Goal: Information Seeking & Learning: Compare options

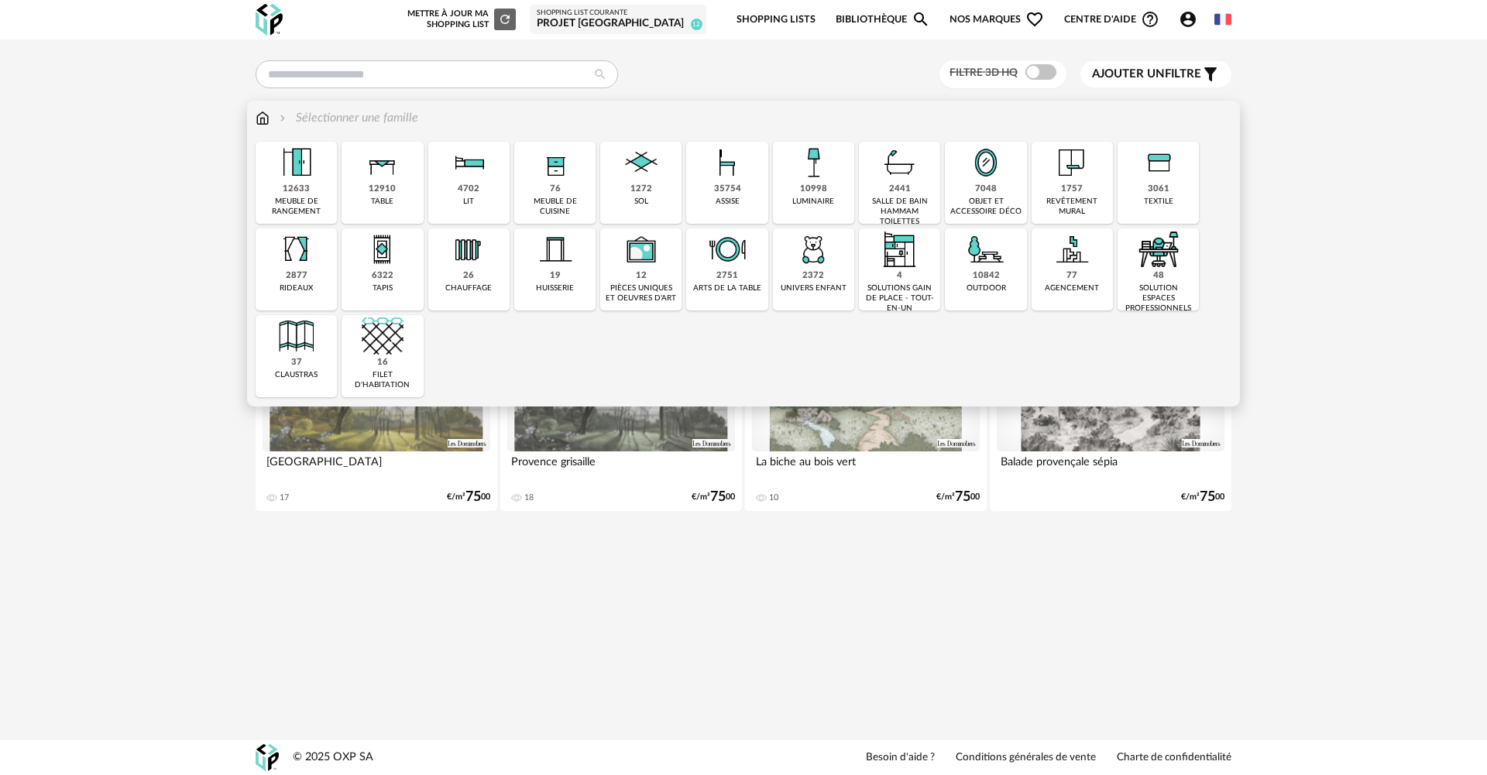
click at [397, 193] on div "12910 table" at bounding box center [382, 183] width 81 height 82
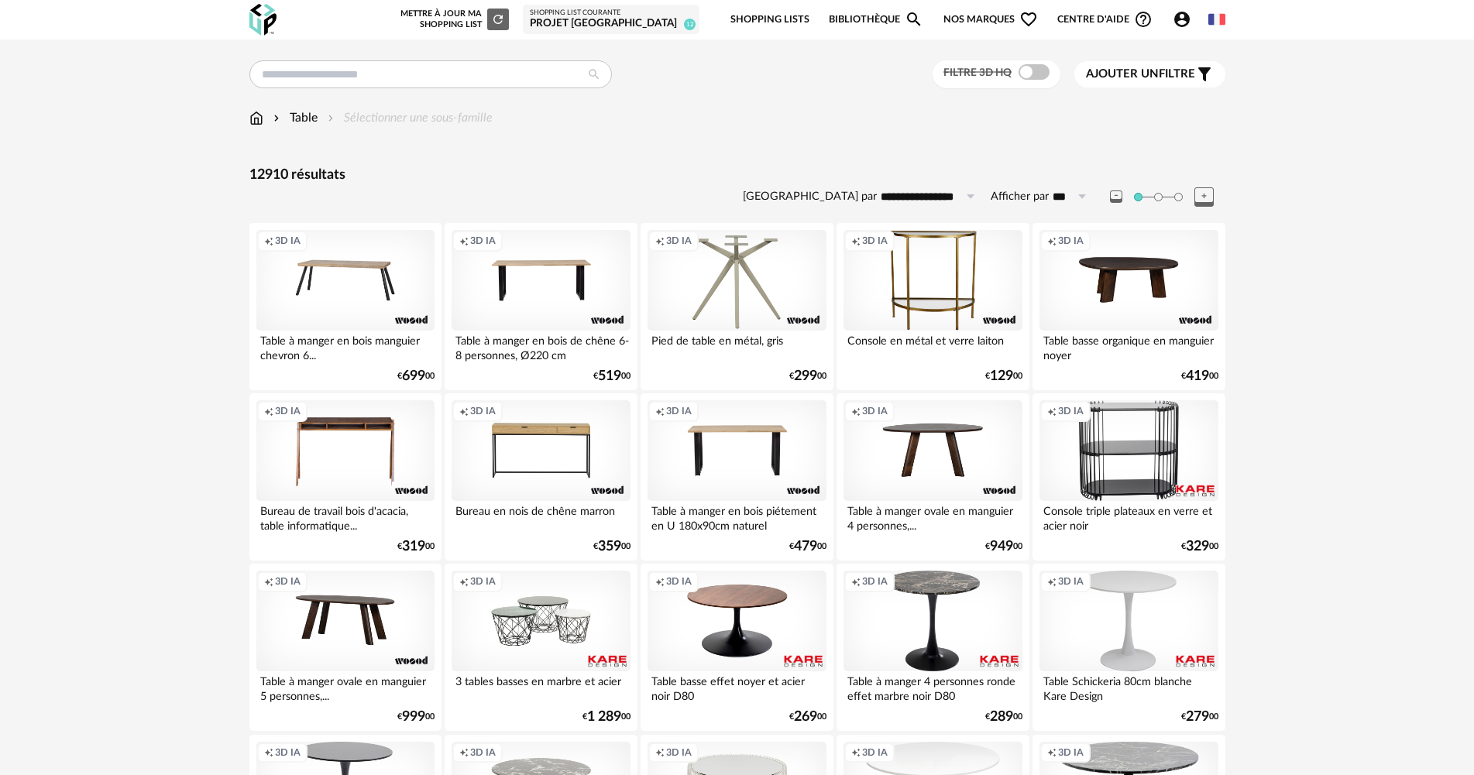
click at [1178, 65] on div "Ajouter un filtre s Filter icon" at bounding box center [1150, 74] width 128 height 19
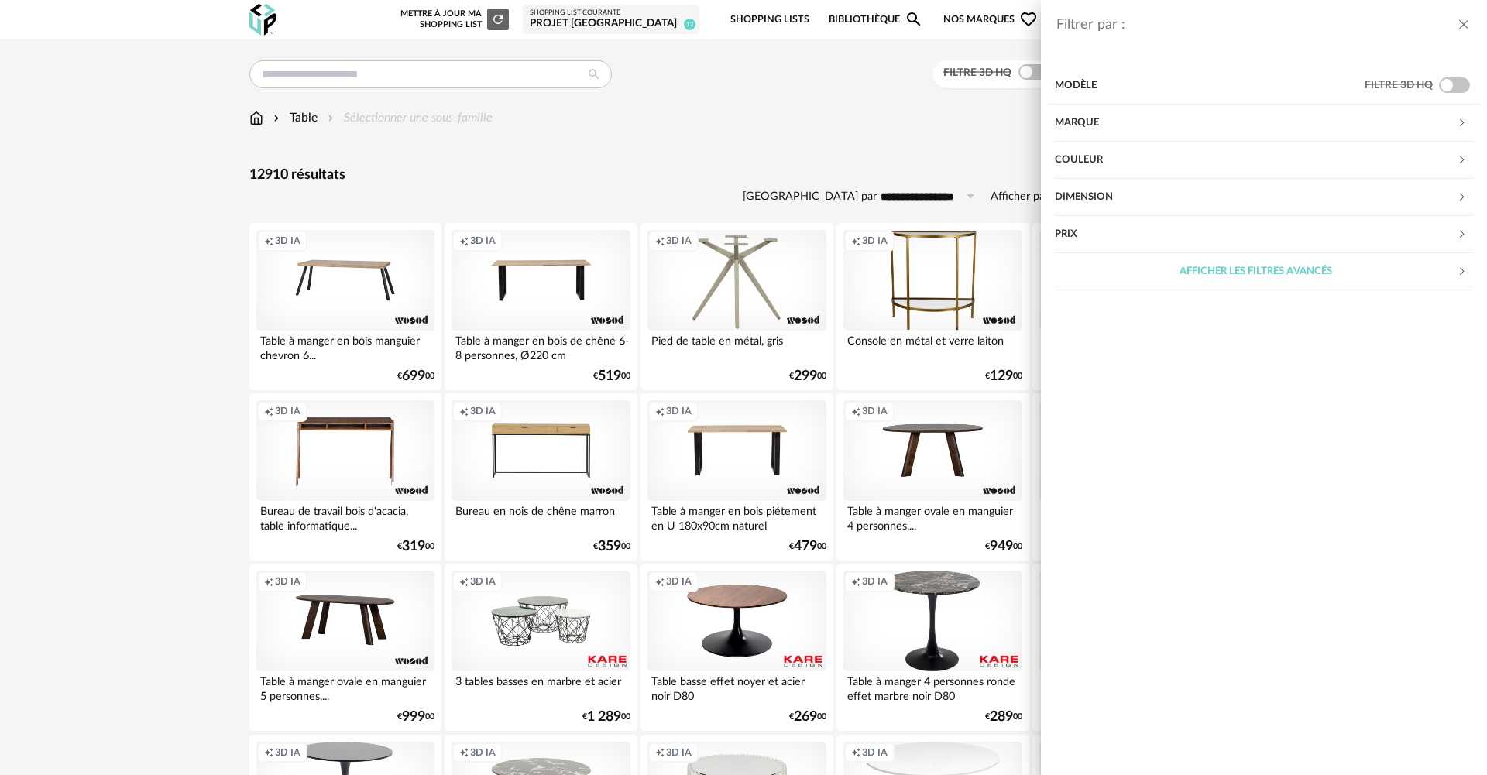
click at [1146, 114] on div "Marque" at bounding box center [1256, 123] width 402 height 37
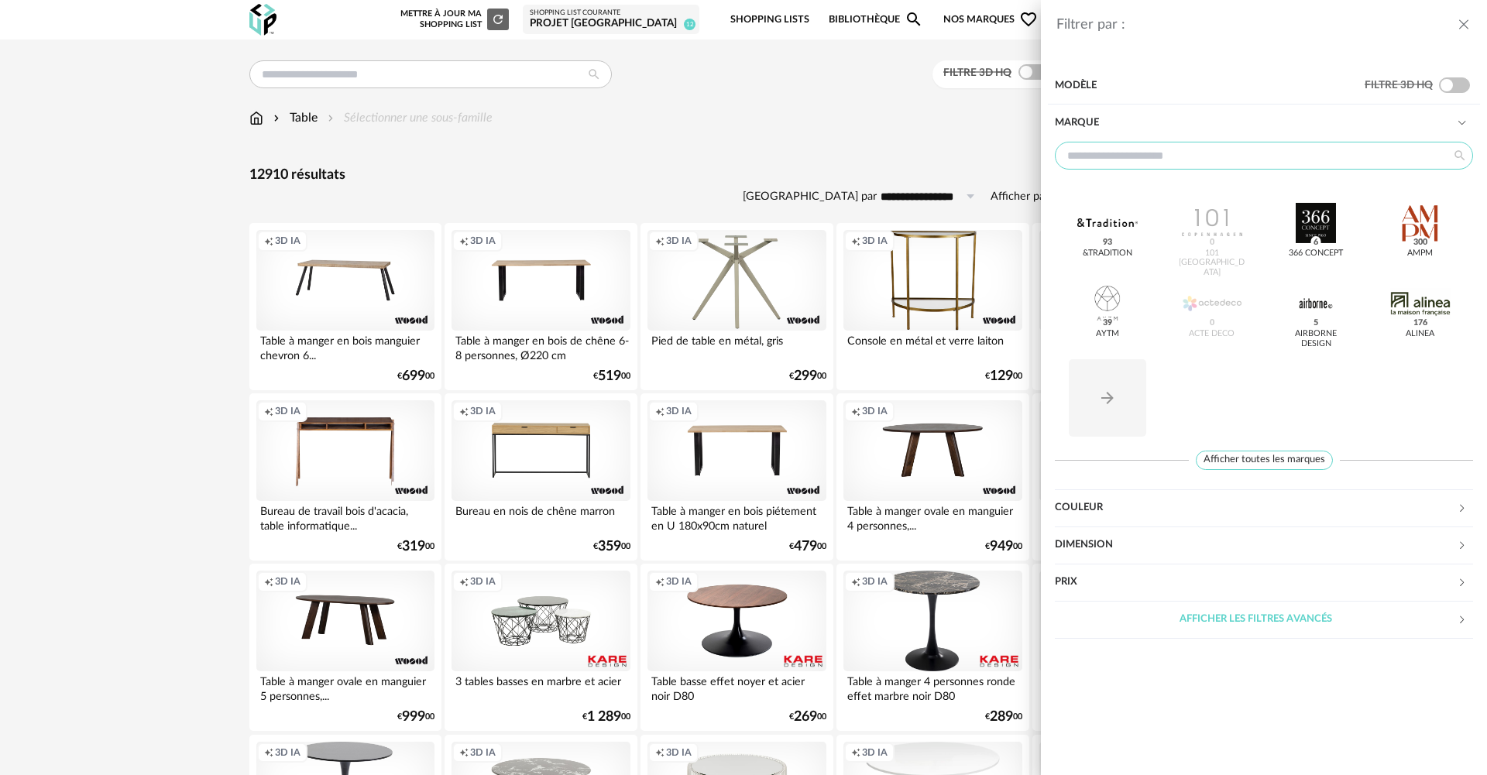
click at [1213, 150] on input "text" at bounding box center [1264, 156] width 418 height 28
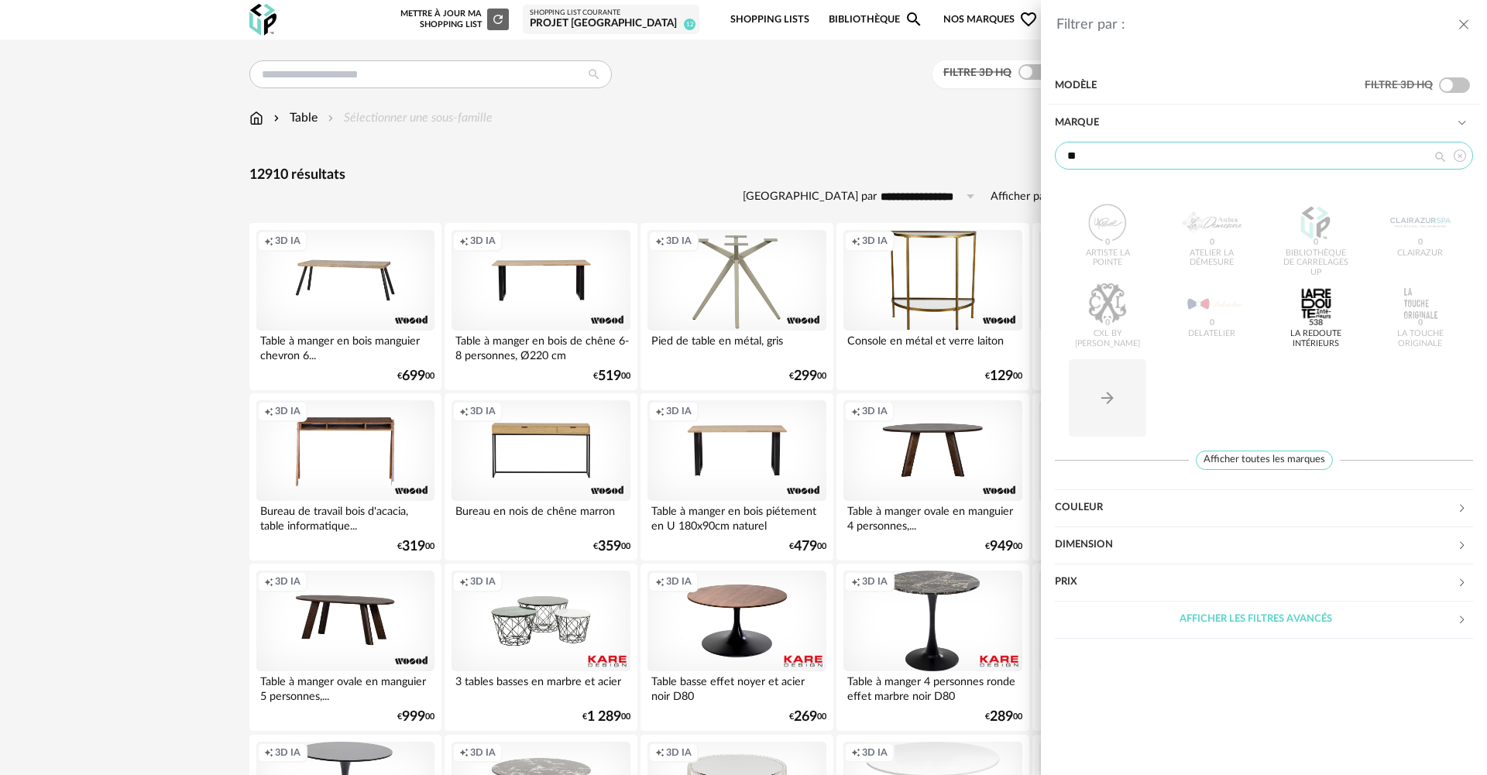
type input "**"
click at [1306, 275] on div "Artiste La Pointe 0 Atelier La Démesure 0 Bibliothèque de Carrelages UP 0 CLAIR…" at bounding box center [1264, 314] width 418 height 260
click at [1311, 290] on div at bounding box center [1316, 304] width 60 height 40
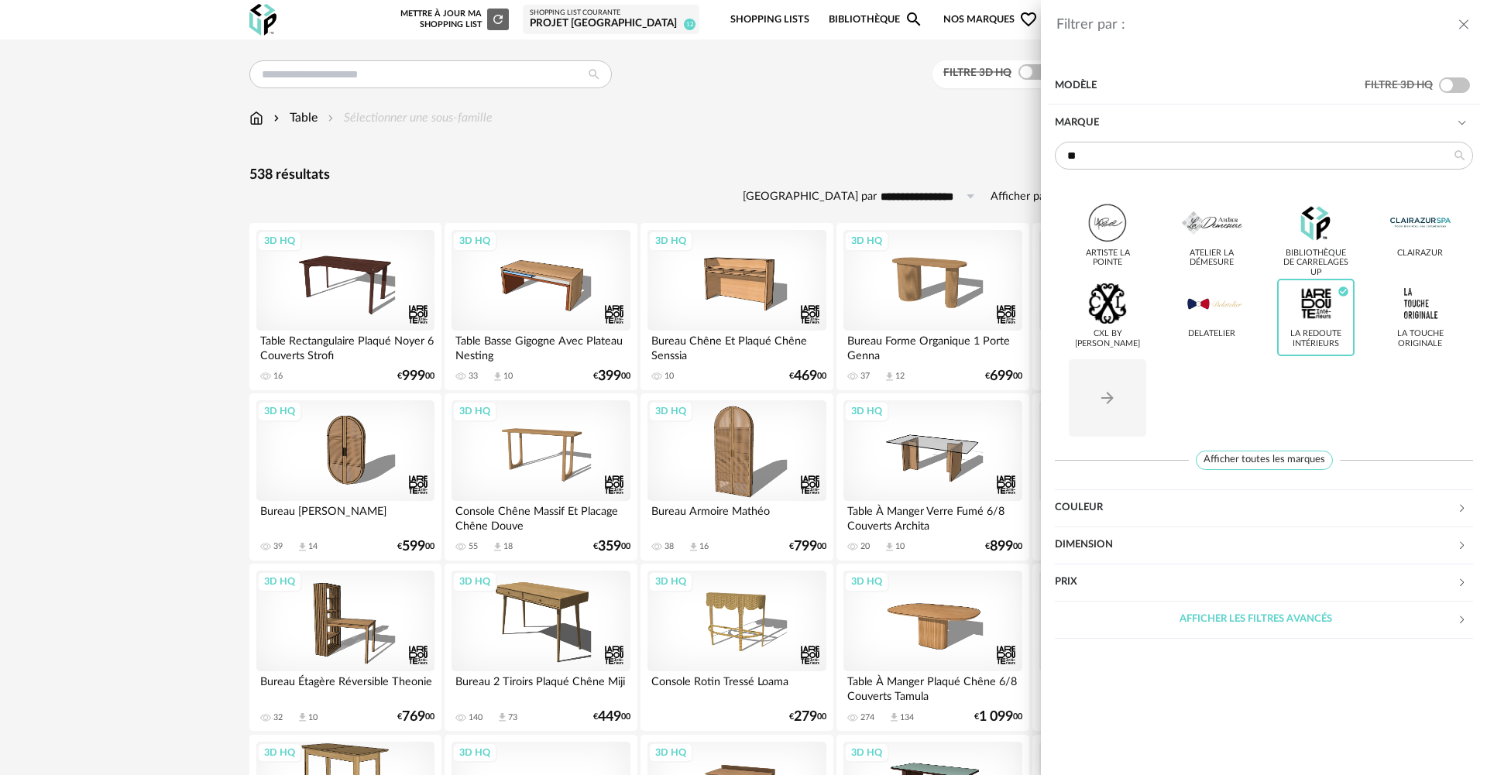
click at [775, 183] on div "Filtrer par : Modèle Filtre 3D HQ Marque ** Artiste La Pointe Atelier La Démesu…" at bounding box center [743, 387] width 1487 height 775
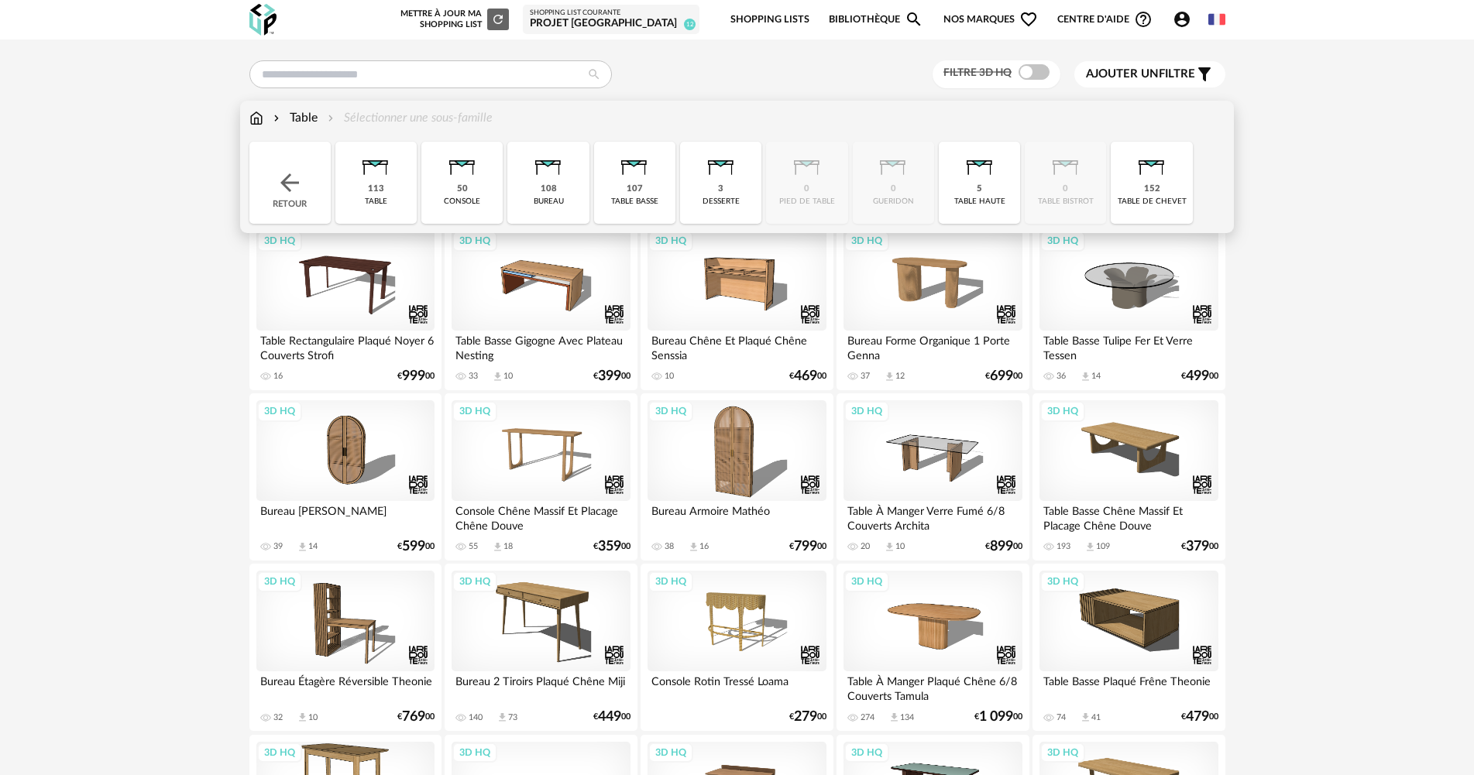
click at [316, 121] on div "Table" at bounding box center [293, 118] width 47 height 18
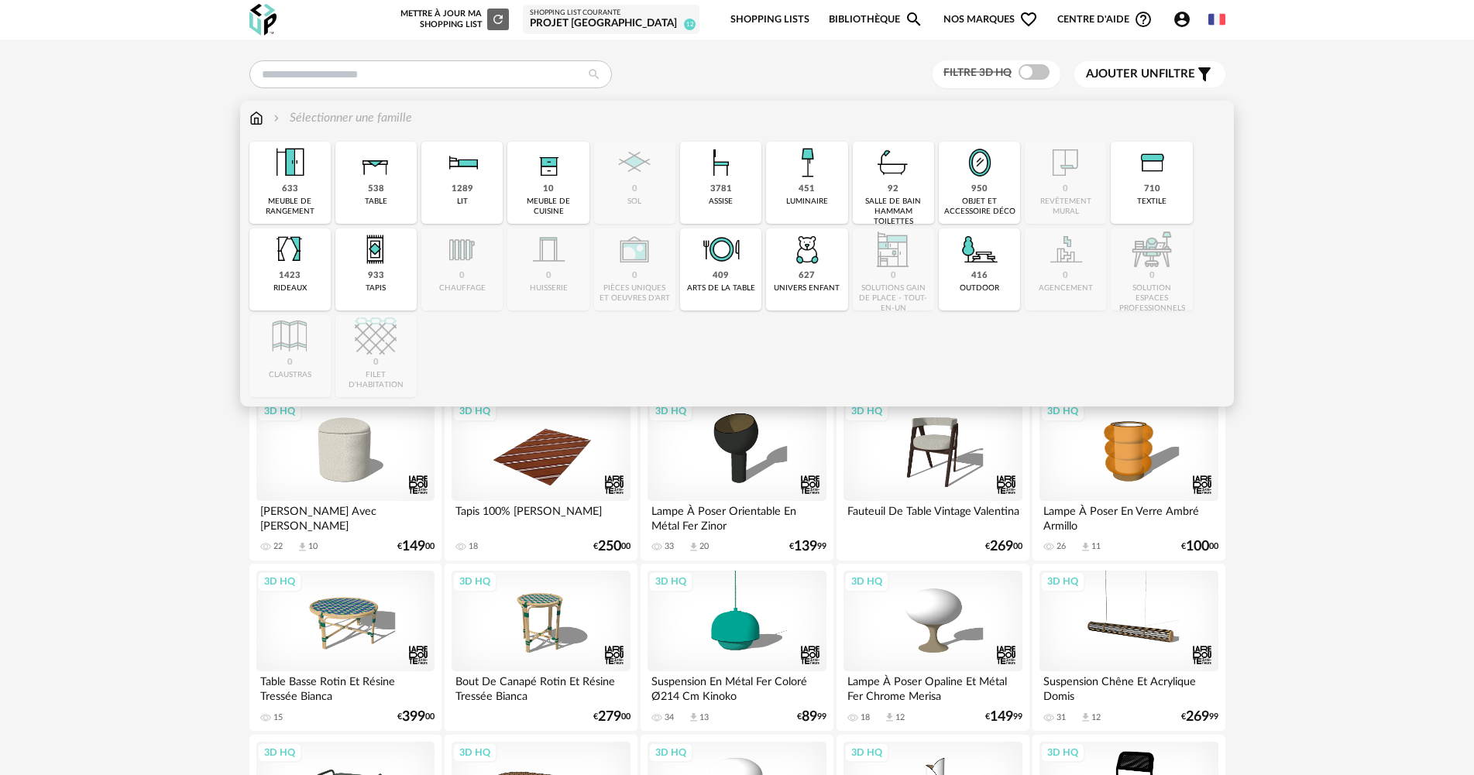
click at [366, 175] on img at bounding box center [376, 163] width 42 height 42
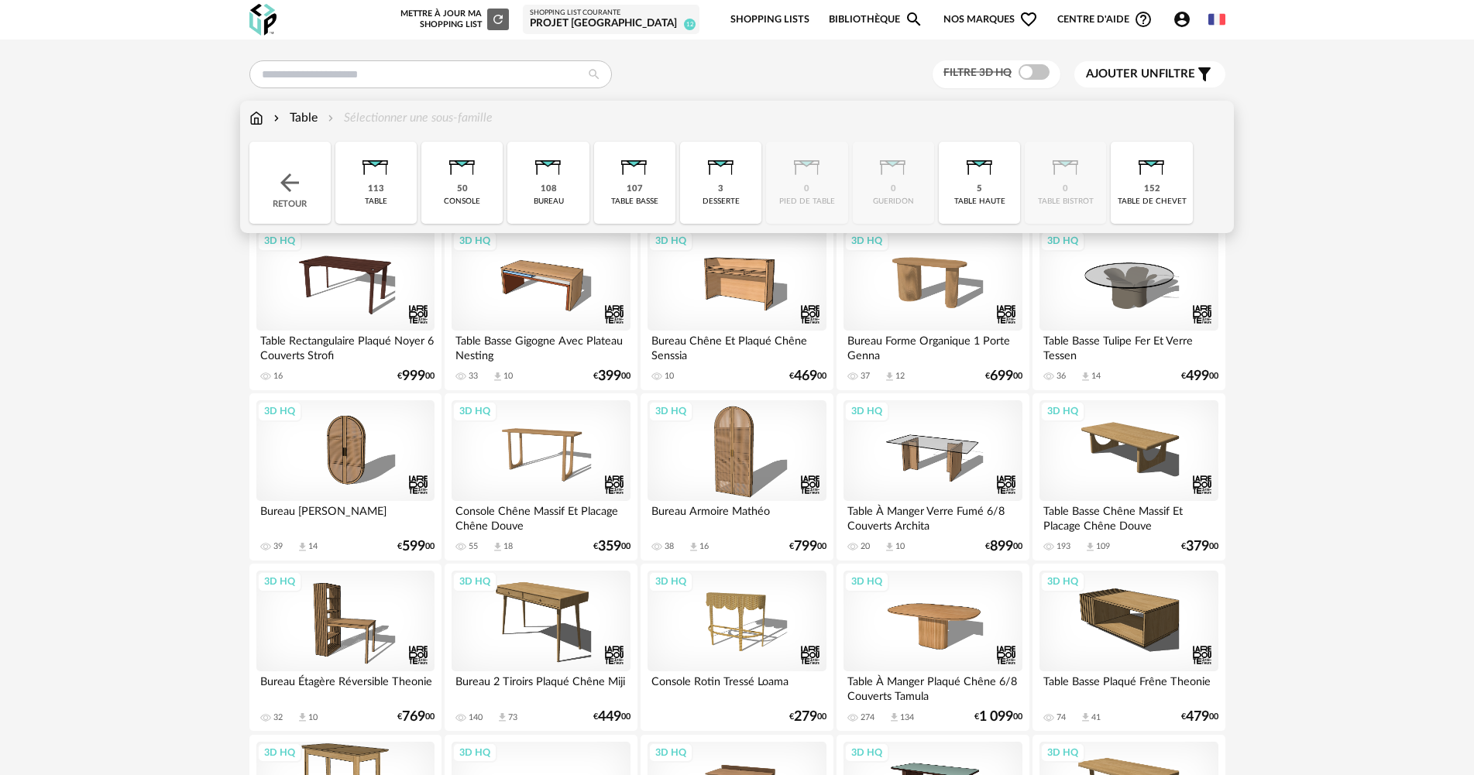
click at [390, 184] on div "113 table" at bounding box center [375, 183] width 81 height 82
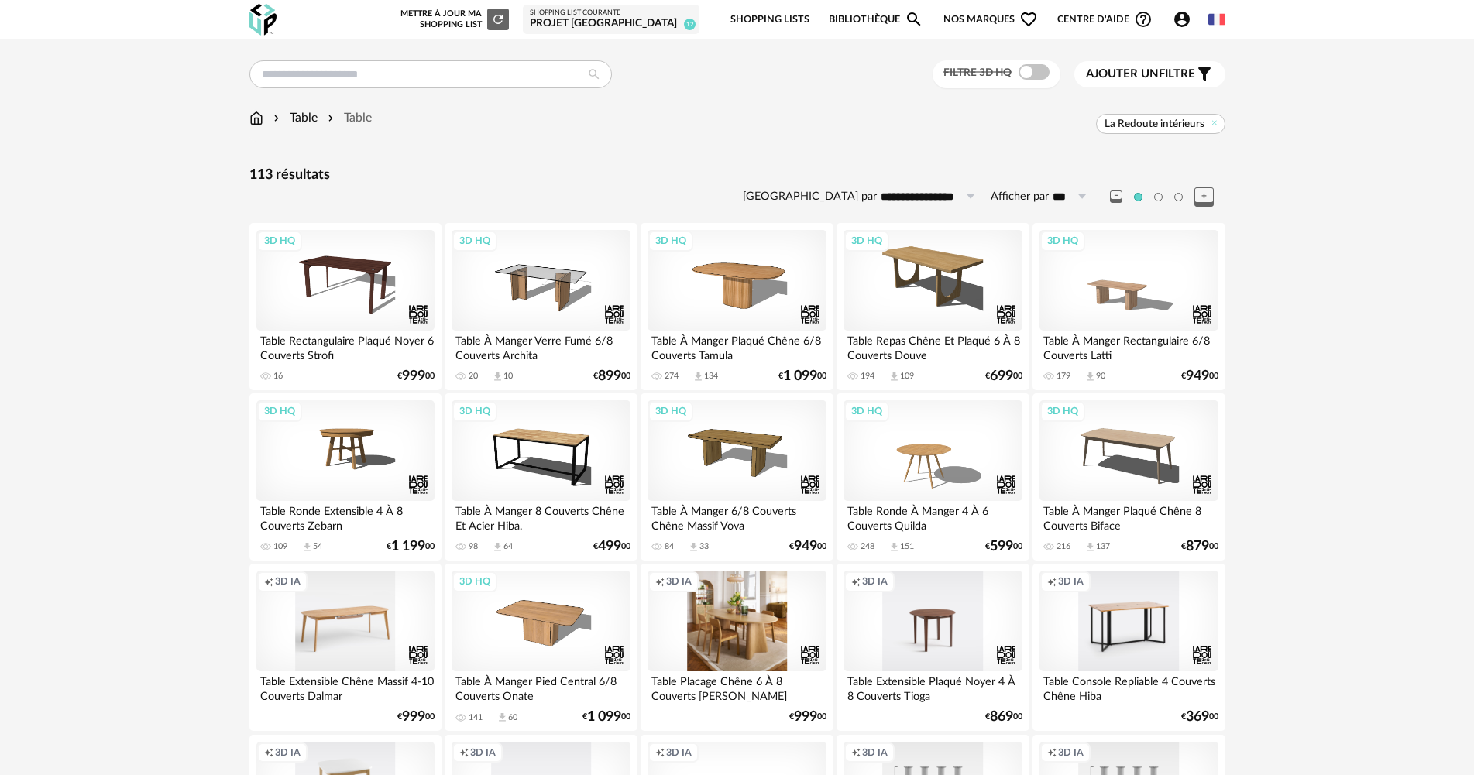
click at [1134, 72] on span "Ajouter un" at bounding box center [1122, 74] width 73 height 12
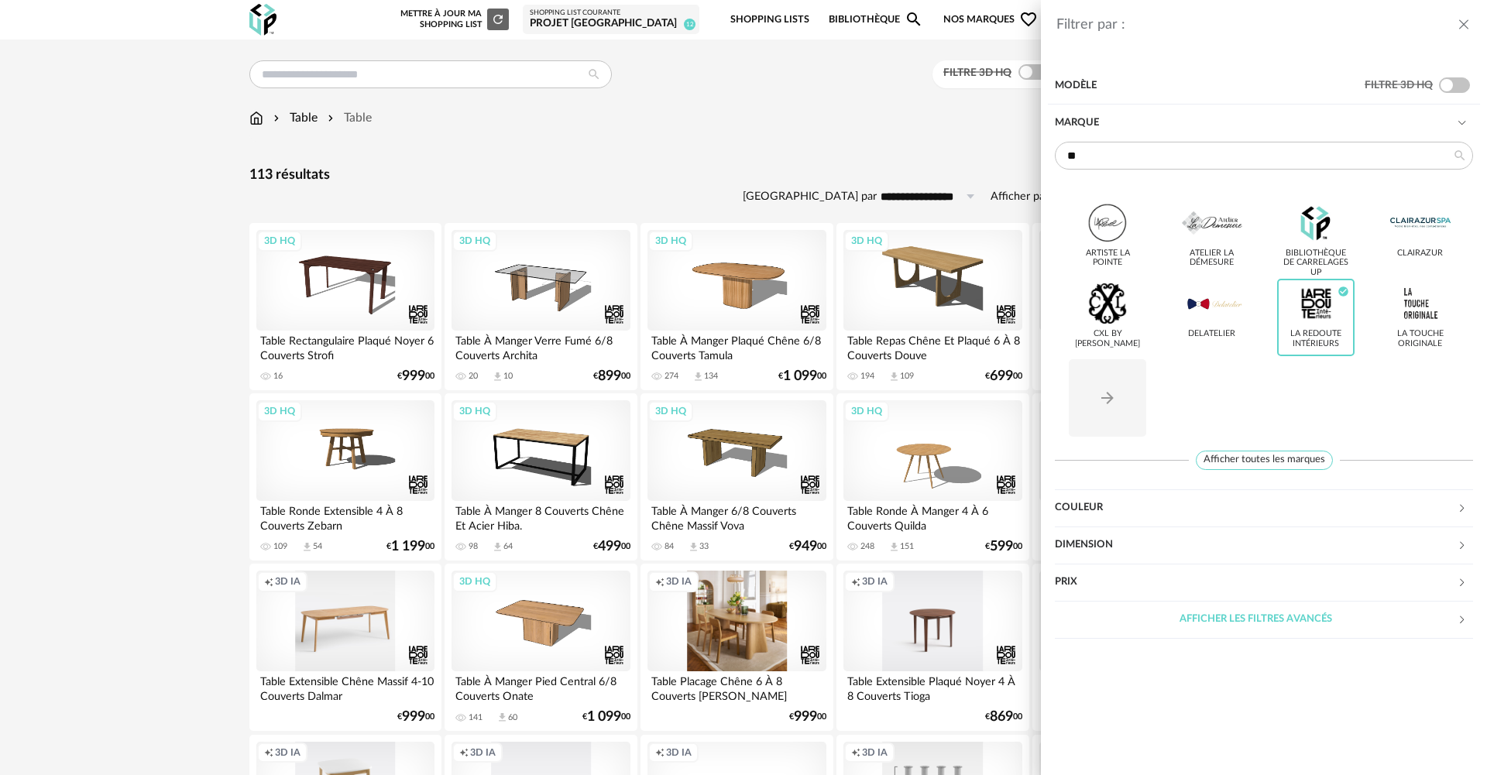
click at [763, 136] on div "Filtrer par : Modèle Filtre 3D HQ Marque ** Artiste La Pointe Atelier La Démesu…" at bounding box center [743, 387] width 1487 height 775
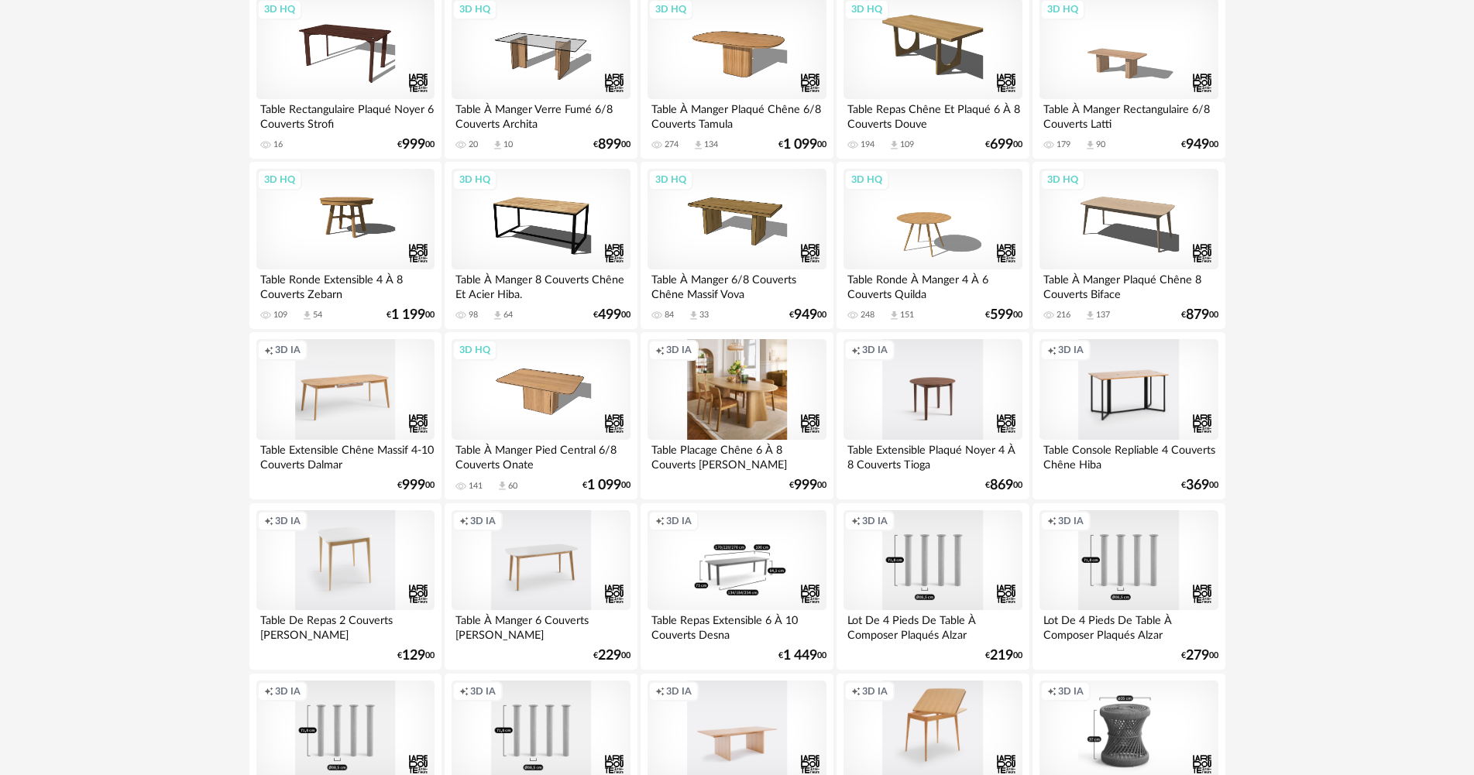
scroll to position [232, 0]
click at [752, 421] on div "Creation icon 3D IA" at bounding box center [737, 389] width 178 height 101
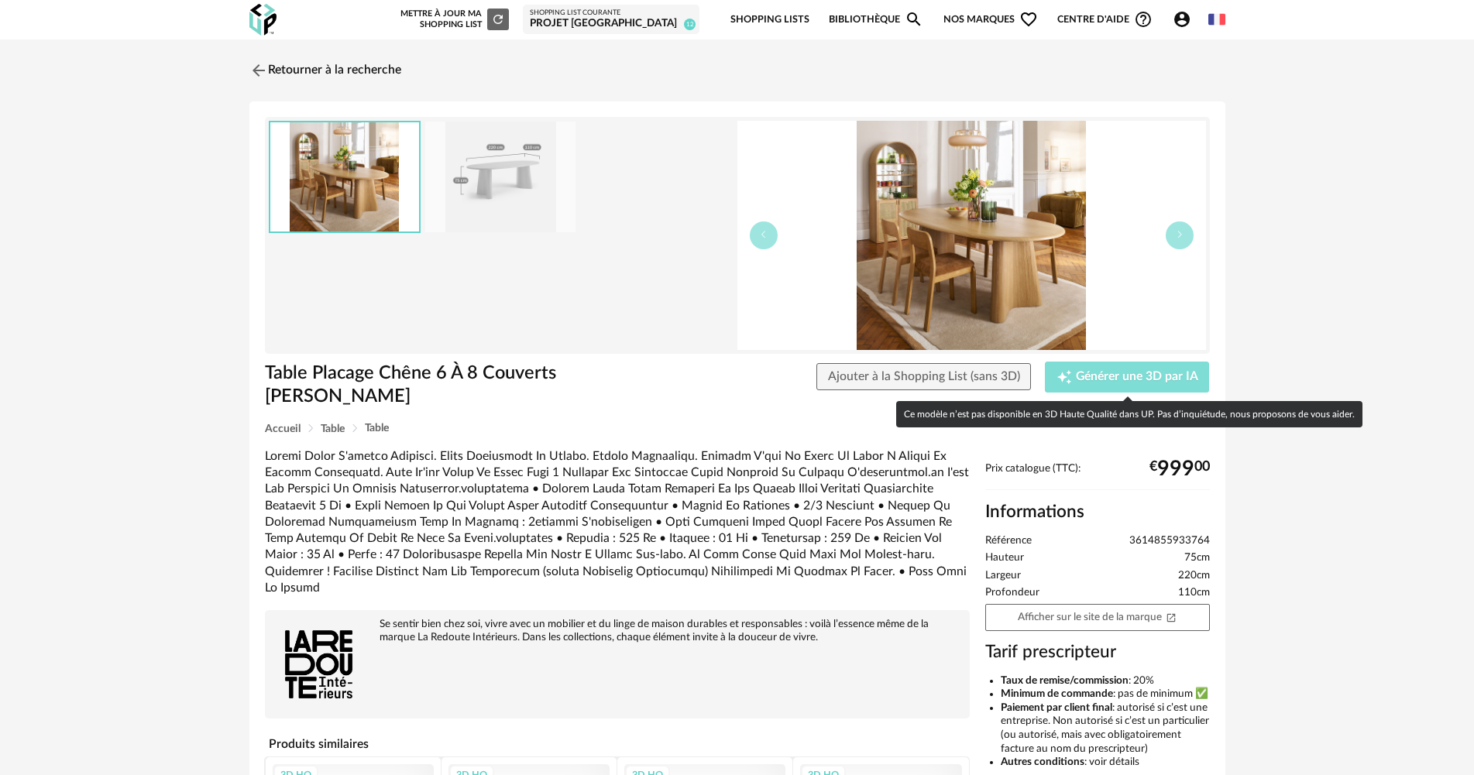
click at [1126, 384] on div "Creation icon Générer une 3D par IA" at bounding box center [1128, 377] width 142 height 15
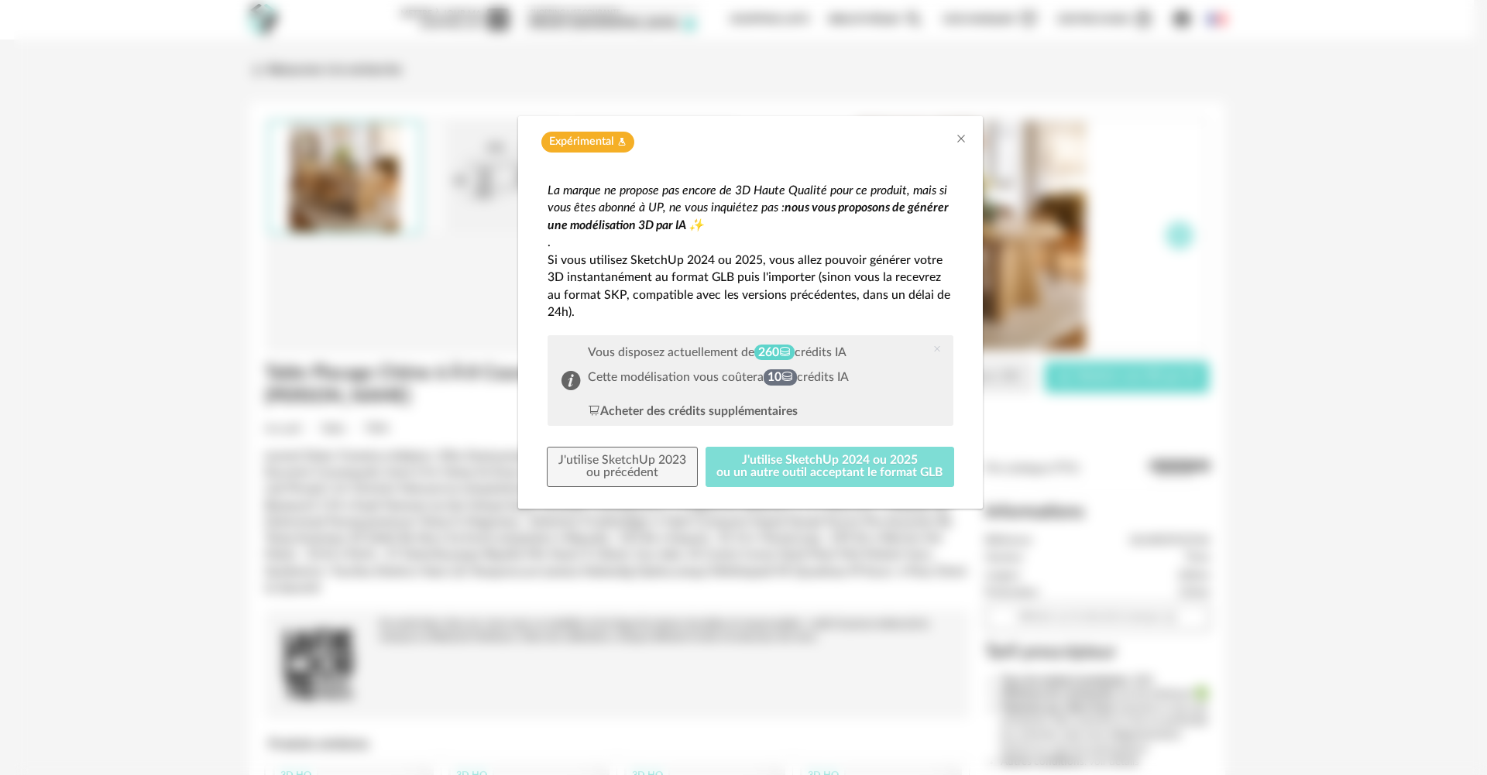
click at [768, 458] on button "J'utilise SketchUp 2024 ou 2025 ou un autre outil acceptant le format GLB" at bounding box center [830, 467] width 249 height 40
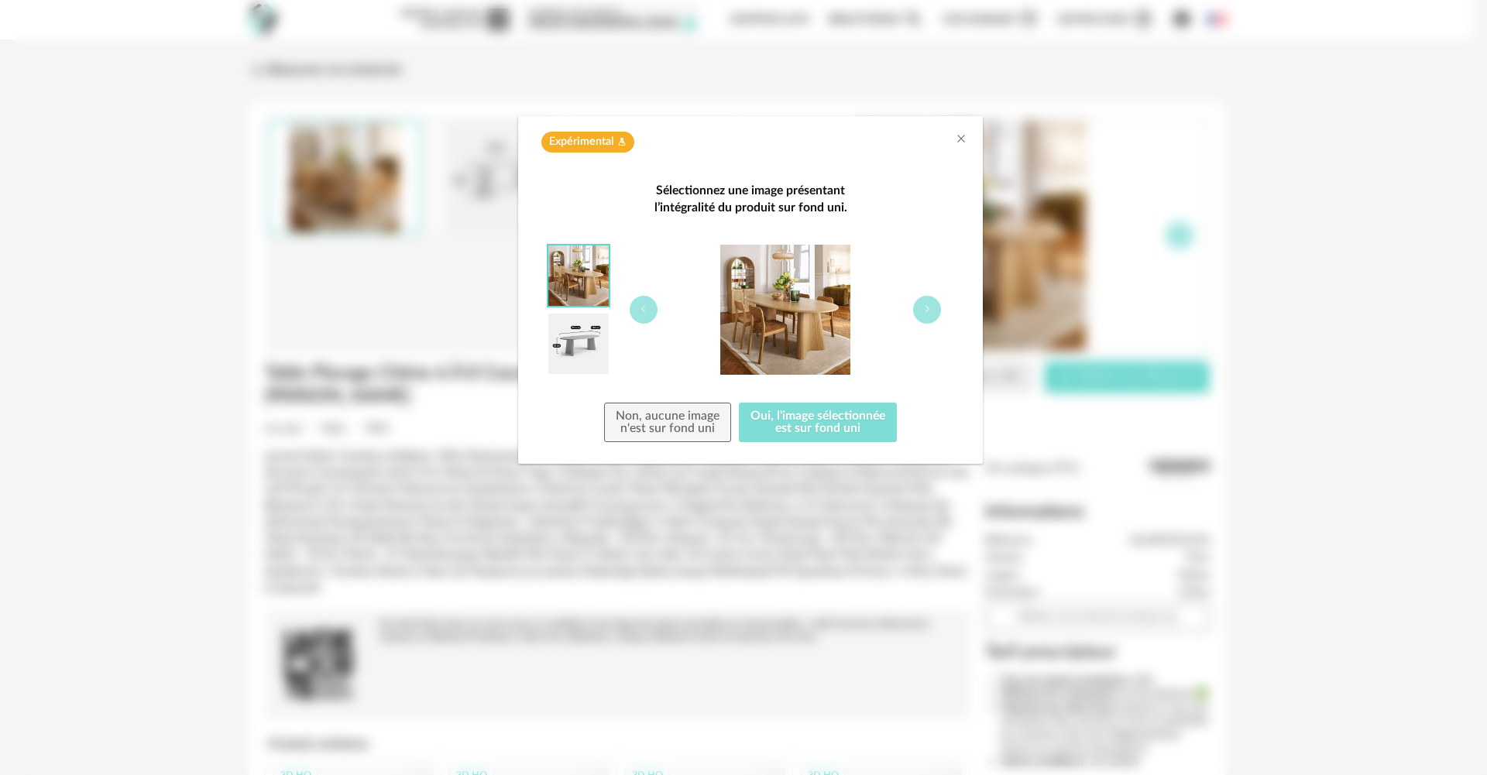
click at [783, 414] on button "Oui, l'image sélectionnée est sur fond uni" at bounding box center [818, 423] width 158 height 40
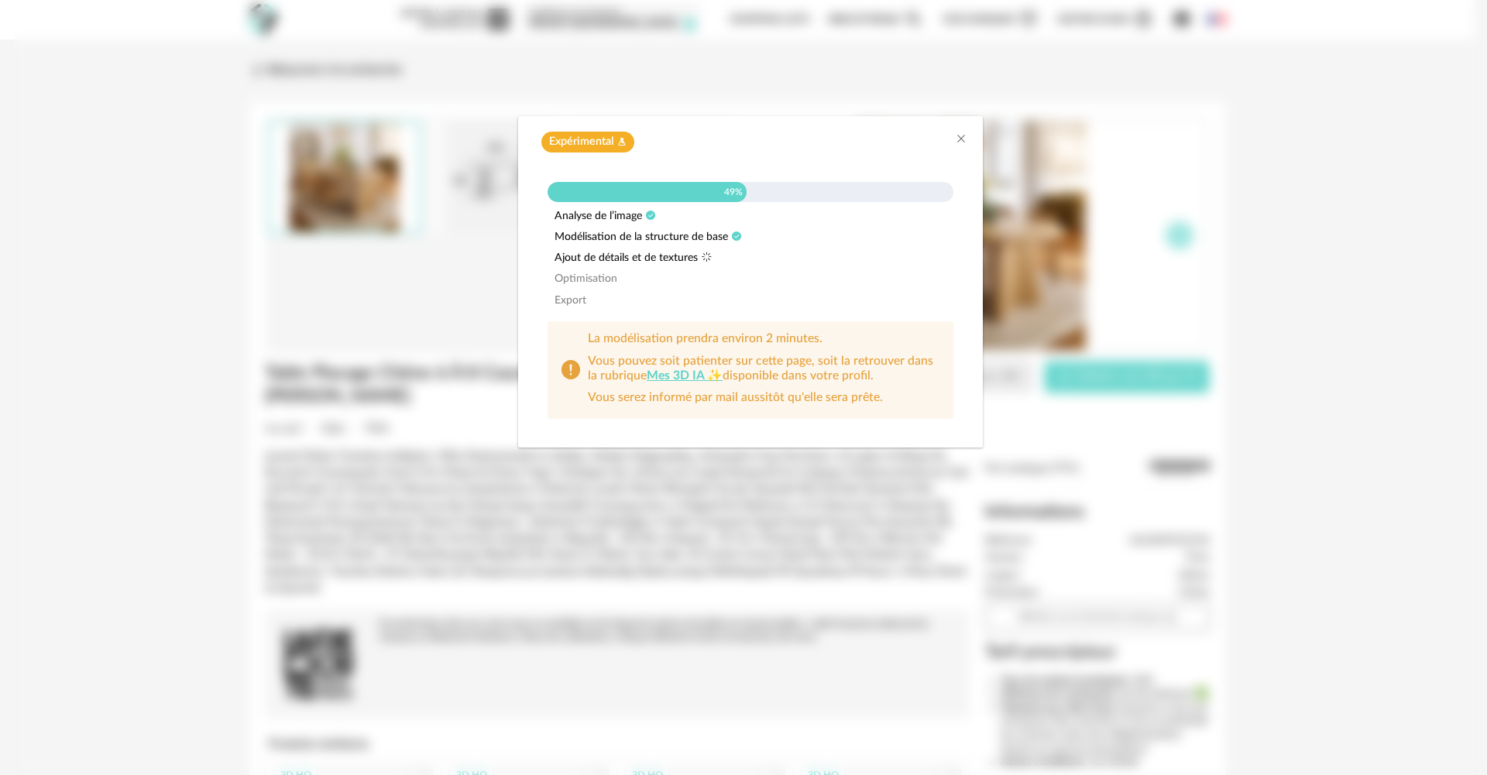
click at [1328, 593] on div "Expérimental Flask icon 49% Analyse de l’image Modélisation de la structure de …" at bounding box center [750, 387] width 1473 height 775
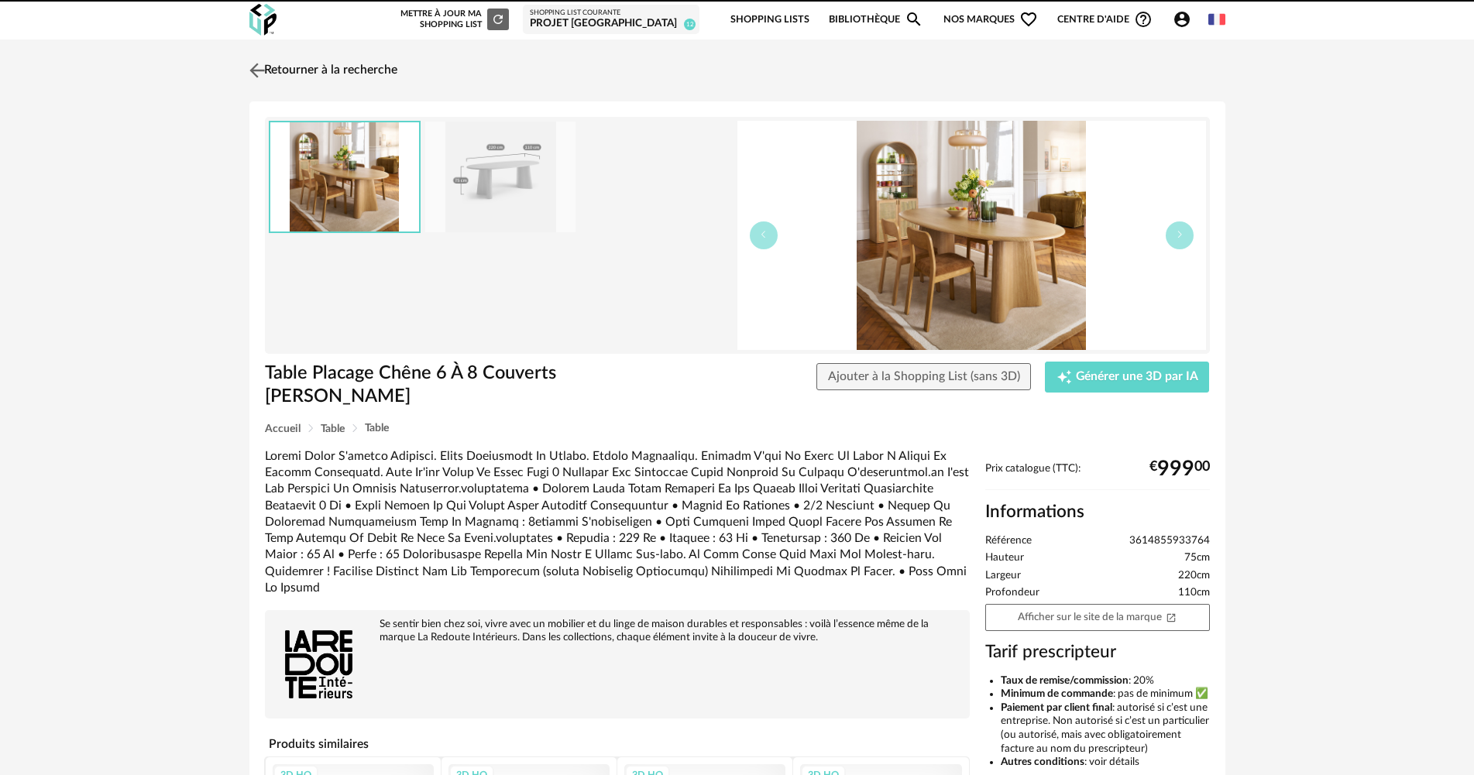
click at [340, 81] on link "Retourner à la recherche" at bounding box center [322, 70] width 152 height 34
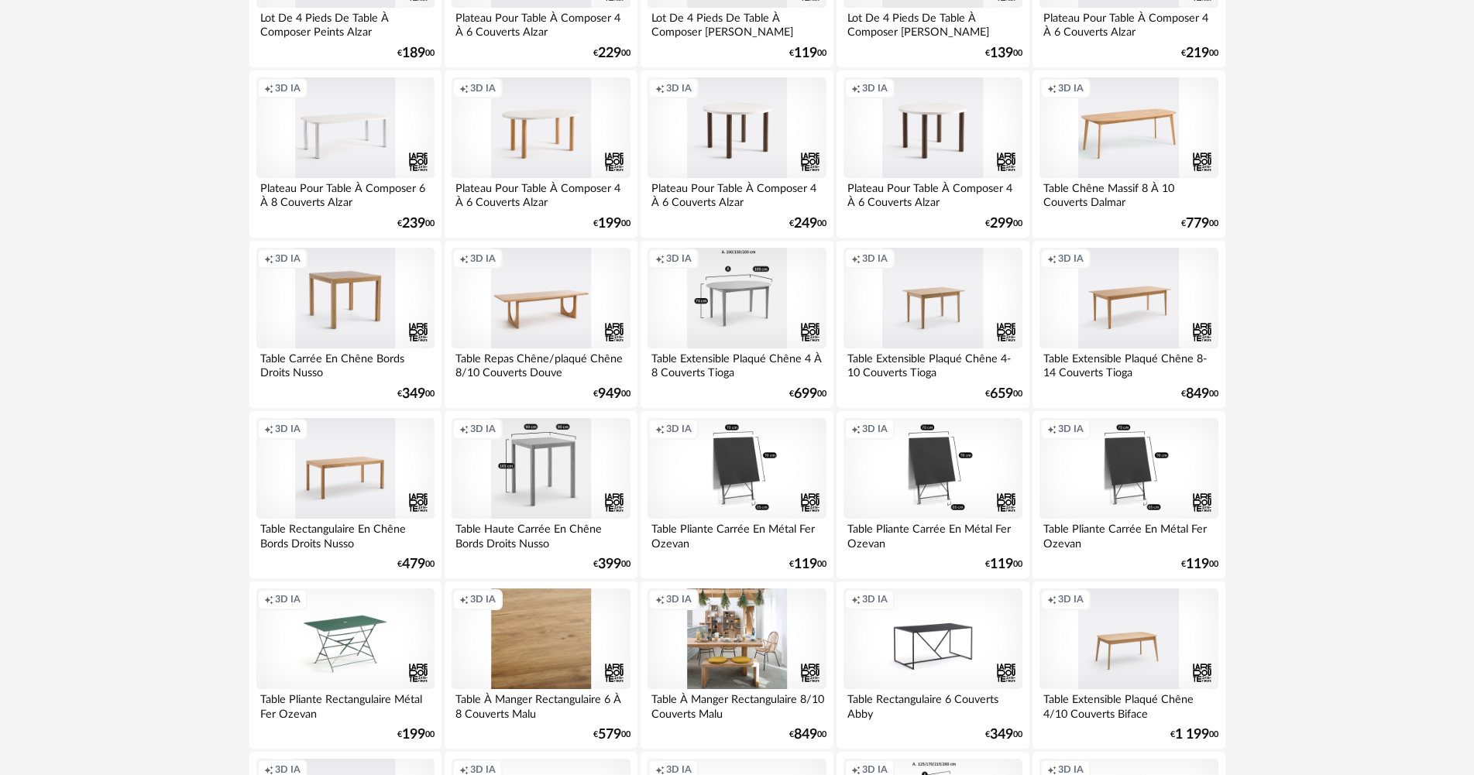
scroll to position [1566, 0]
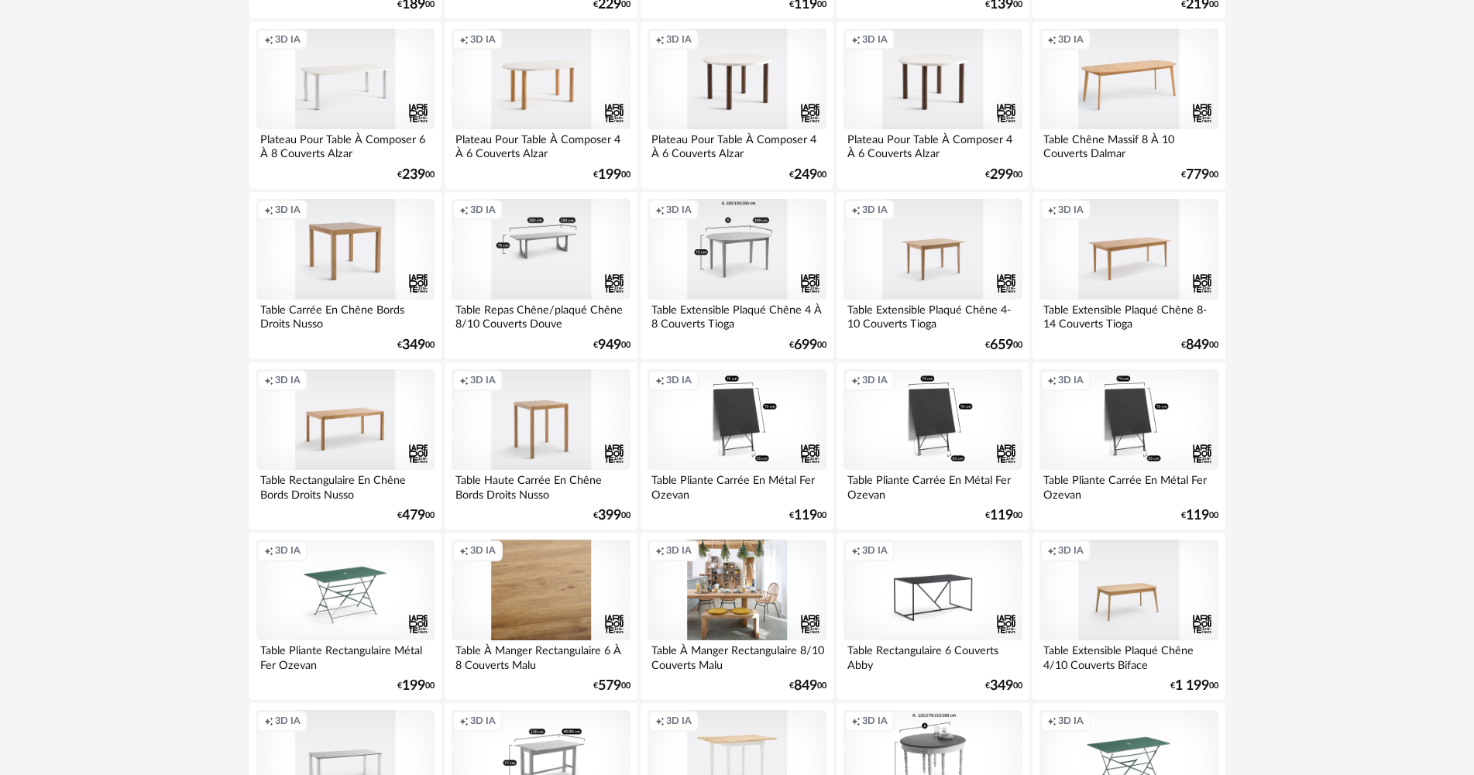
click at [549, 256] on div "Creation icon 3D IA" at bounding box center [541, 249] width 178 height 101
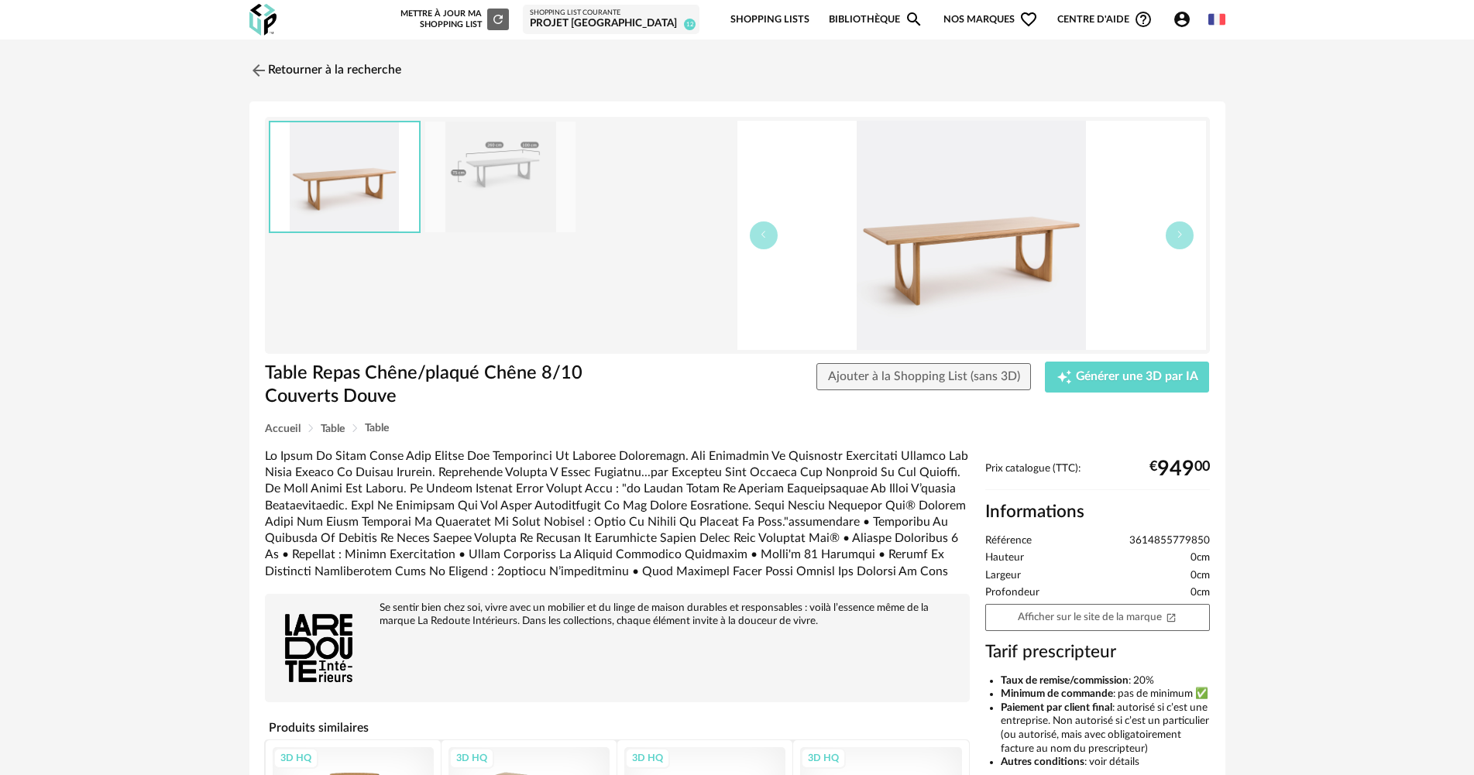
click at [545, 171] on img at bounding box center [500, 177] width 150 height 111
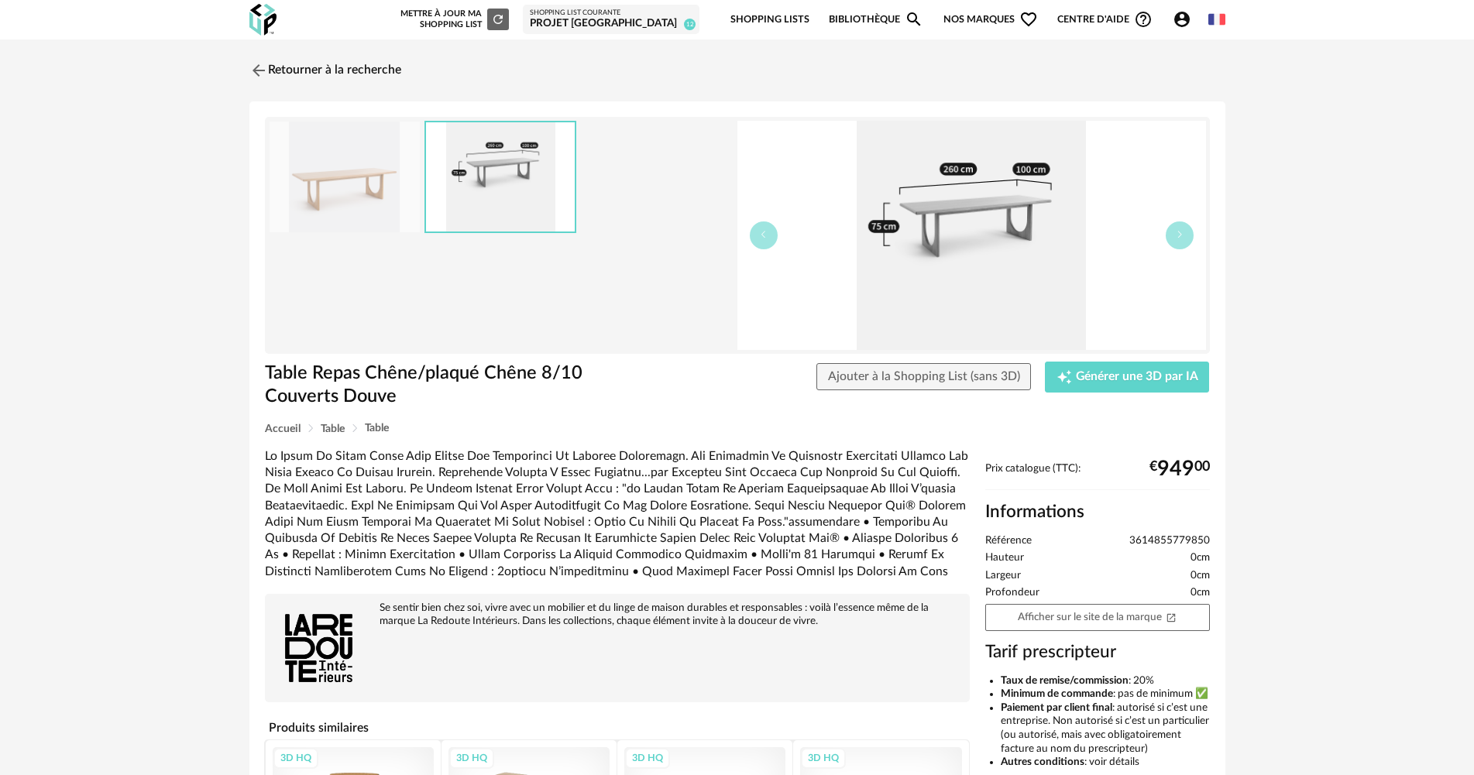
click at [394, 187] on img at bounding box center [345, 177] width 150 height 111
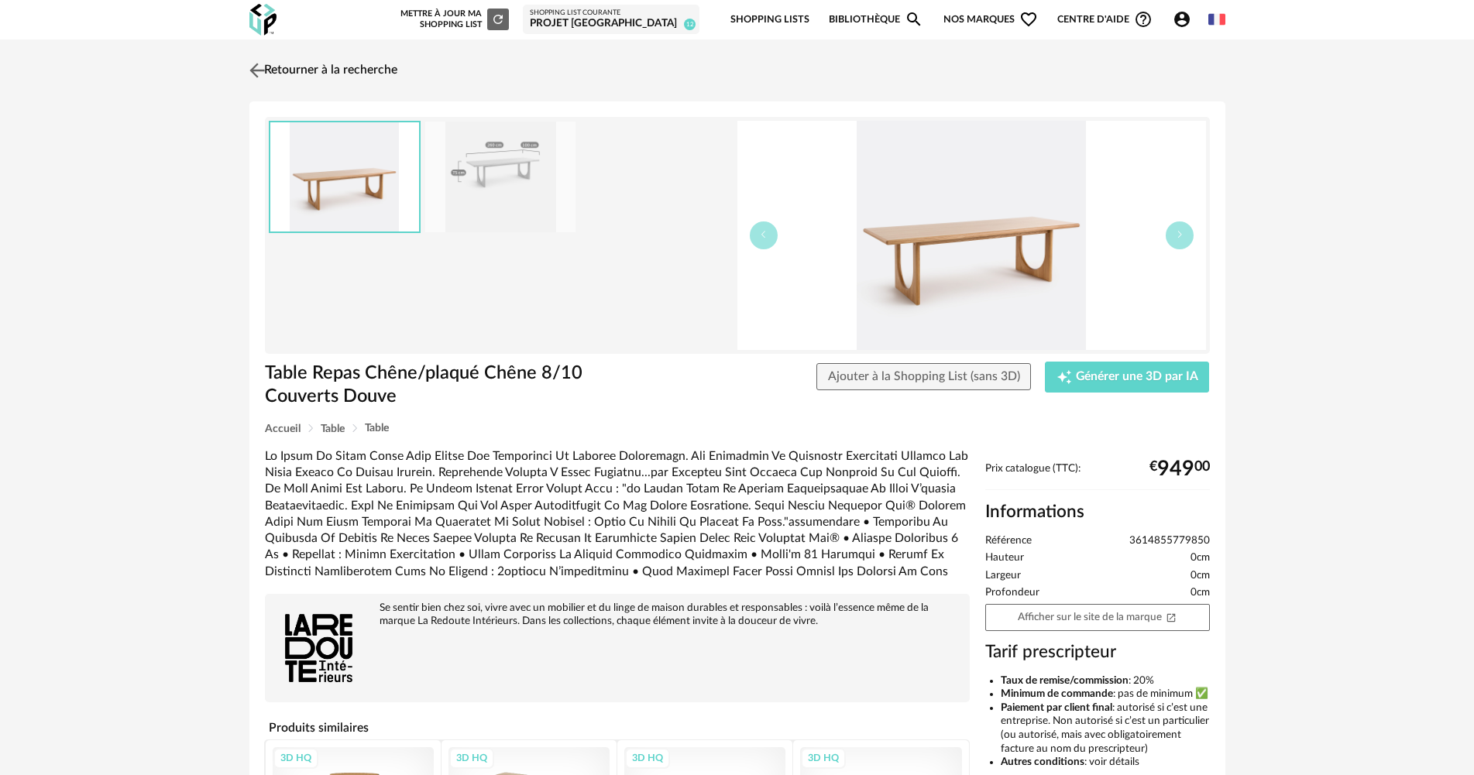
click at [347, 67] on link "Retourner à la recherche" at bounding box center [322, 70] width 152 height 34
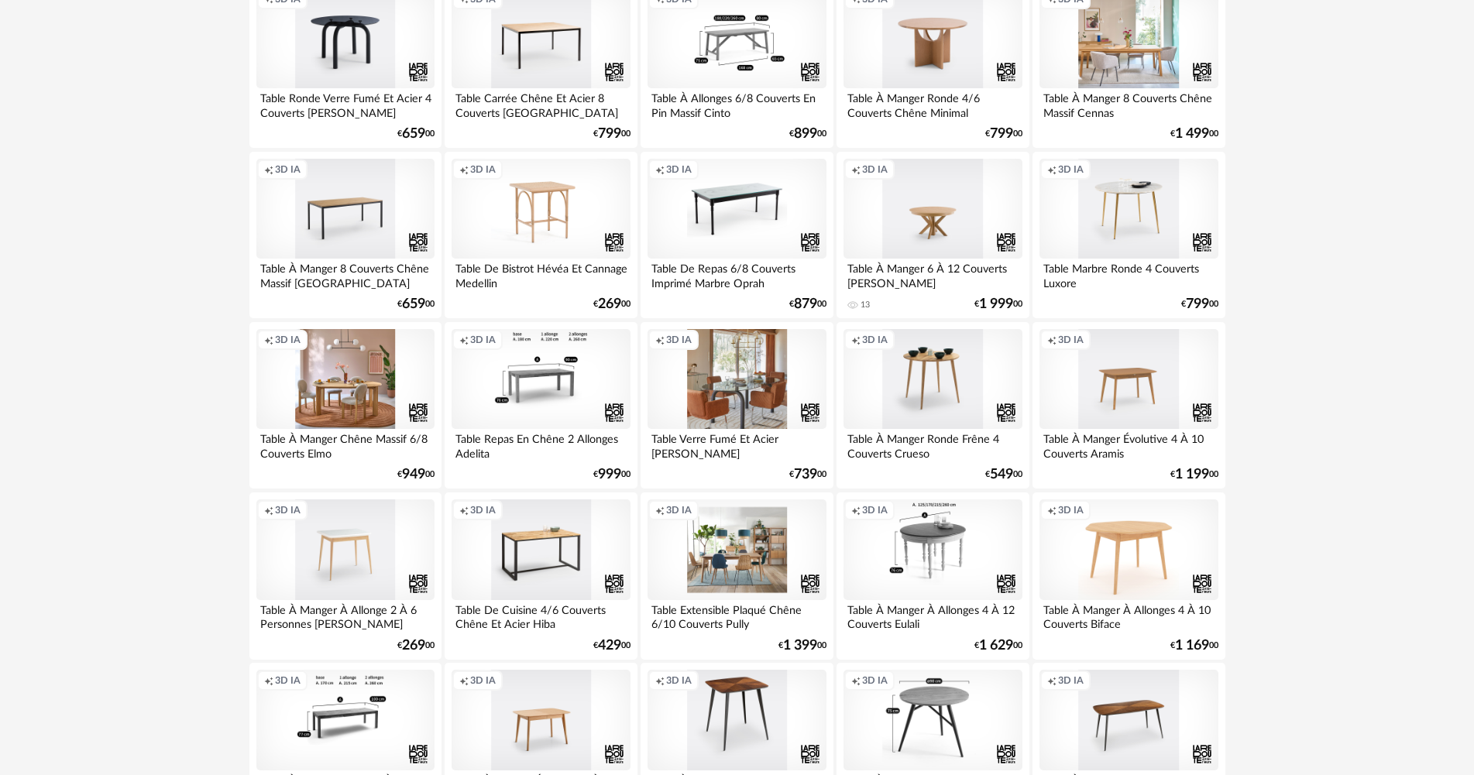
scroll to position [2959, 0]
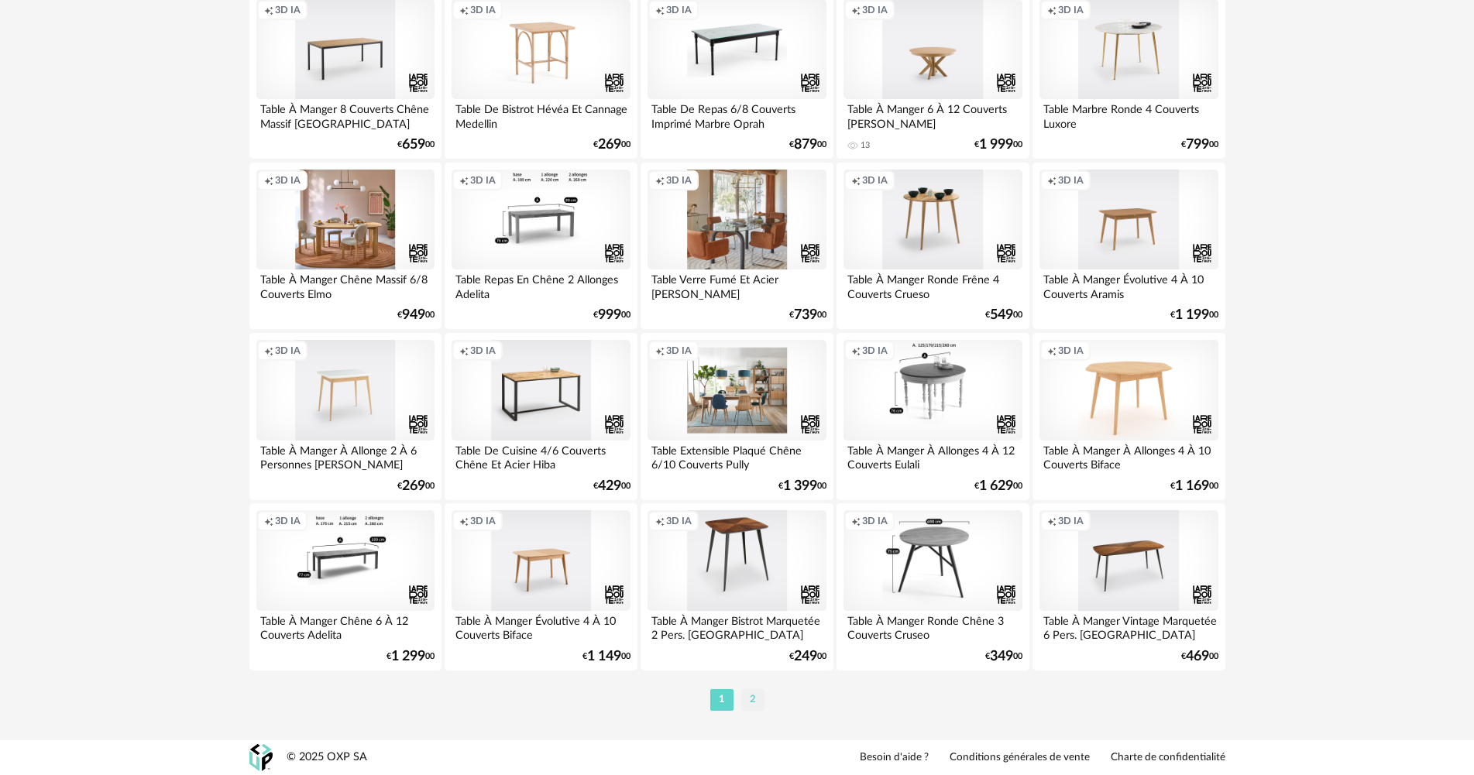
click at [755, 693] on li "2" at bounding box center [752, 700] width 23 height 22
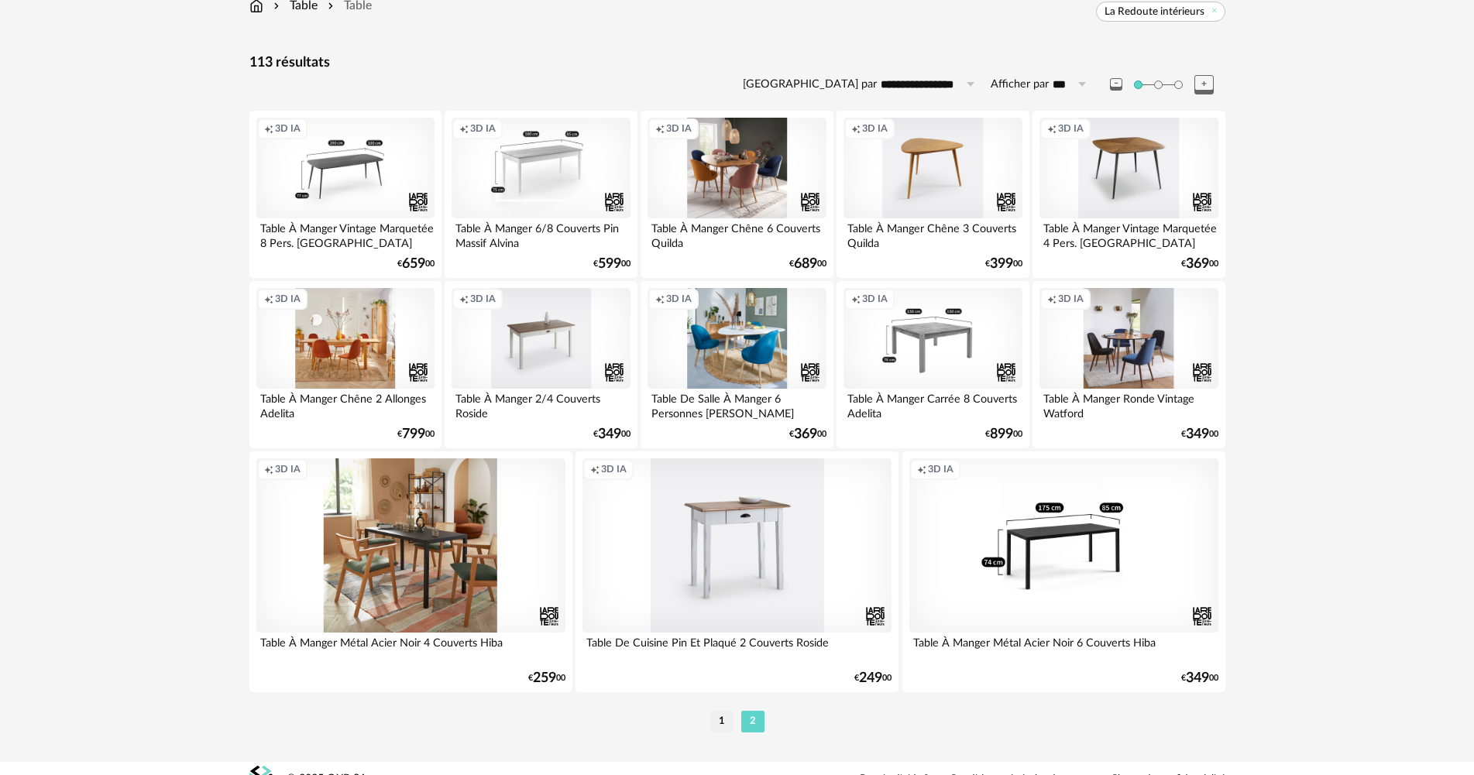
scroll to position [134, 0]
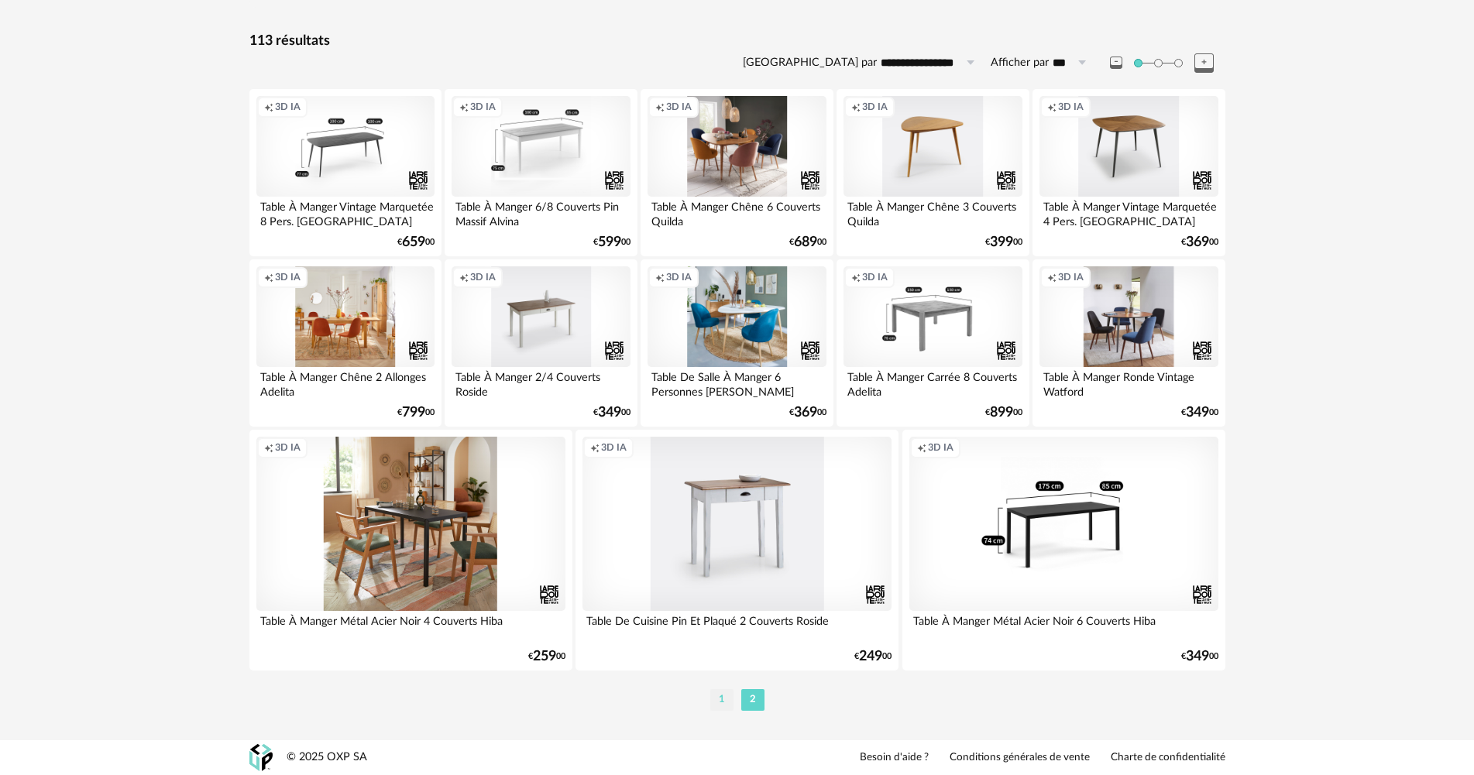
click at [726, 700] on li "1" at bounding box center [721, 700] width 23 height 22
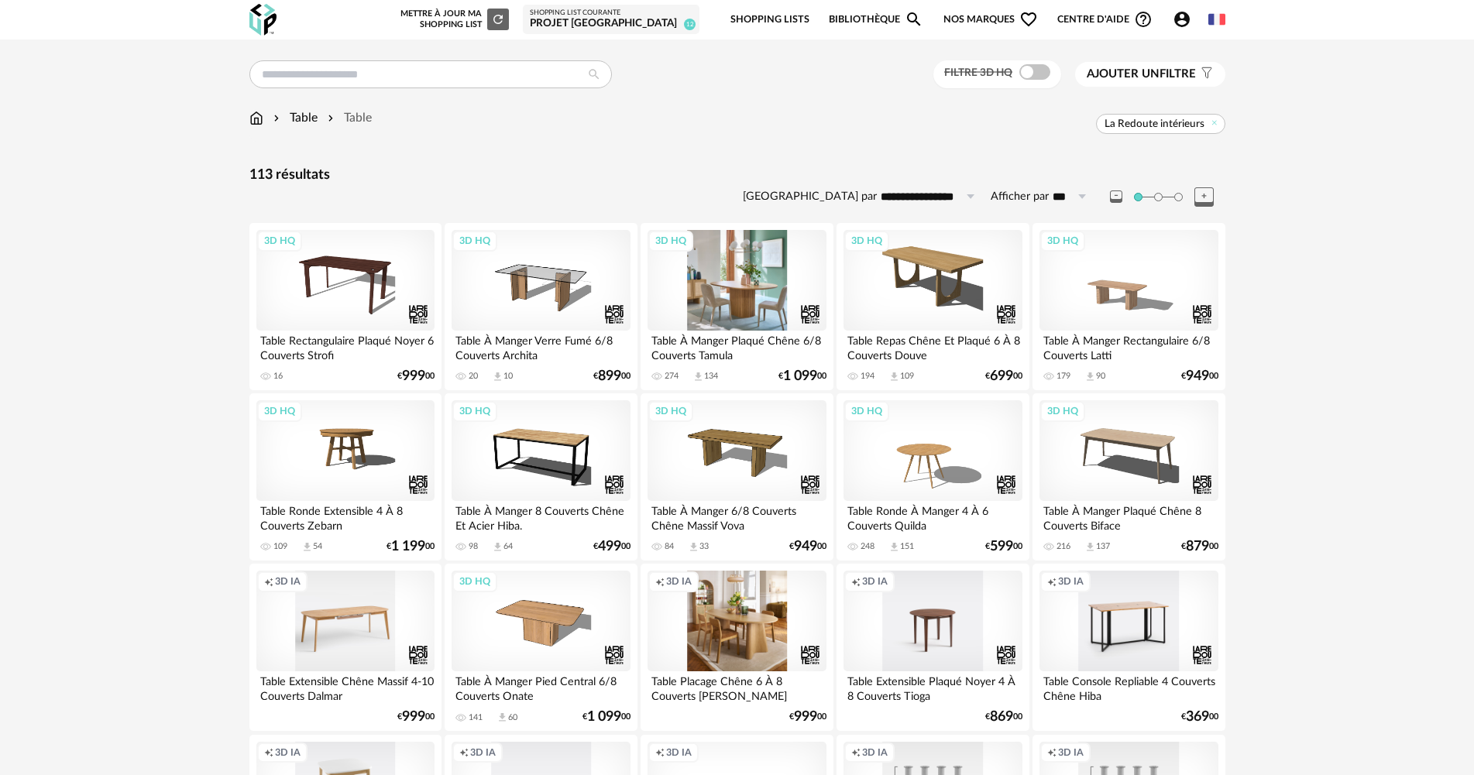
click at [737, 309] on div "3D HQ" at bounding box center [737, 280] width 178 height 101
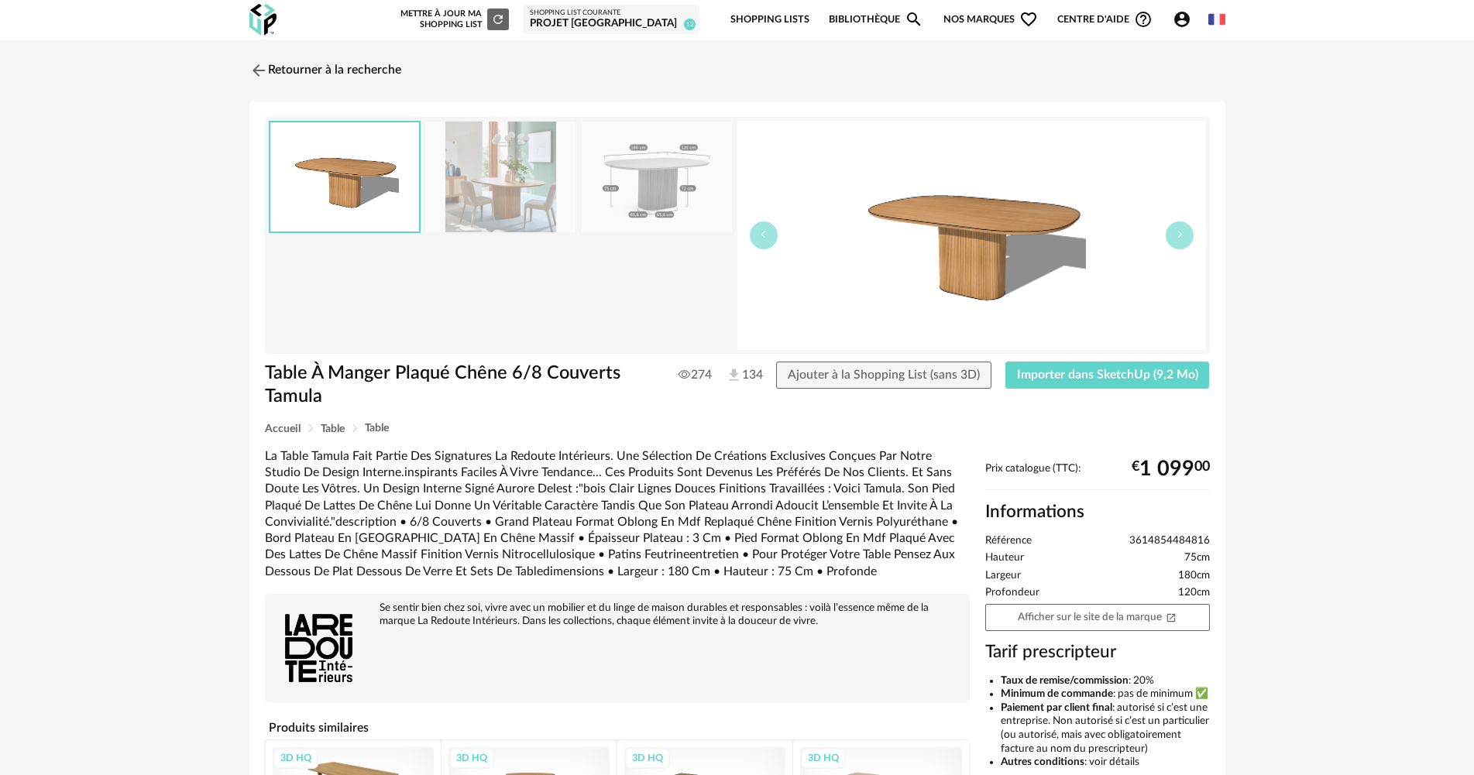
click at [555, 202] on img at bounding box center [500, 177] width 150 height 111
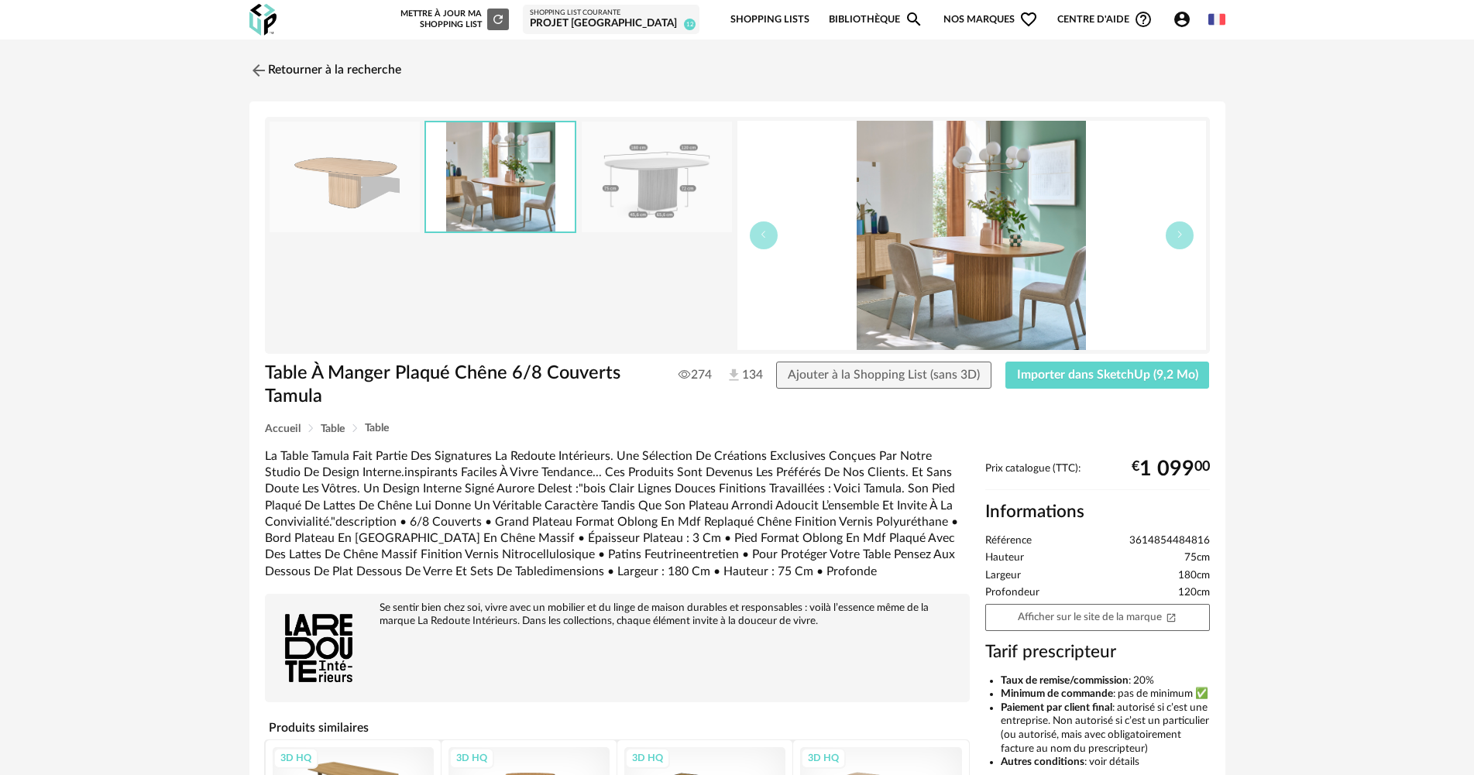
drag, startPoint x: 658, startPoint y: 199, endPoint x: 434, endPoint y: 187, distance: 224.2
click at [656, 201] on img at bounding box center [657, 177] width 150 height 111
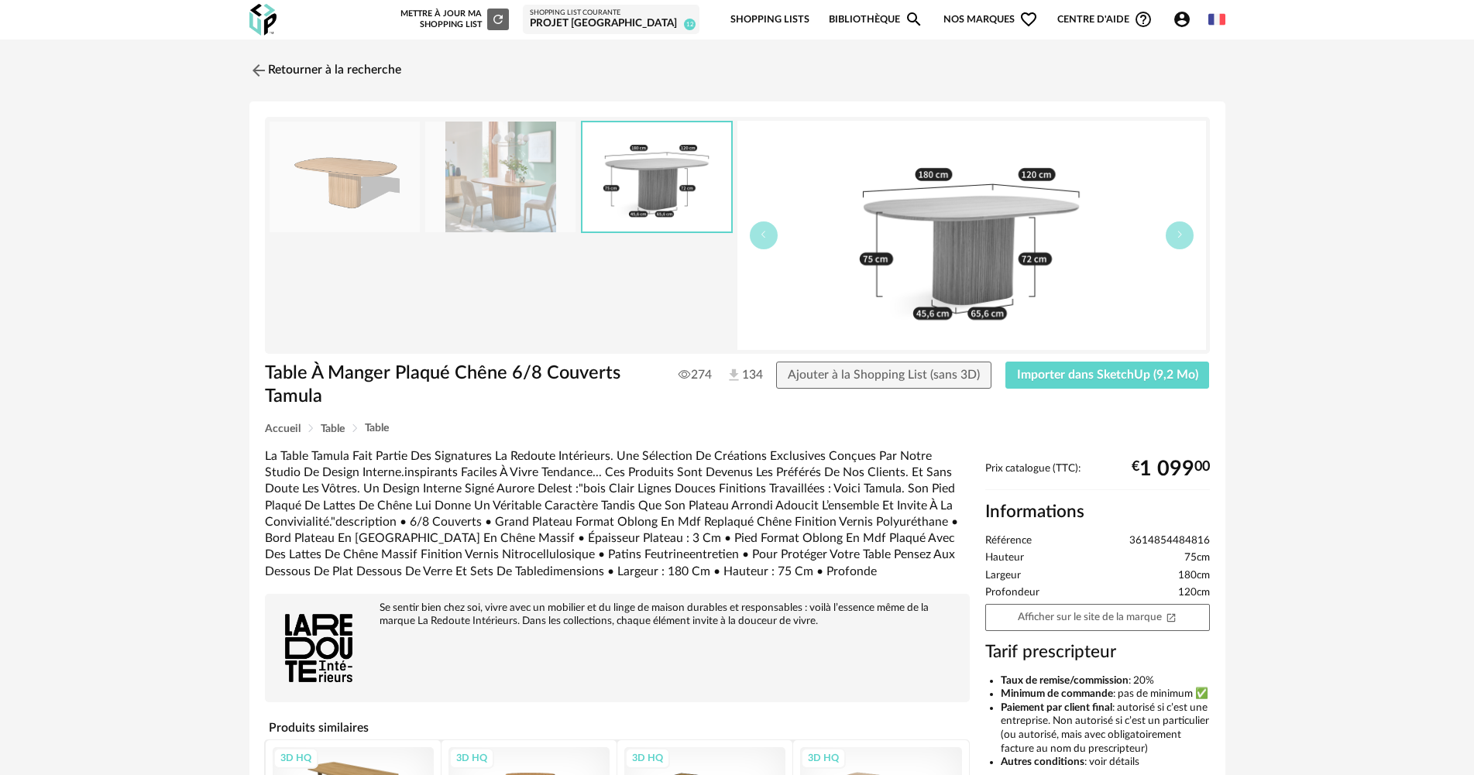
click at [1106, 635] on div "Prix catalogue (TTC): € 1 099 00 Informations Référence 3614854484816 Hauteur 7…" at bounding box center [1098, 704] width 240 height 485
click at [1116, 619] on link "Afficher sur le site de la marque Open In New icon" at bounding box center [1097, 617] width 225 height 27
click at [389, 76] on link "Retourner à la recherche" at bounding box center [322, 70] width 152 height 34
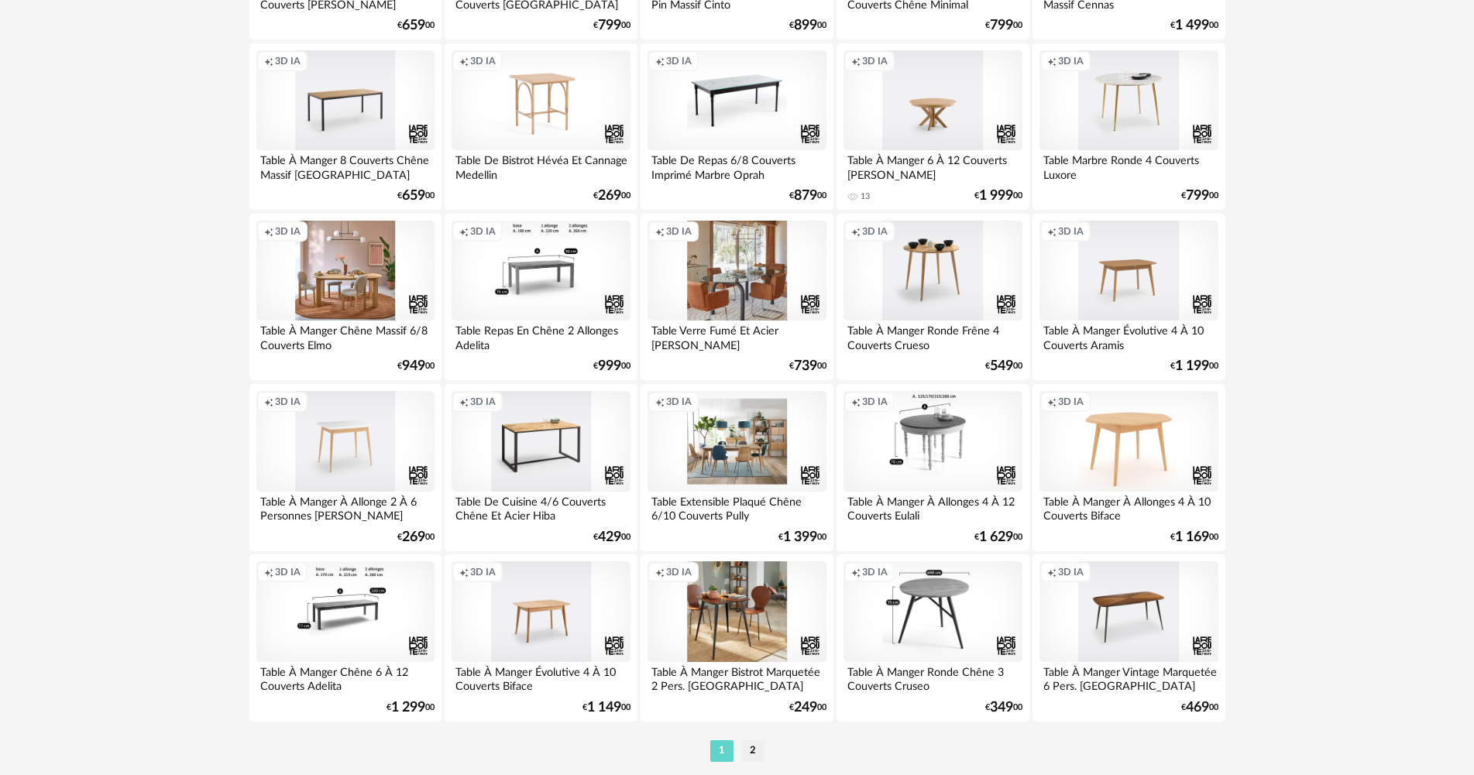
scroll to position [2959, 0]
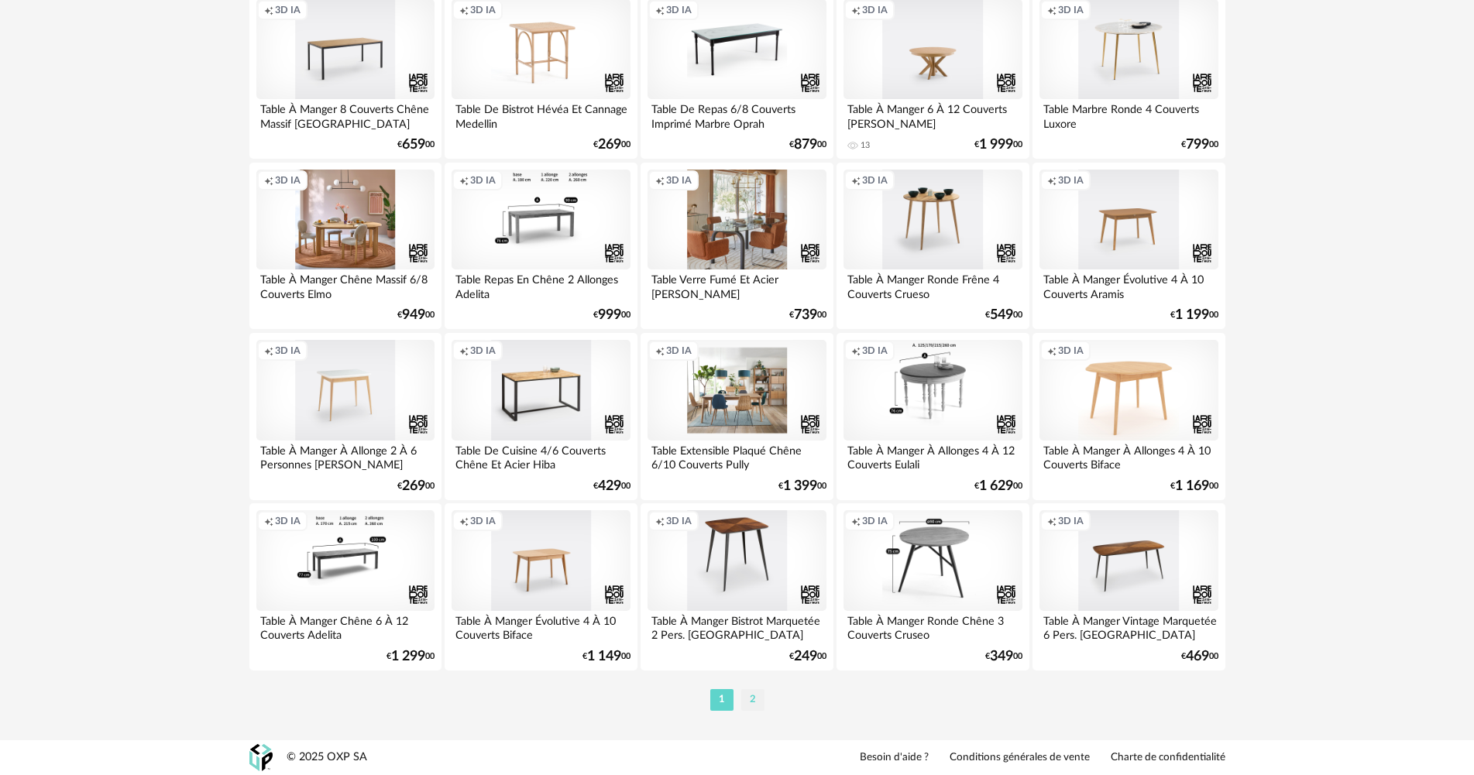
click at [761, 698] on li "2" at bounding box center [752, 700] width 23 height 22
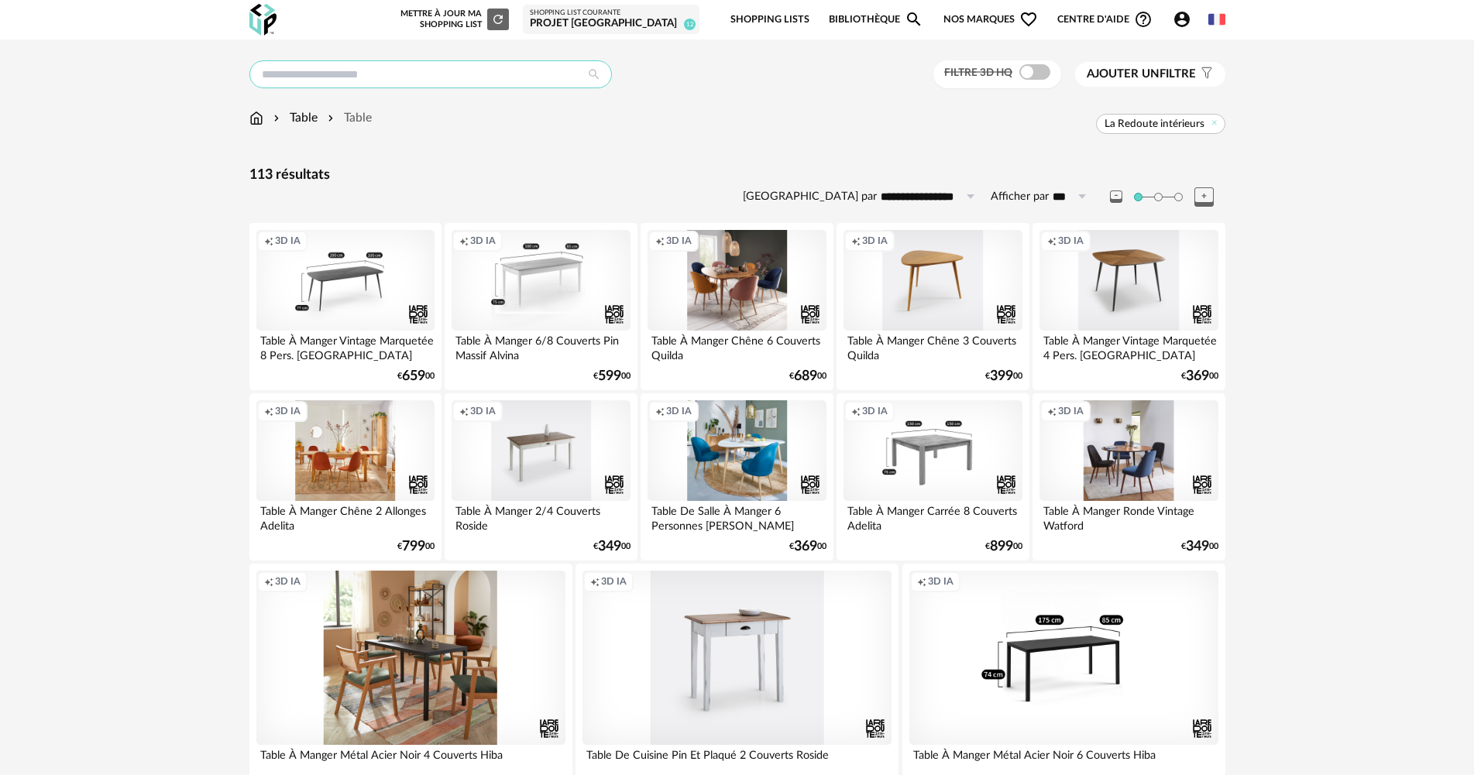
click at [345, 78] on input "text" at bounding box center [430, 74] width 363 height 28
type input "**********"
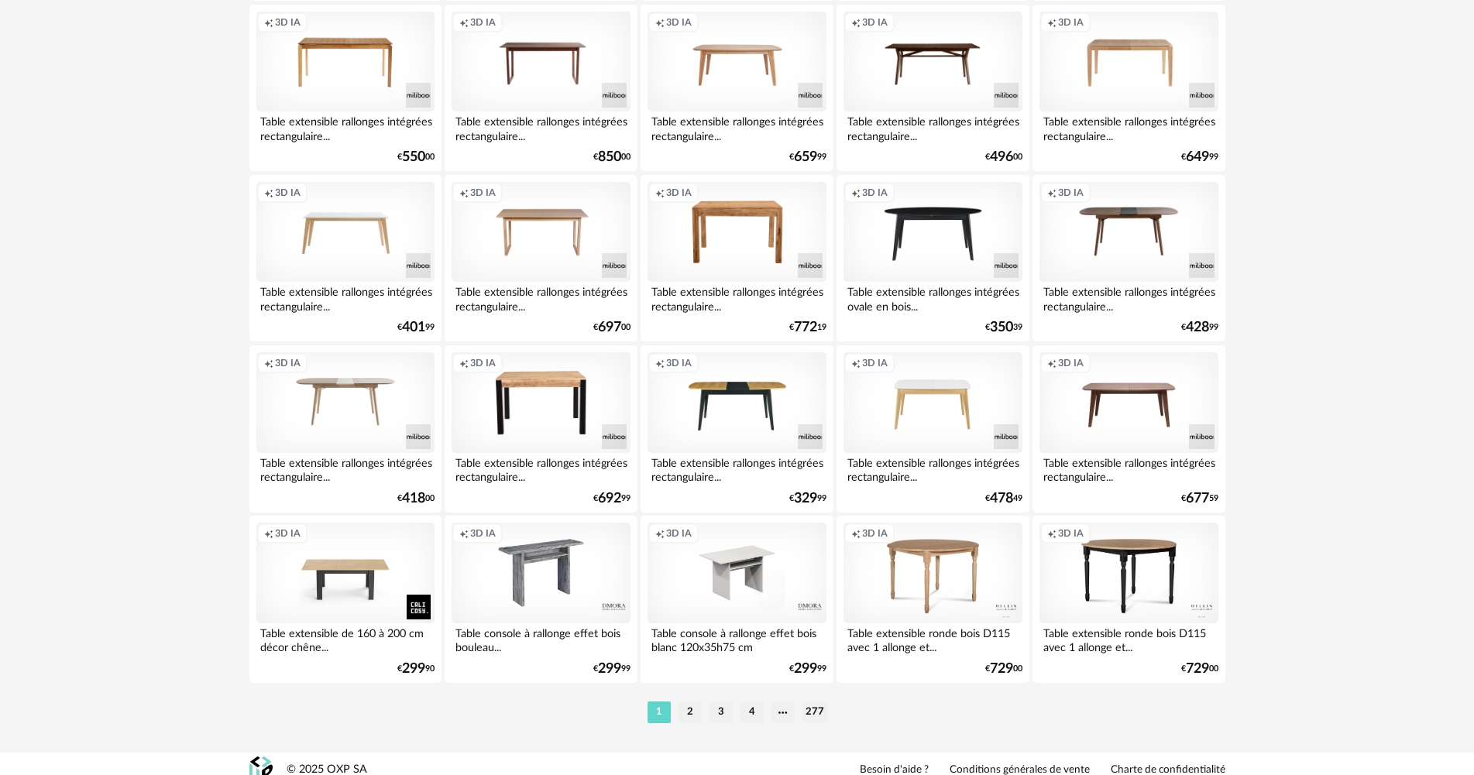
scroll to position [2959, 0]
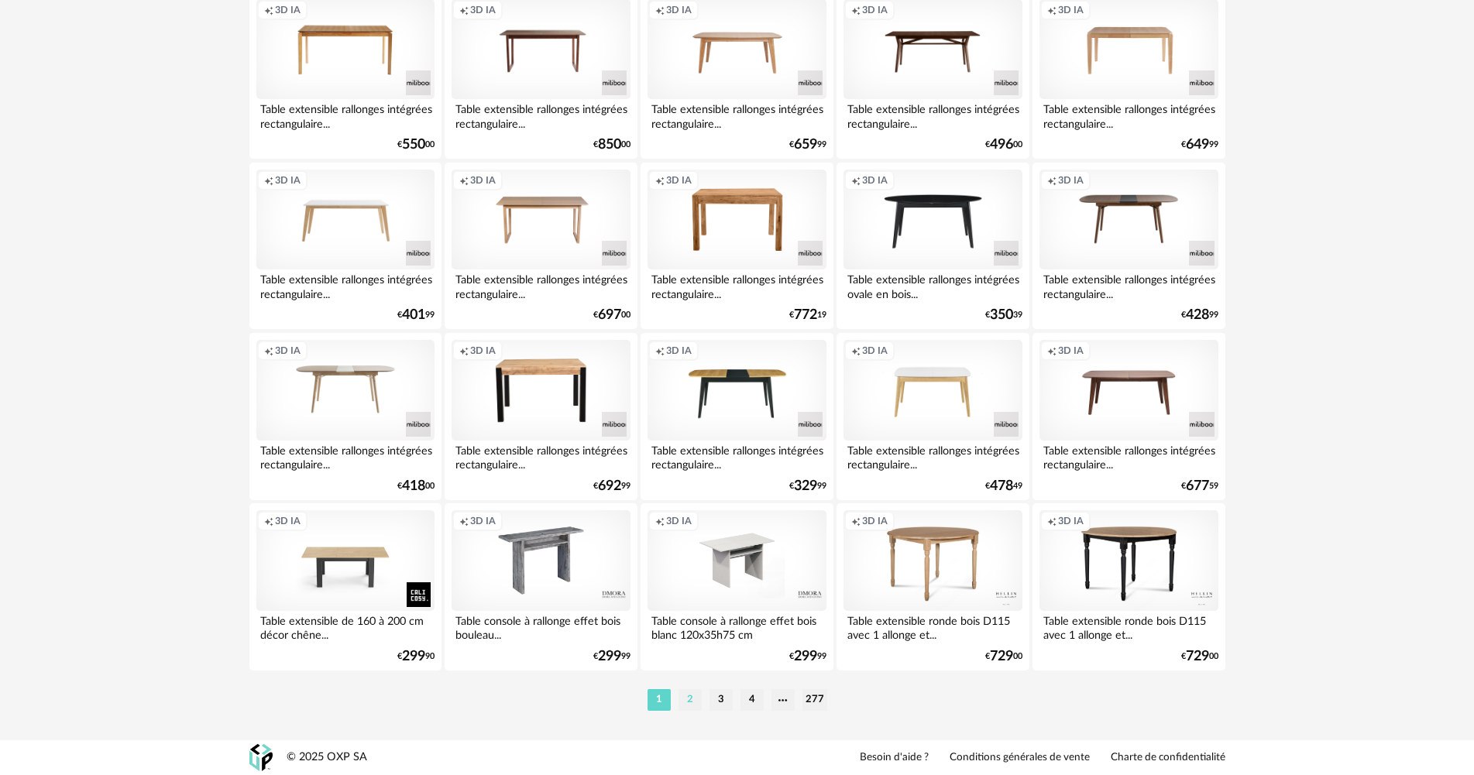
click at [693, 702] on li "2" at bounding box center [690, 700] width 23 height 22
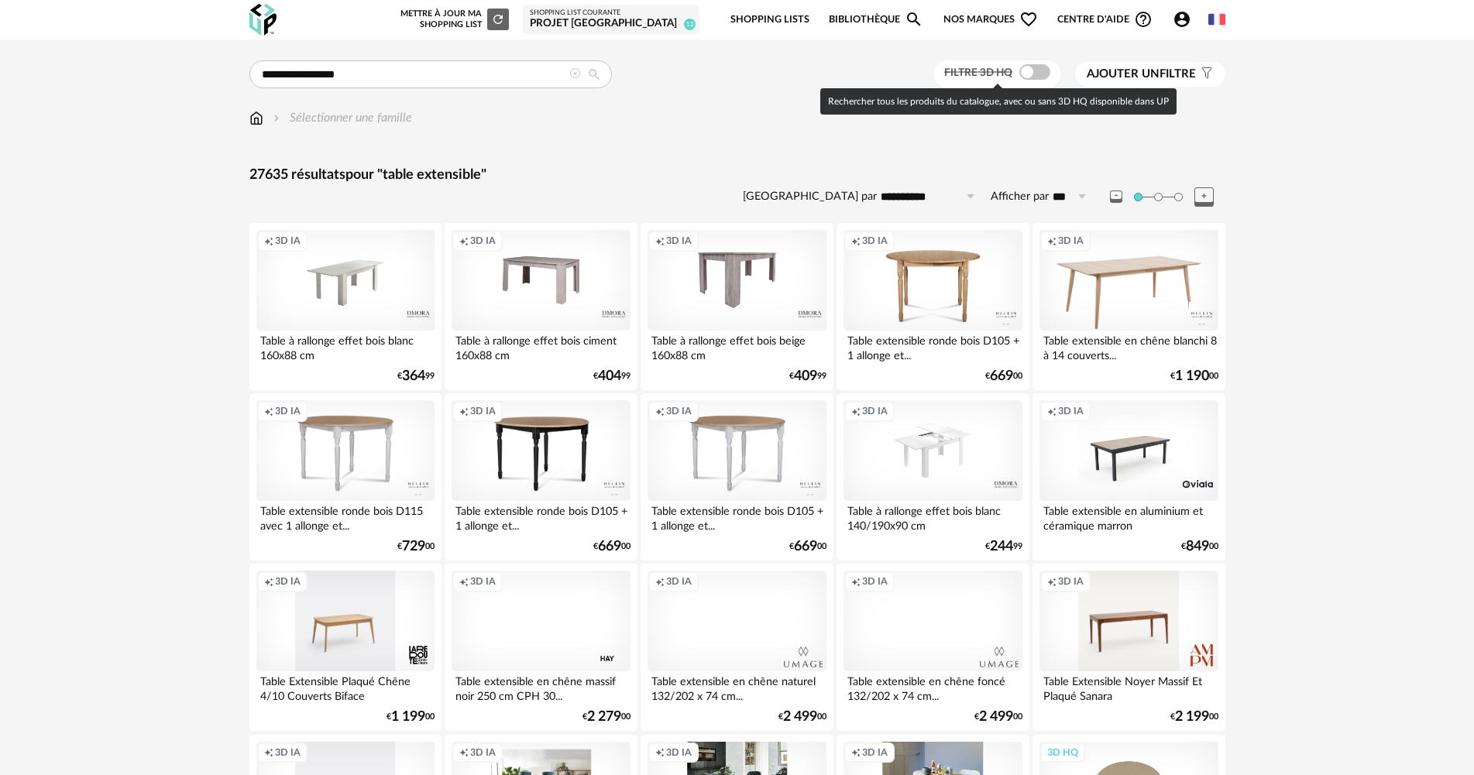
click at [1029, 71] on span at bounding box center [1034, 71] width 31 height 15
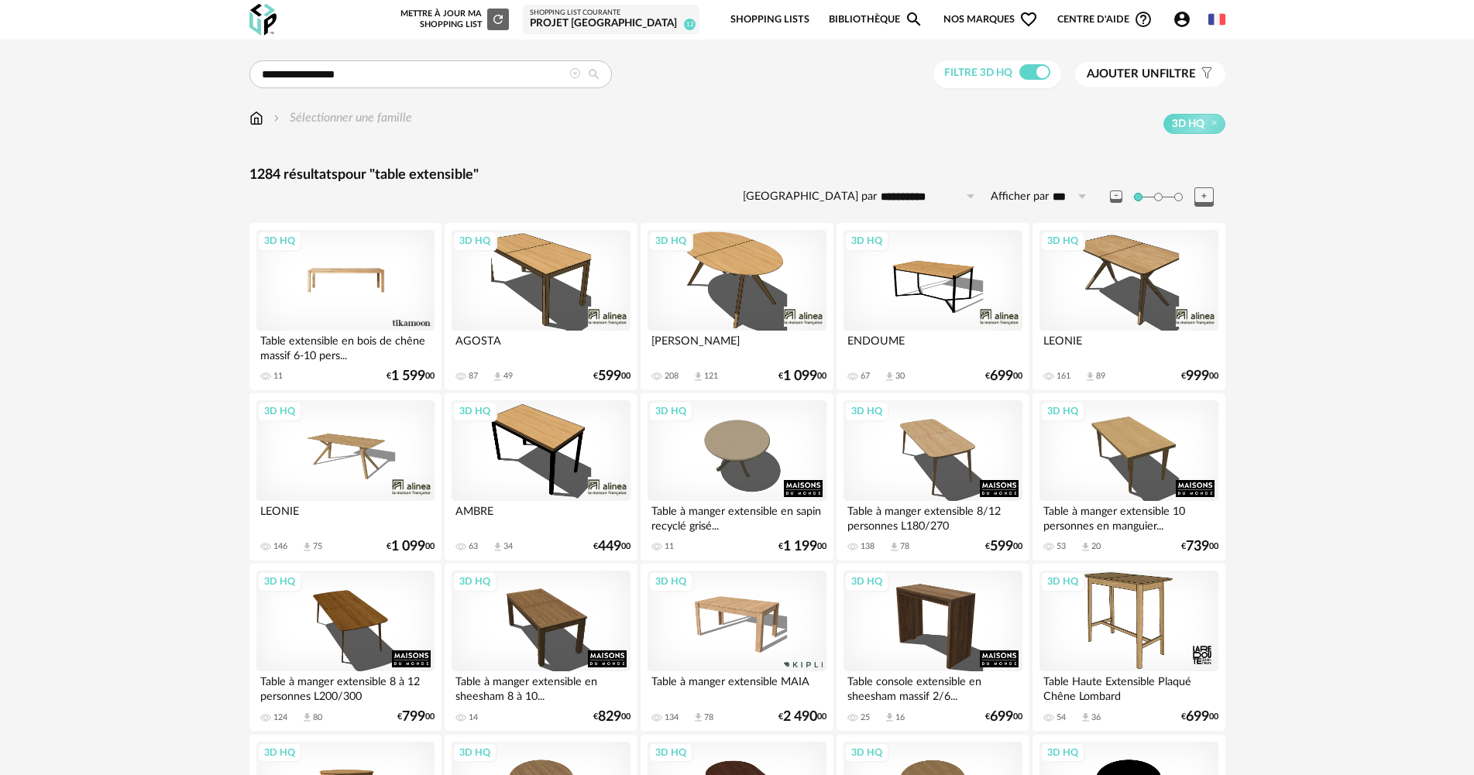
click at [390, 294] on div "3D HQ" at bounding box center [345, 280] width 178 height 101
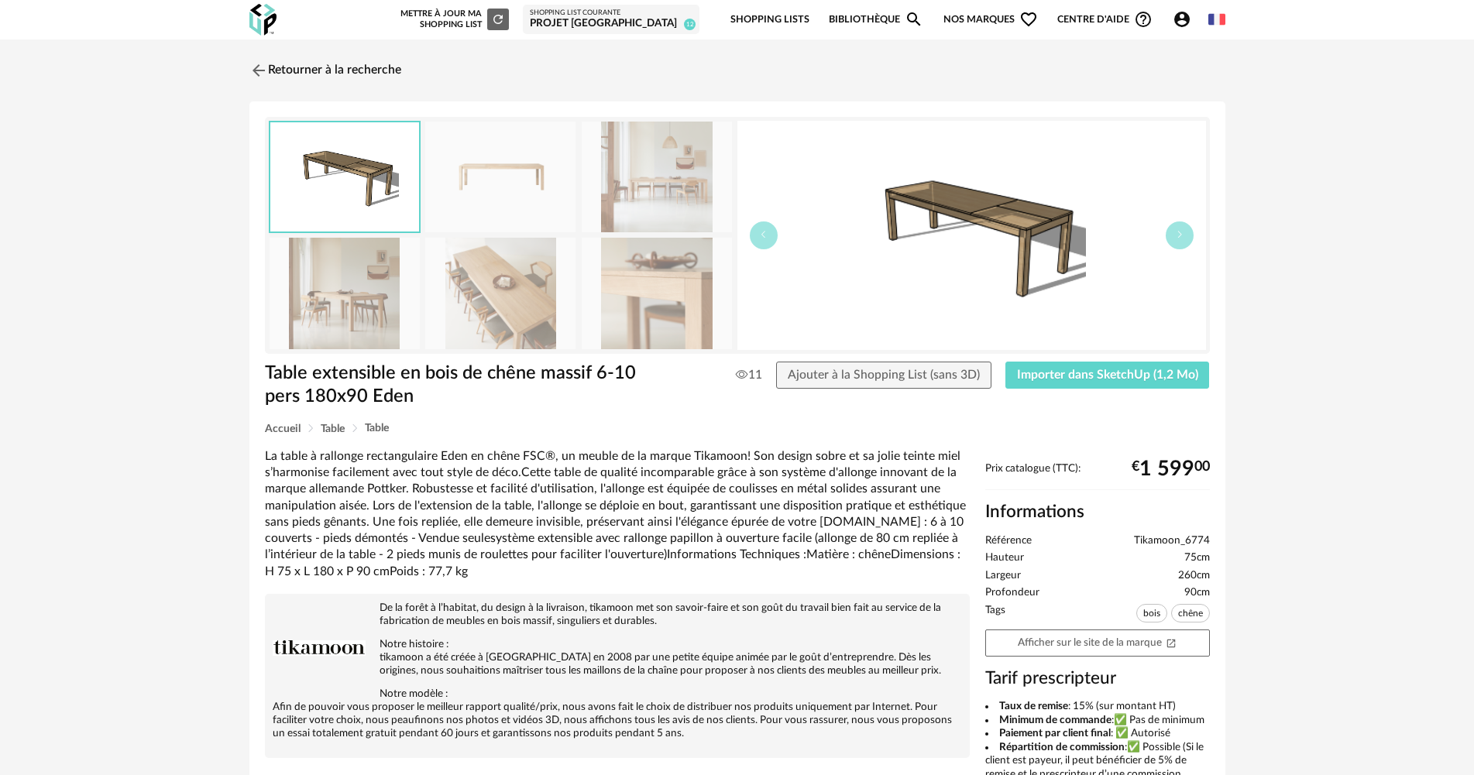
click at [439, 295] on img at bounding box center [500, 293] width 150 height 111
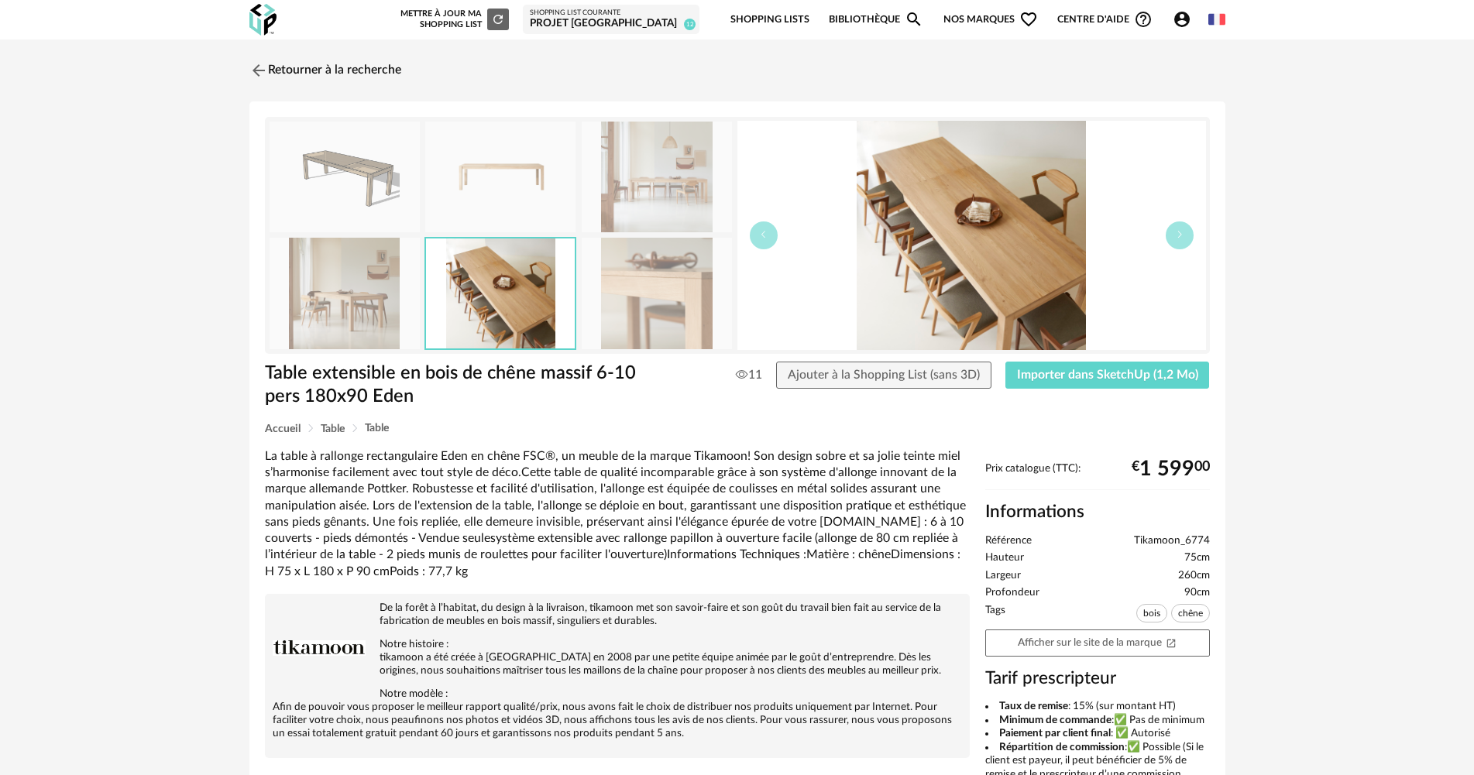
click at [623, 304] on img at bounding box center [657, 293] width 150 height 111
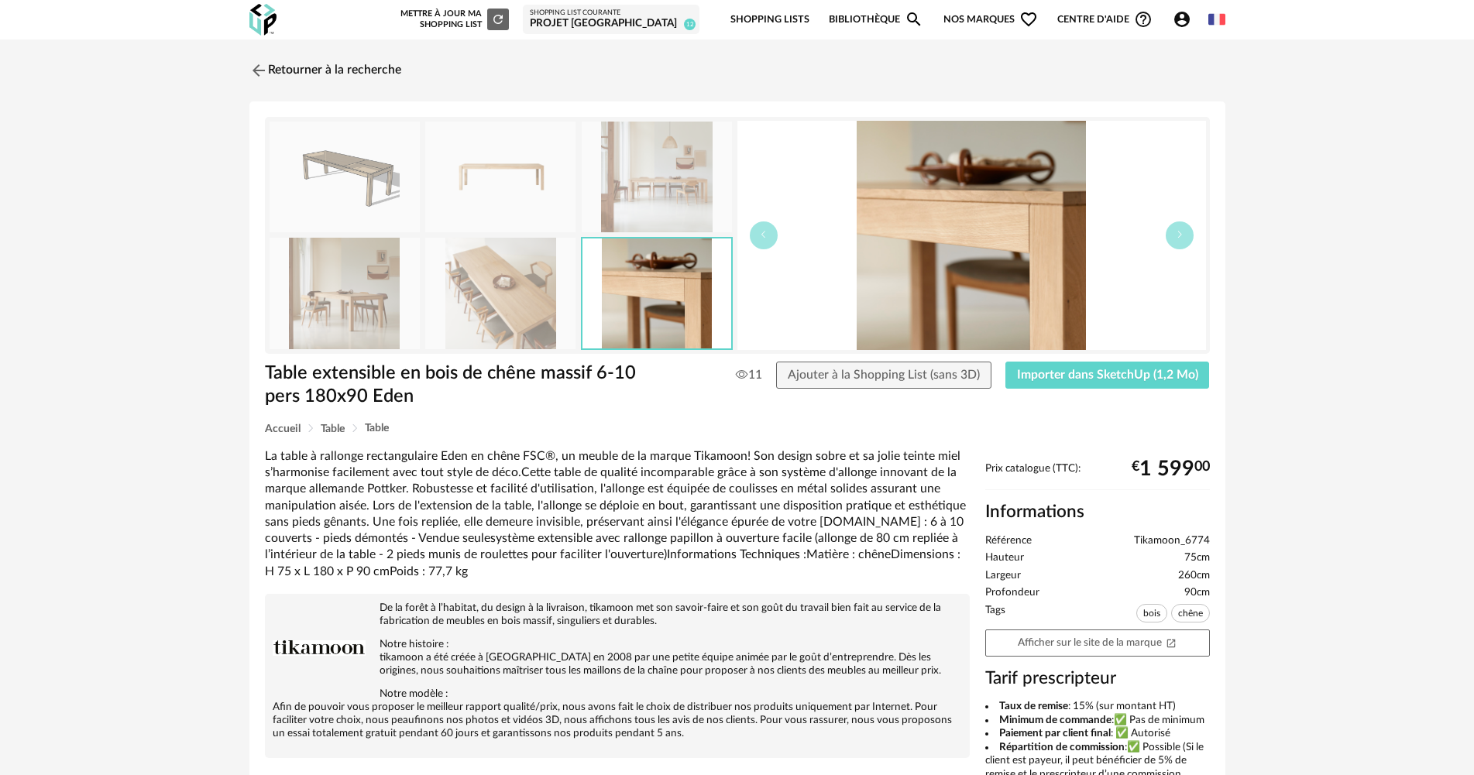
click at [613, 208] on img at bounding box center [657, 177] width 150 height 111
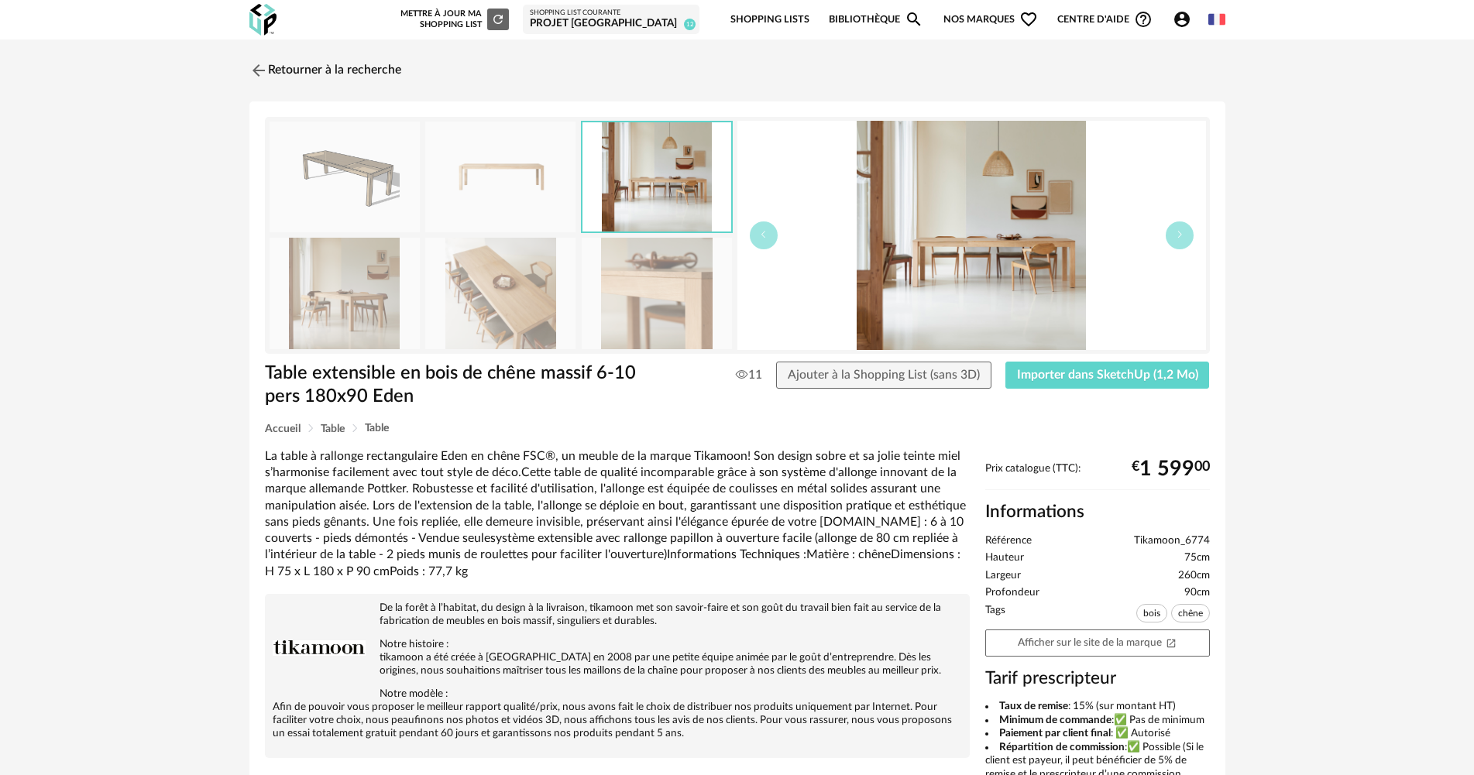
click at [510, 208] on img at bounding box center [500, 177] width 150 height 111
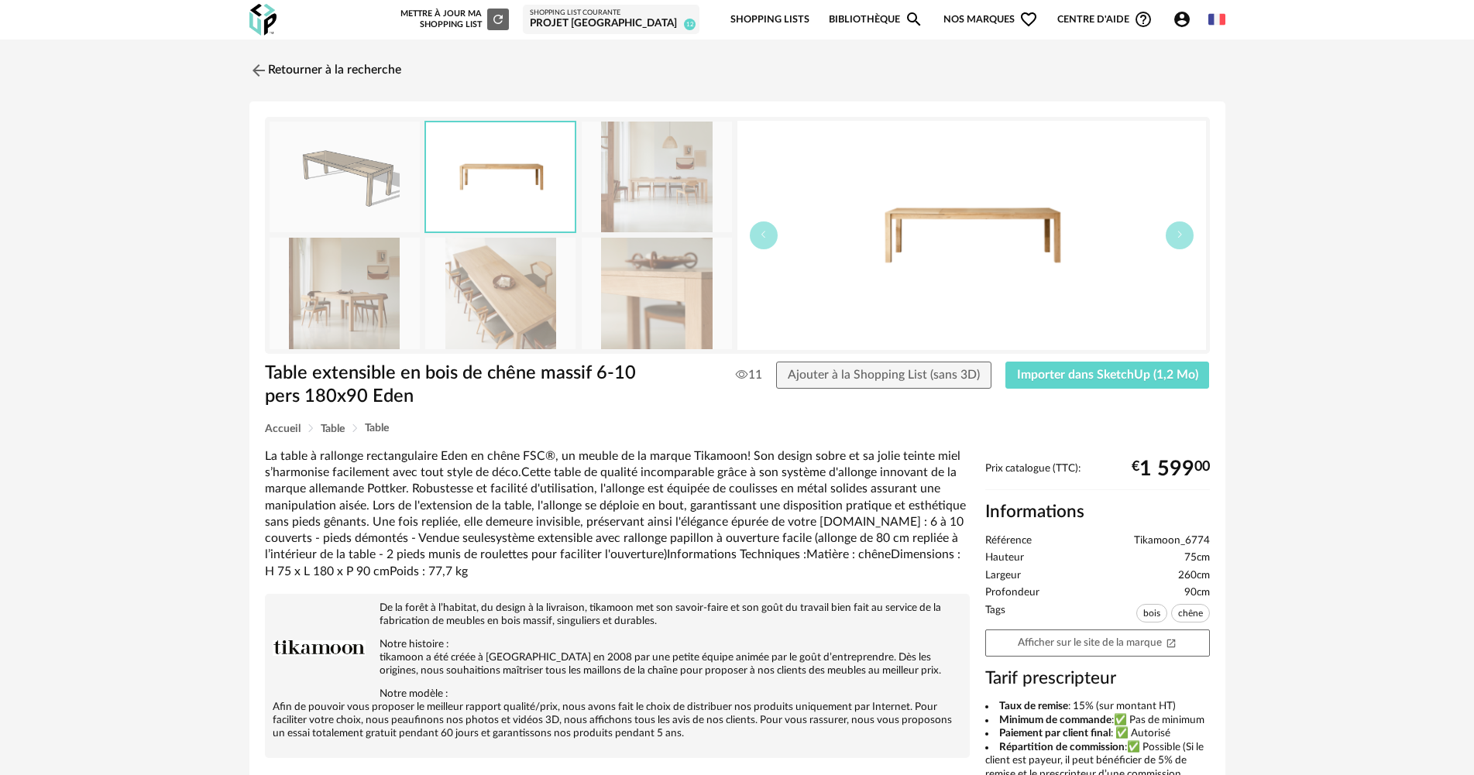
click at [359, 287] on img at bounding box center [345, 293] width 150 height 111
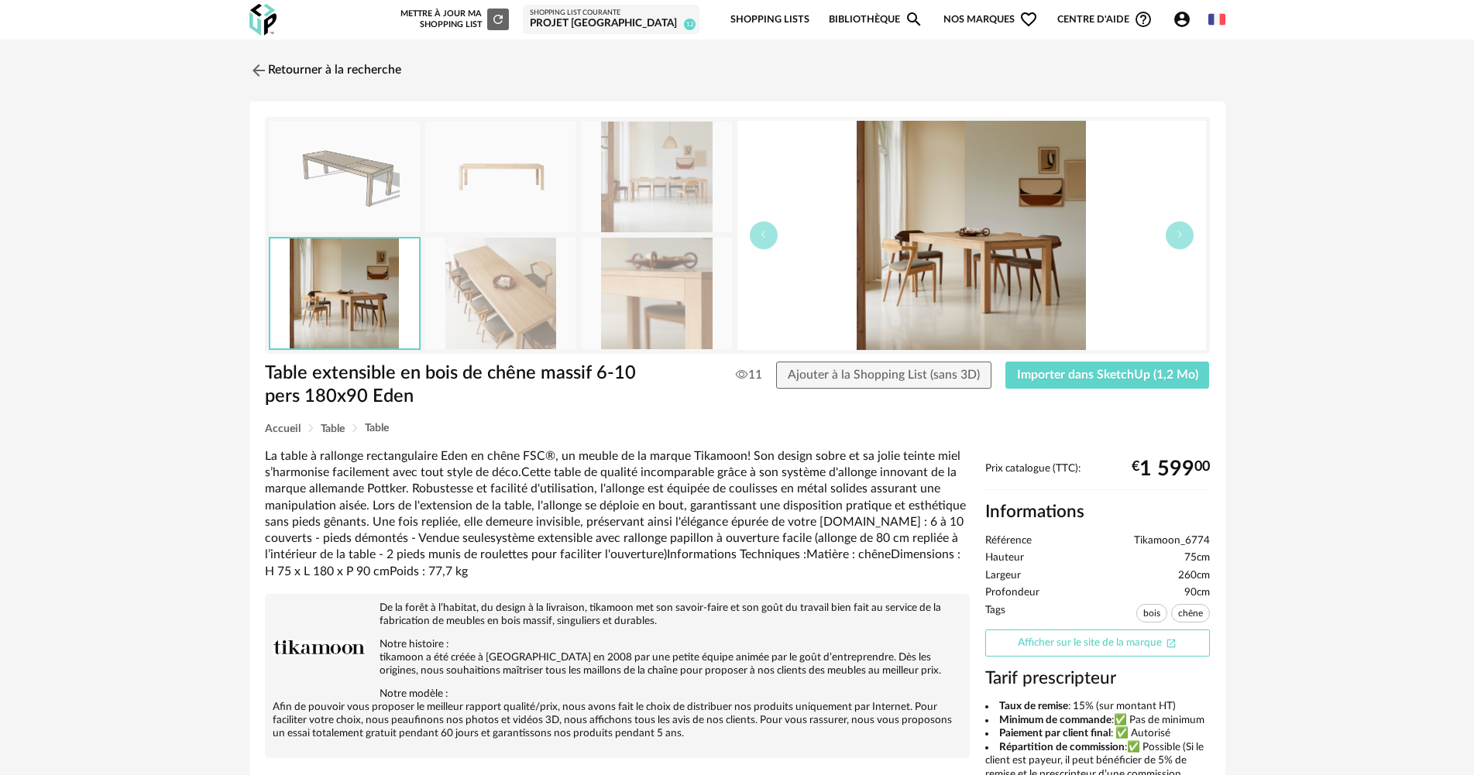
click at [1081, 630] on link "Afficher sur le site de la marque Open In New icon" at bounding box center [1097, 643] width 225 height 27
click at [1032, 385] on button "Importer dans SketchUp (1,2 Mo)" at bounding box center [1108, 376] width 205 height 28
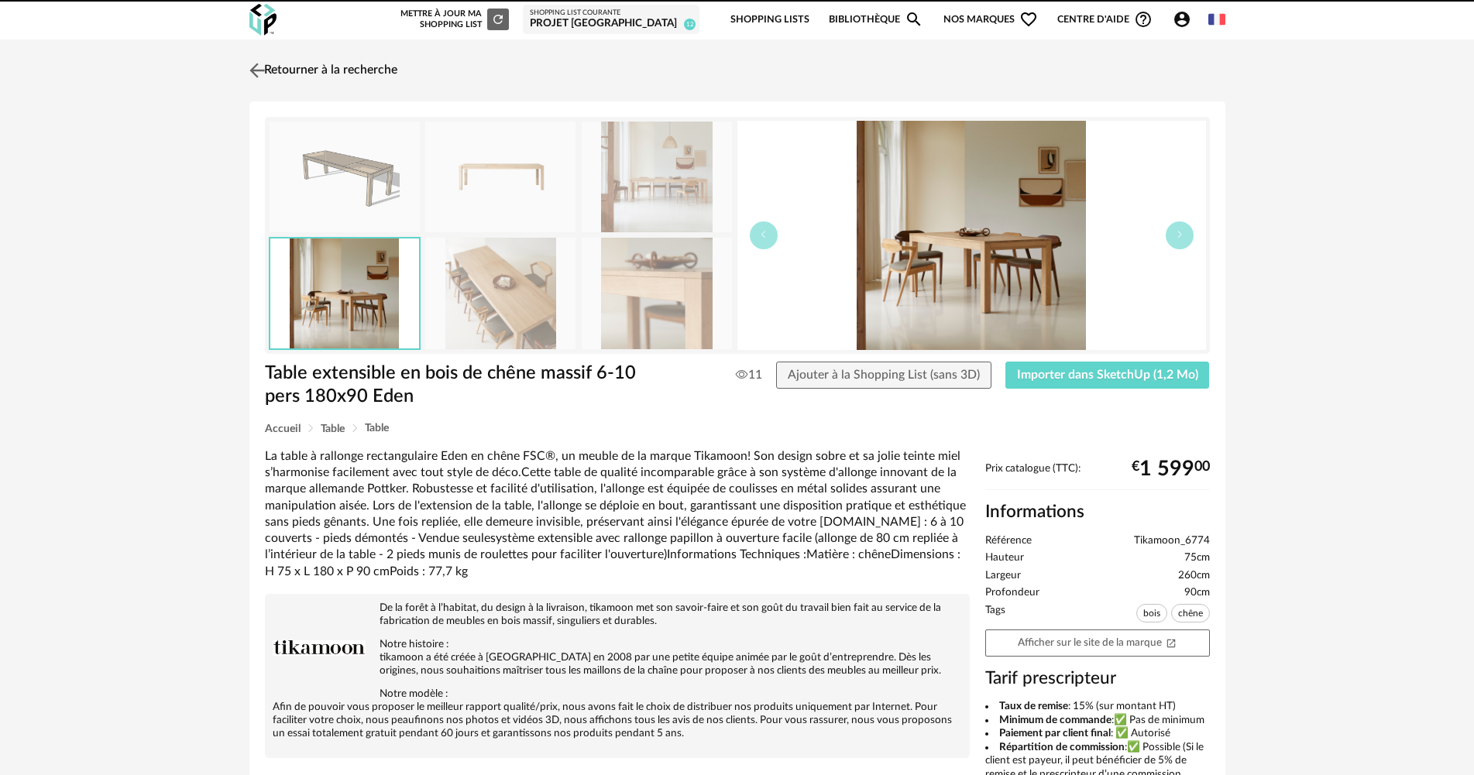
click at [311, 65] on link "Retourner à la recherche" at bounding box center [322, 70] width 152 height 34
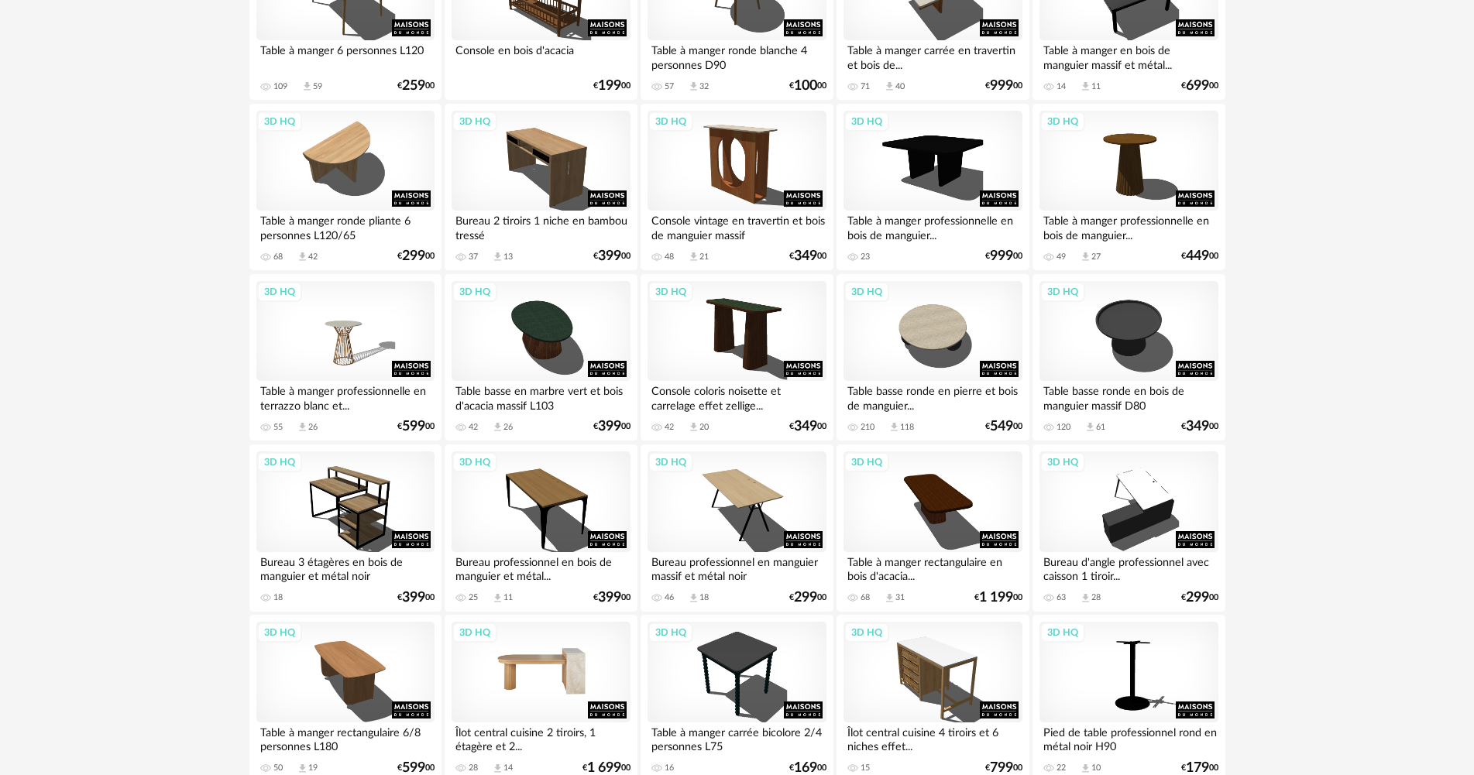
scroll to position [2944, 0]
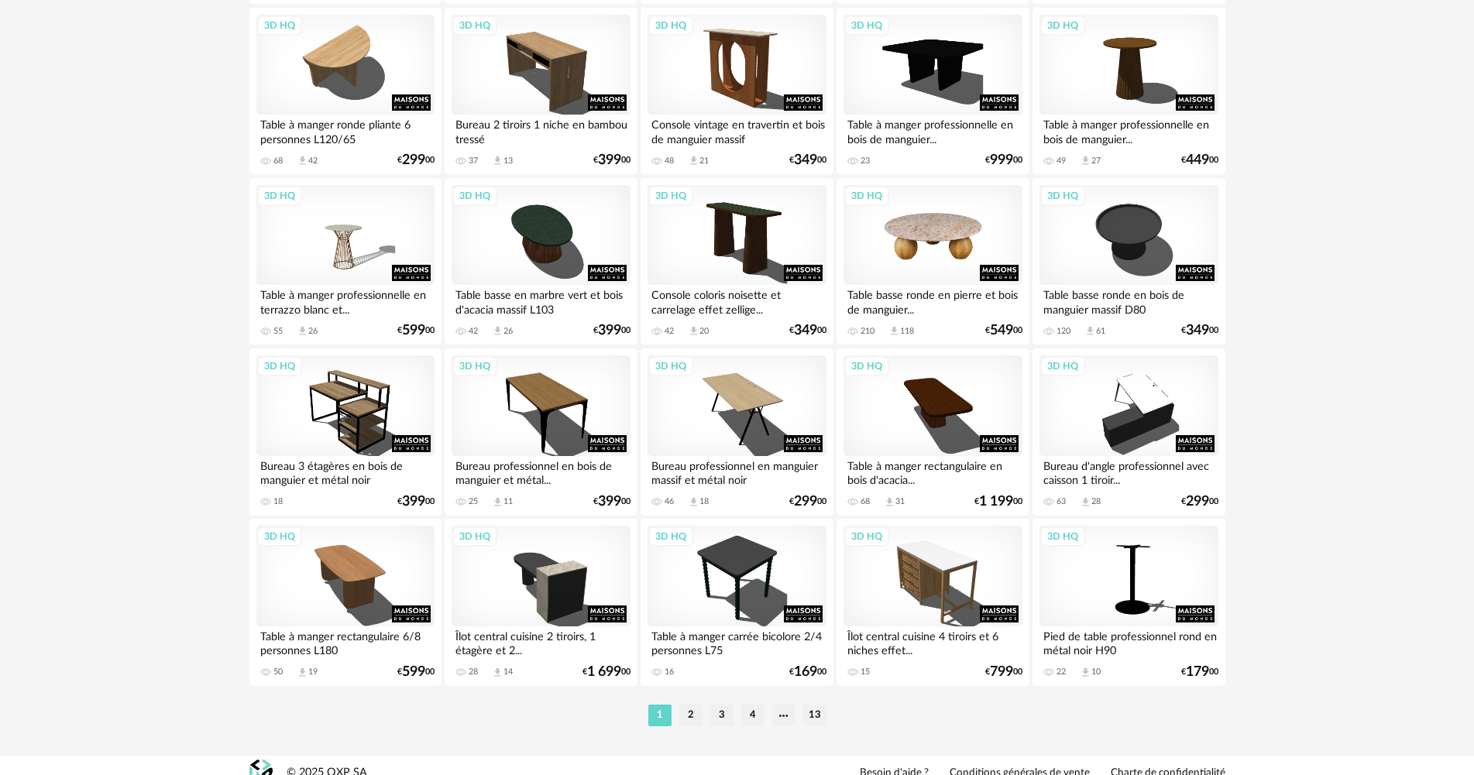
click at [926, 226] on div "3D HQ" at bounding box center [933, 235] width 178 height 101
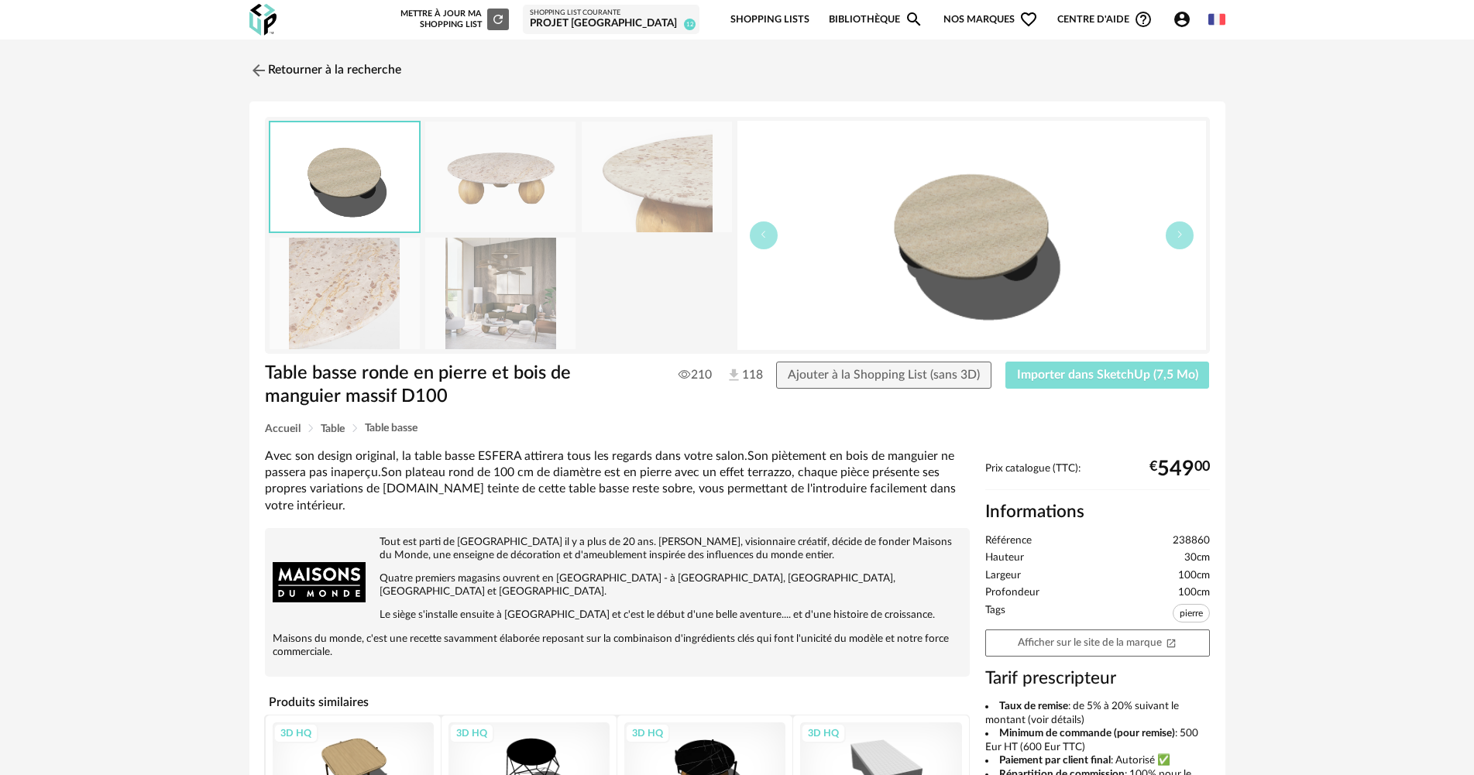
click at [1023, 367] on button "Importer dans SketchUp (7,5 Mo)" at bounding box center [1108, 376] width 205 height 28
click at [370, 67] on link "Retourner à la recherche" at bounding box center [322, 70] width 152 height 34
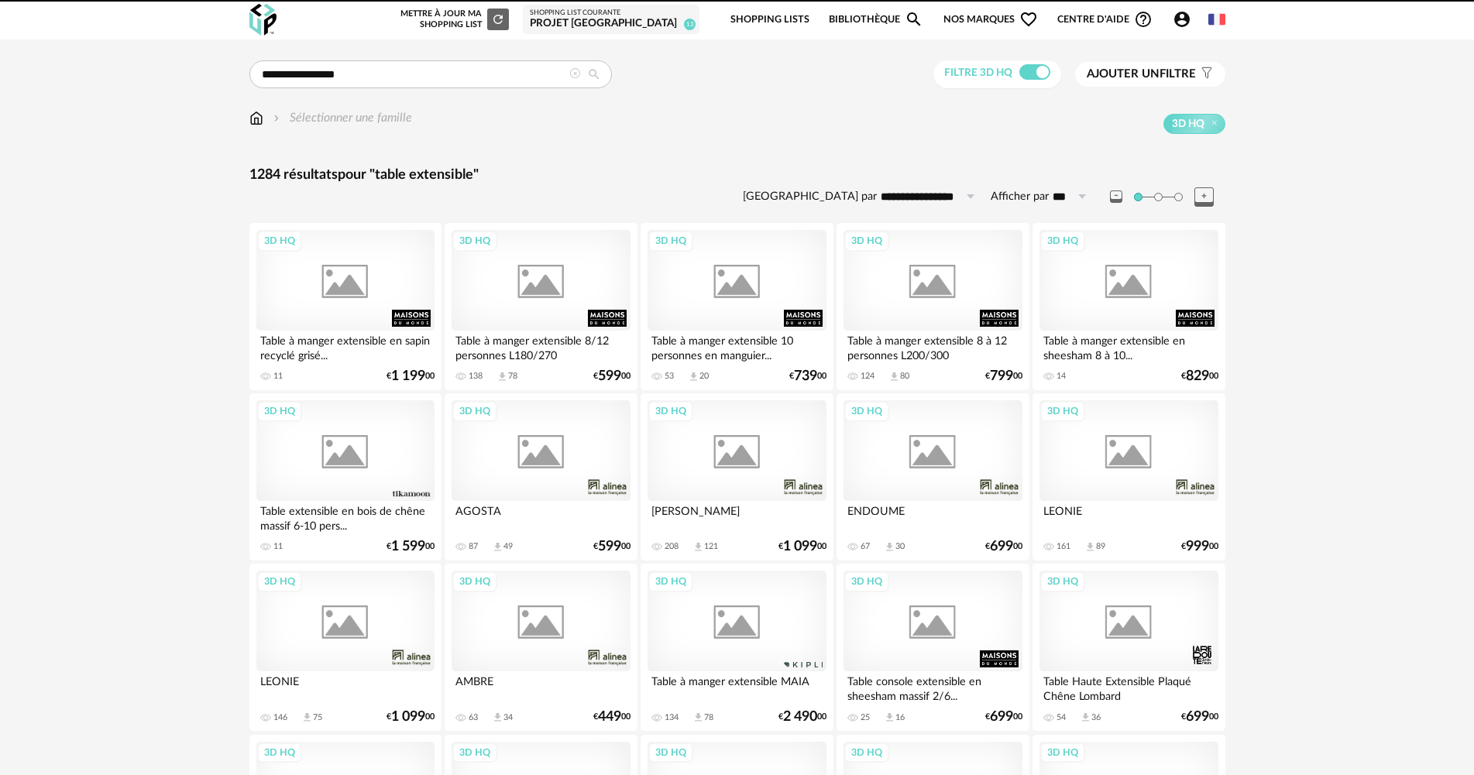
scroll to position [2944, 0]
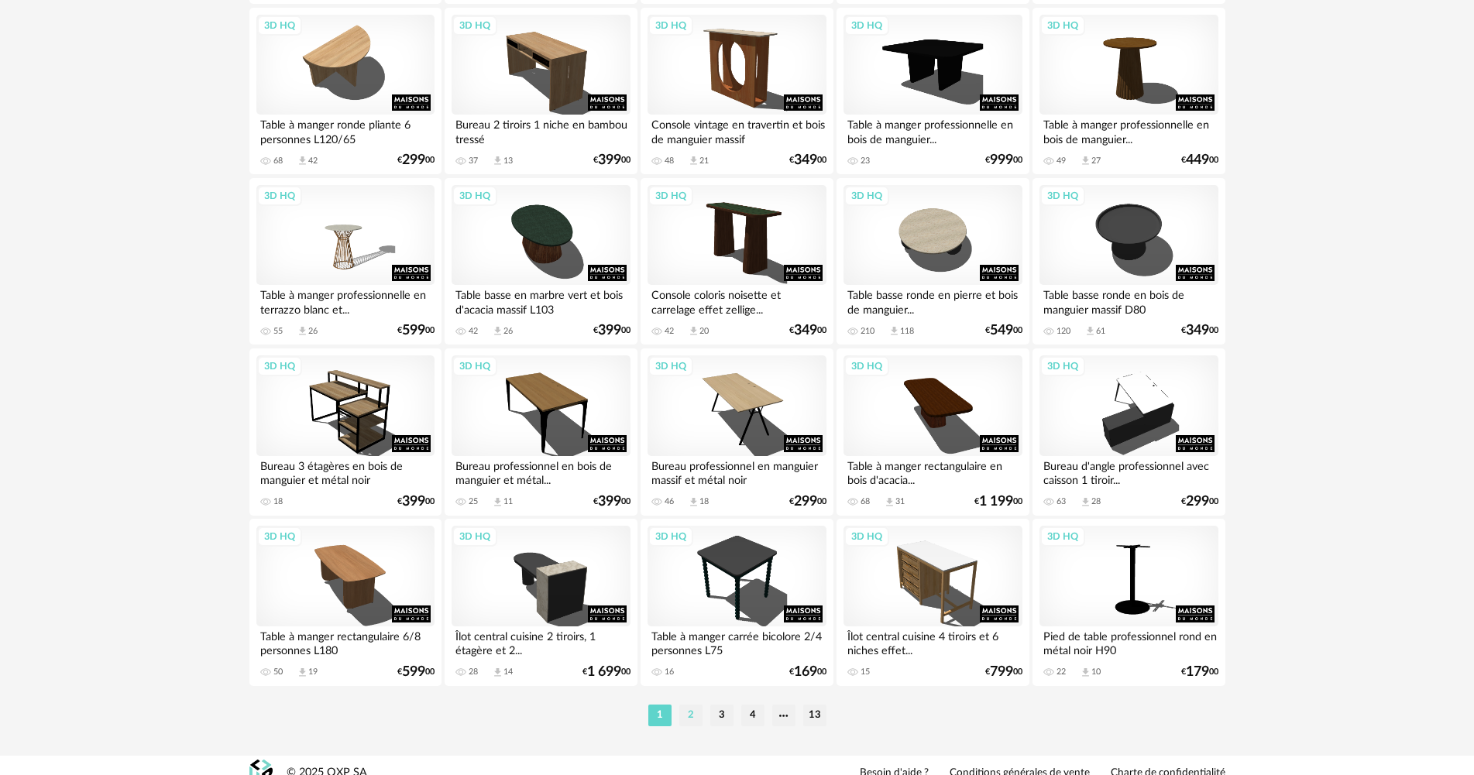
click at [692, 717] on li "2" at bounding box center [690, 716] width 23 height 22
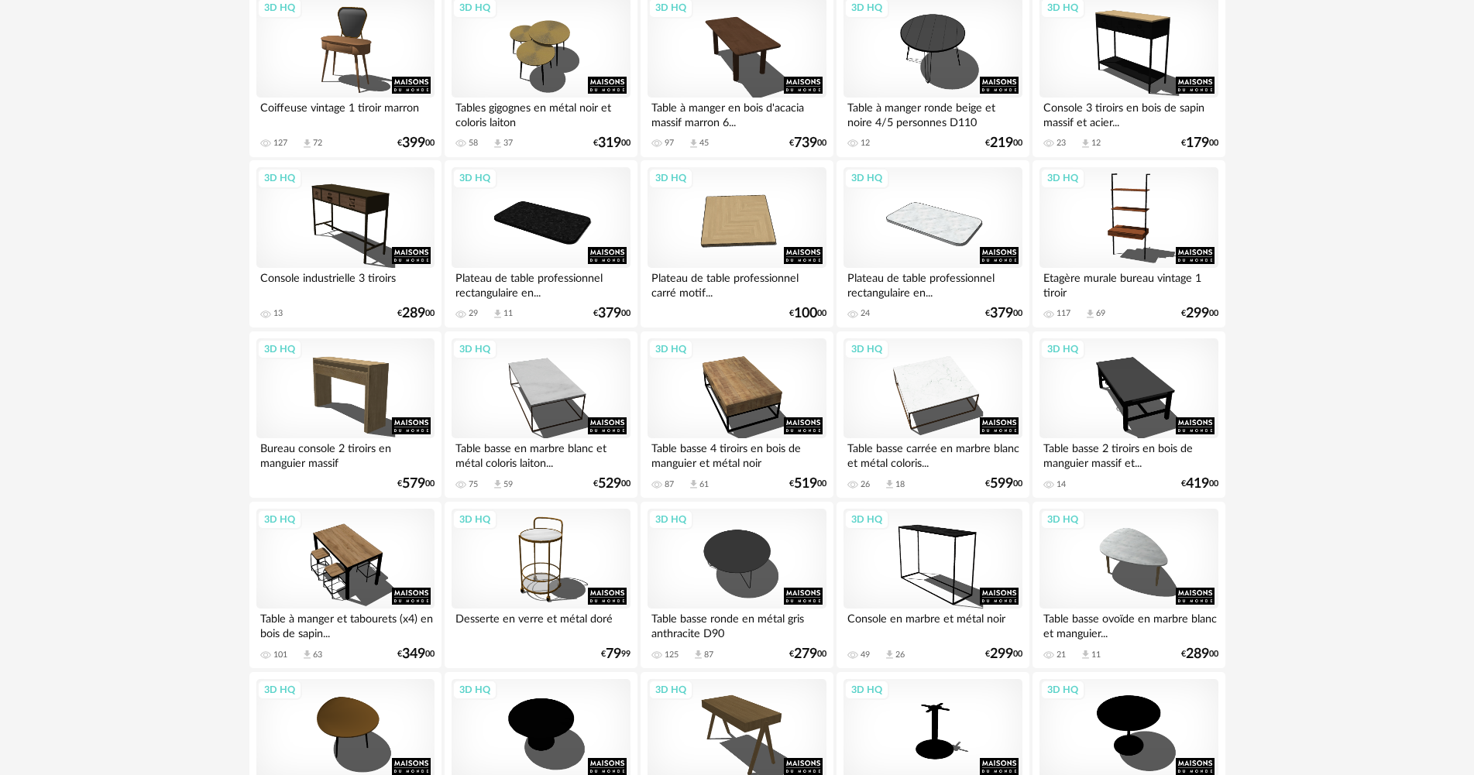
scroll to position [1875, 0]
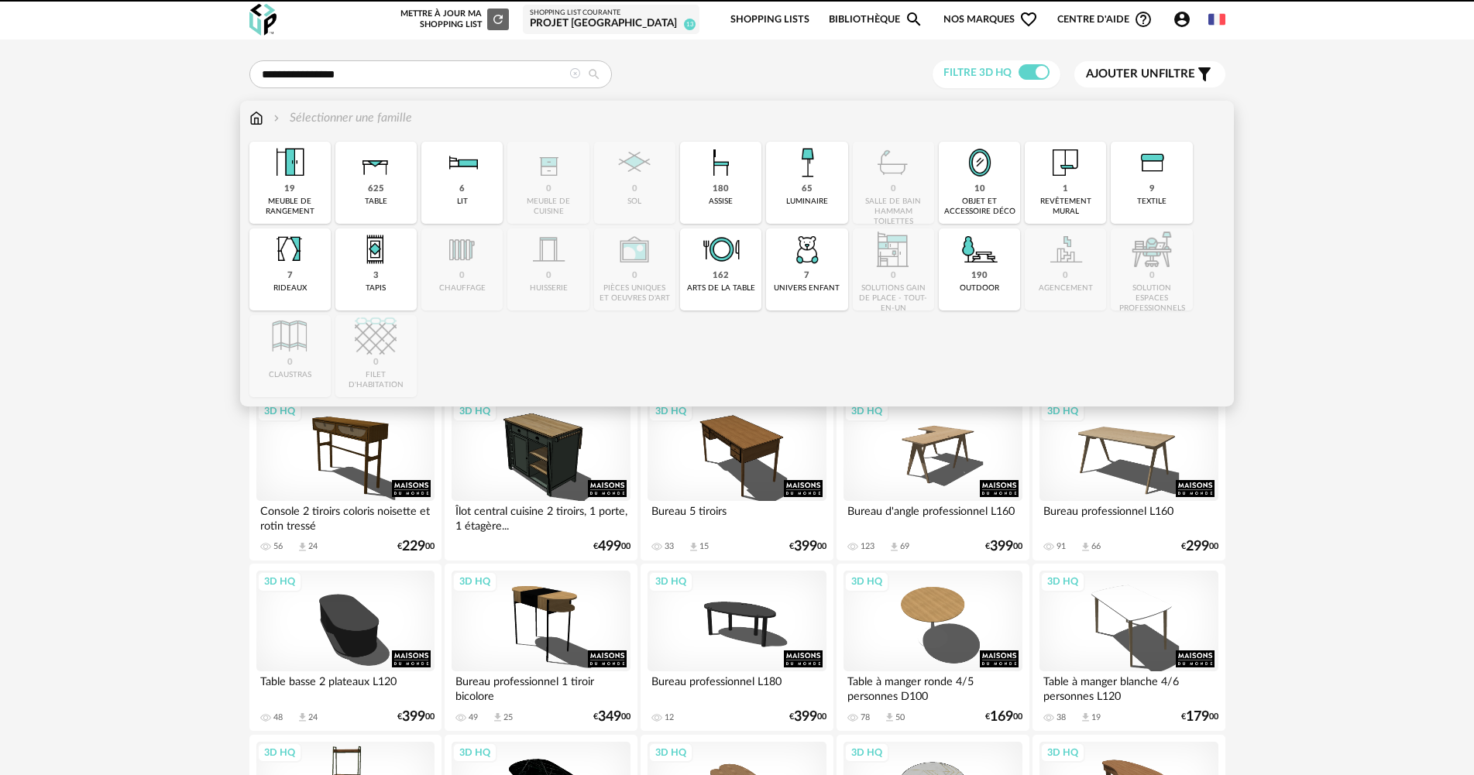
click at [256, 116] on img at bounding box center [256, 118] width 14 height 18
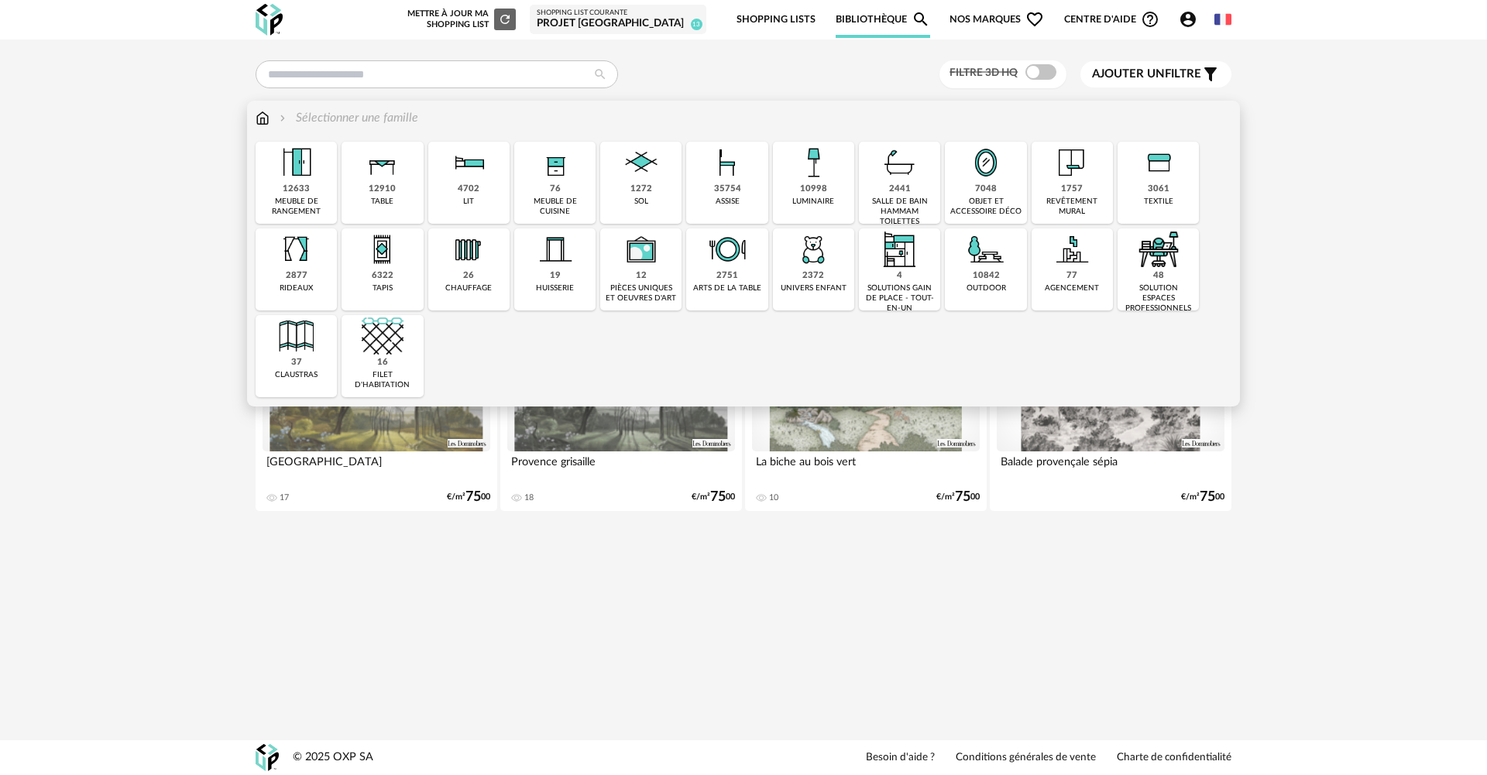
click at [1022, 201] on div "objet et accessoire déco" at bounding box center [986, 207] width 72 height 20
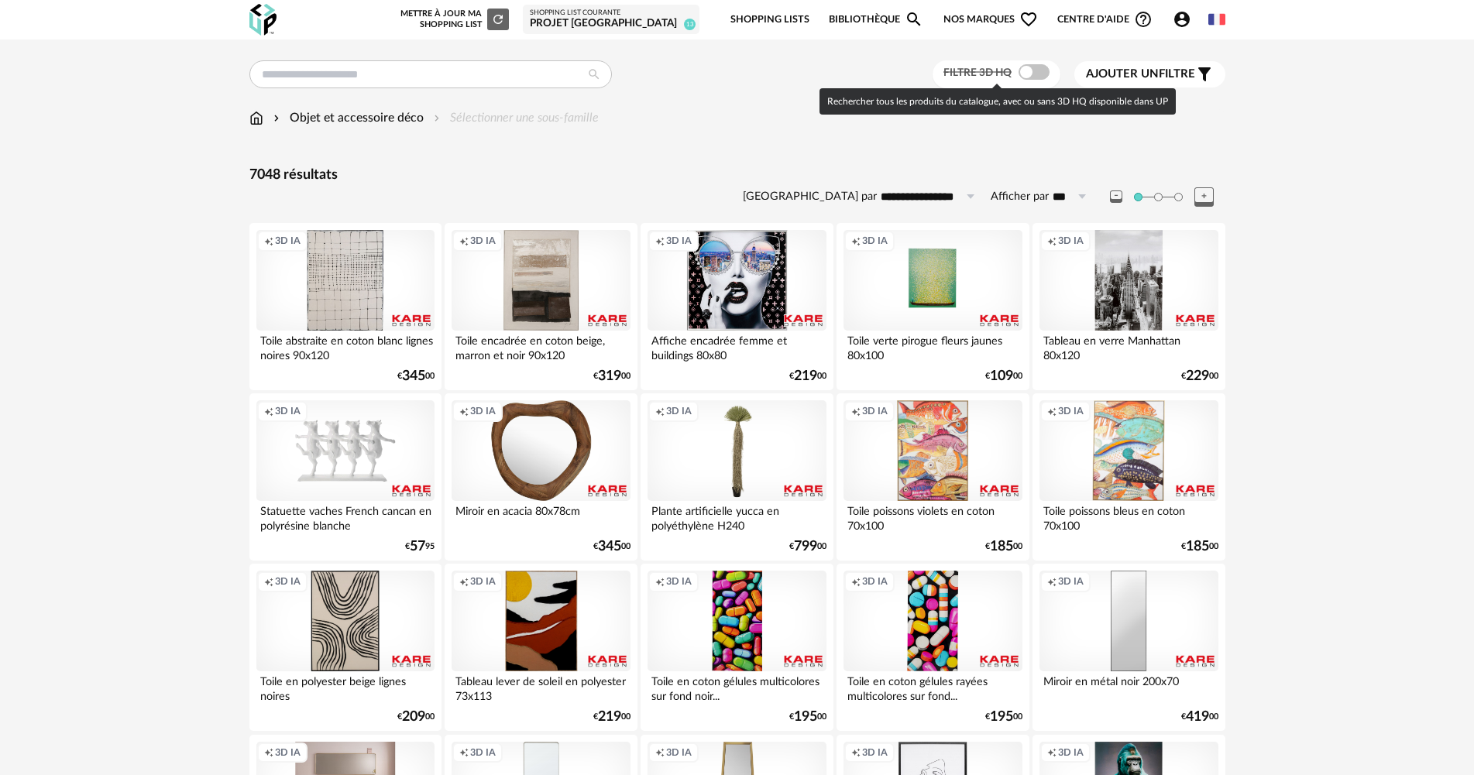
click at [1040, 67] on span at bounding box center [1034, 71] width 31 height 15
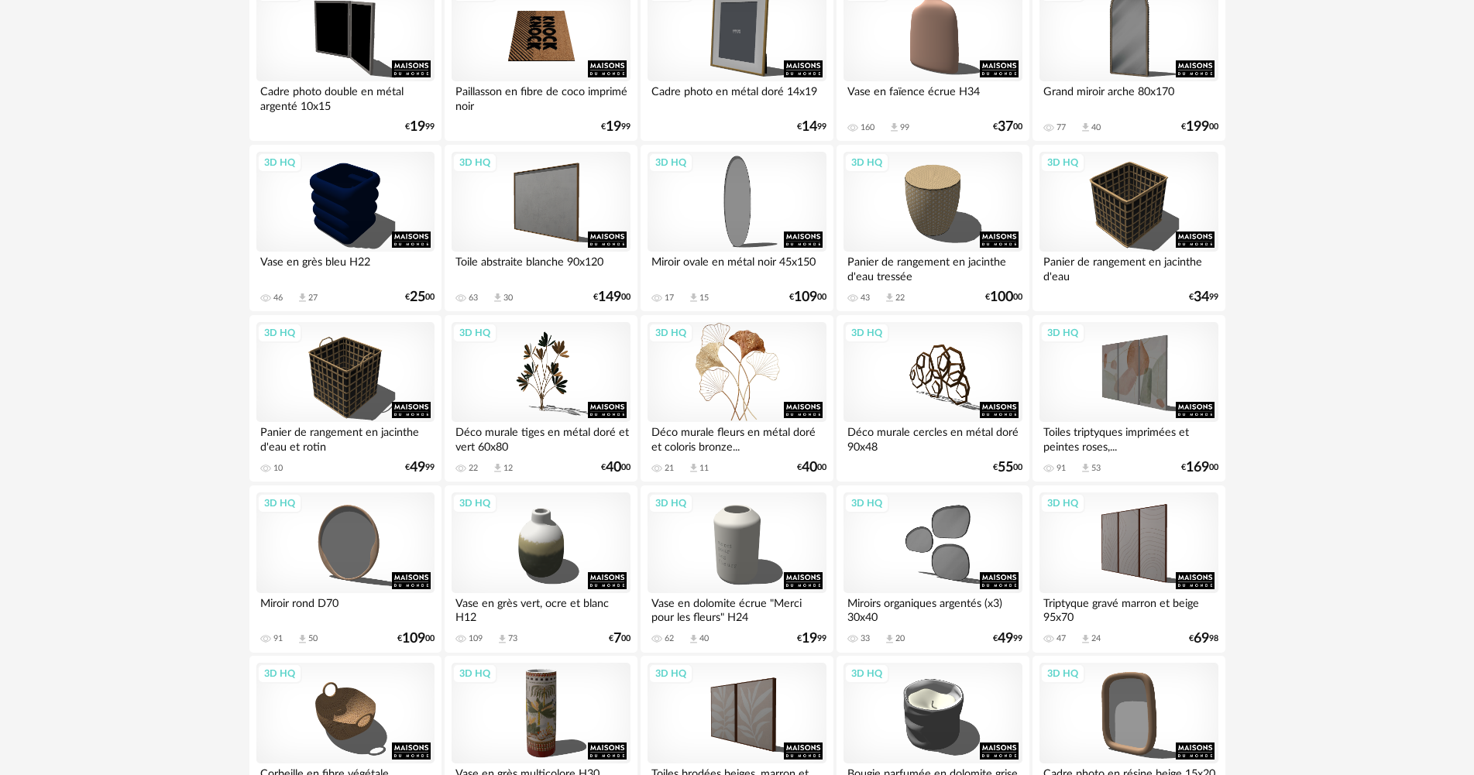
scroll to position [2959, 0]
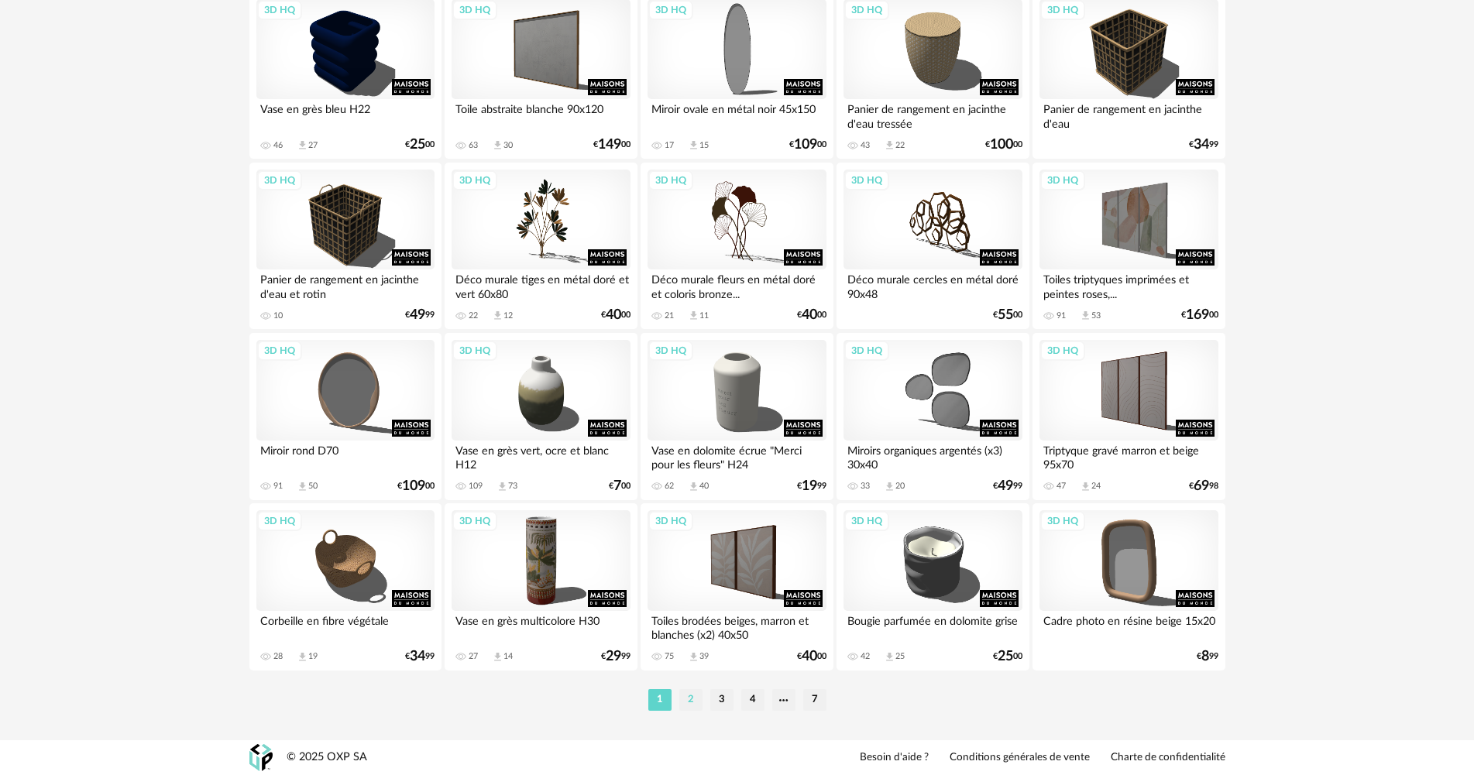
click at [691, 700] on li "2" at bounding box center [690, 700] width 23 height 22
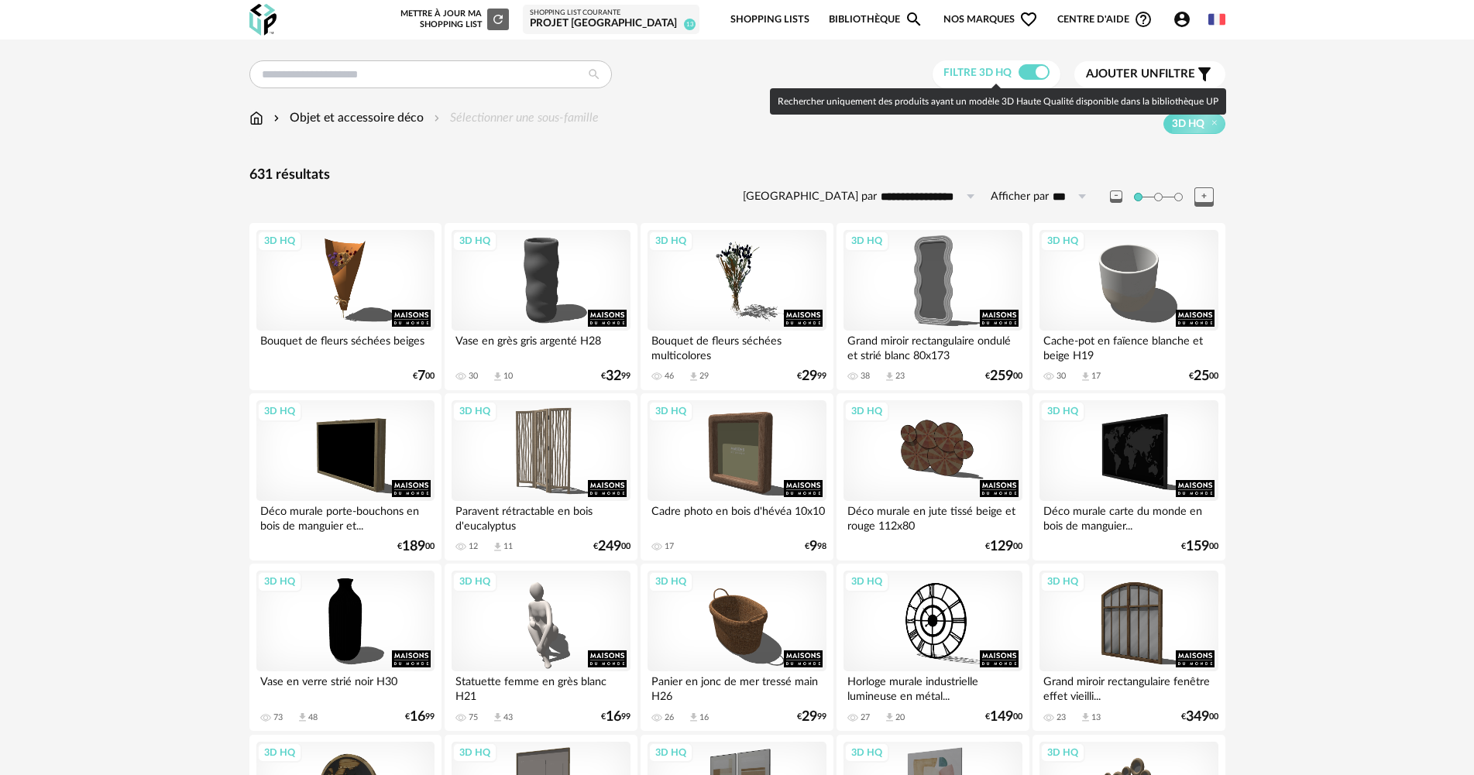
click at [1027, 73] on span at bounding box center [1034, 71] width 31 height 15
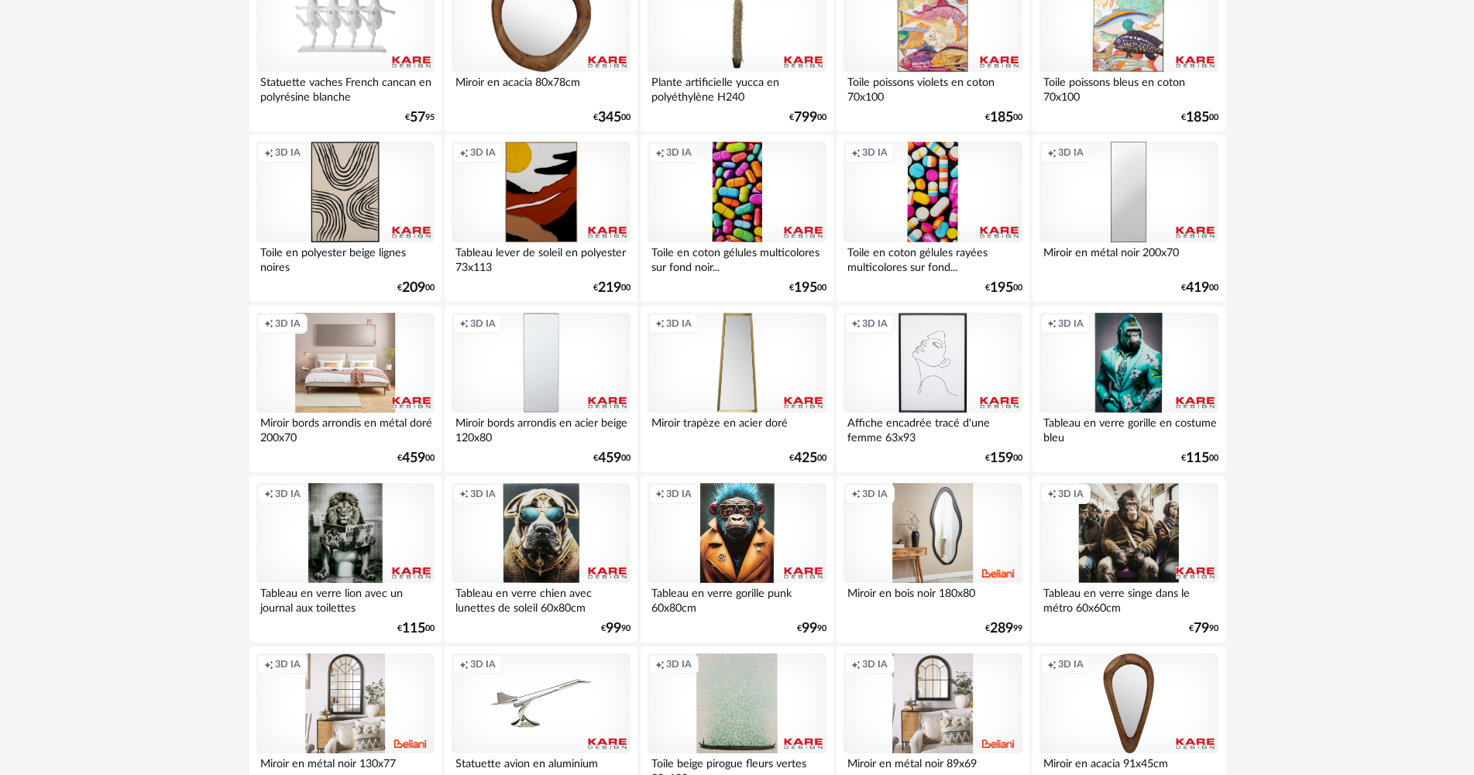
scroll to position [77, 0]
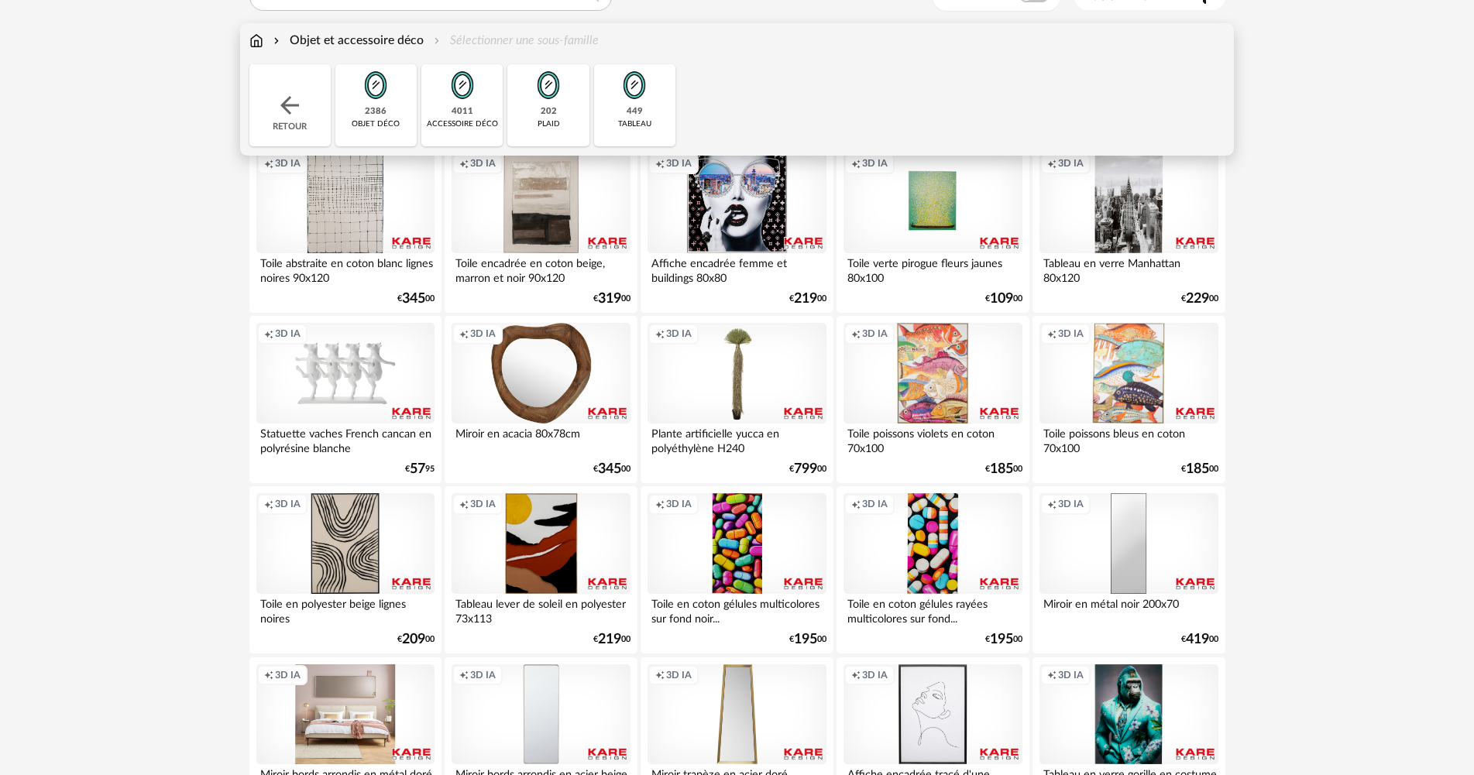
click at [404, 109] on div "2386 objet déco" at bounding box center [375, 105] width 81 height 82
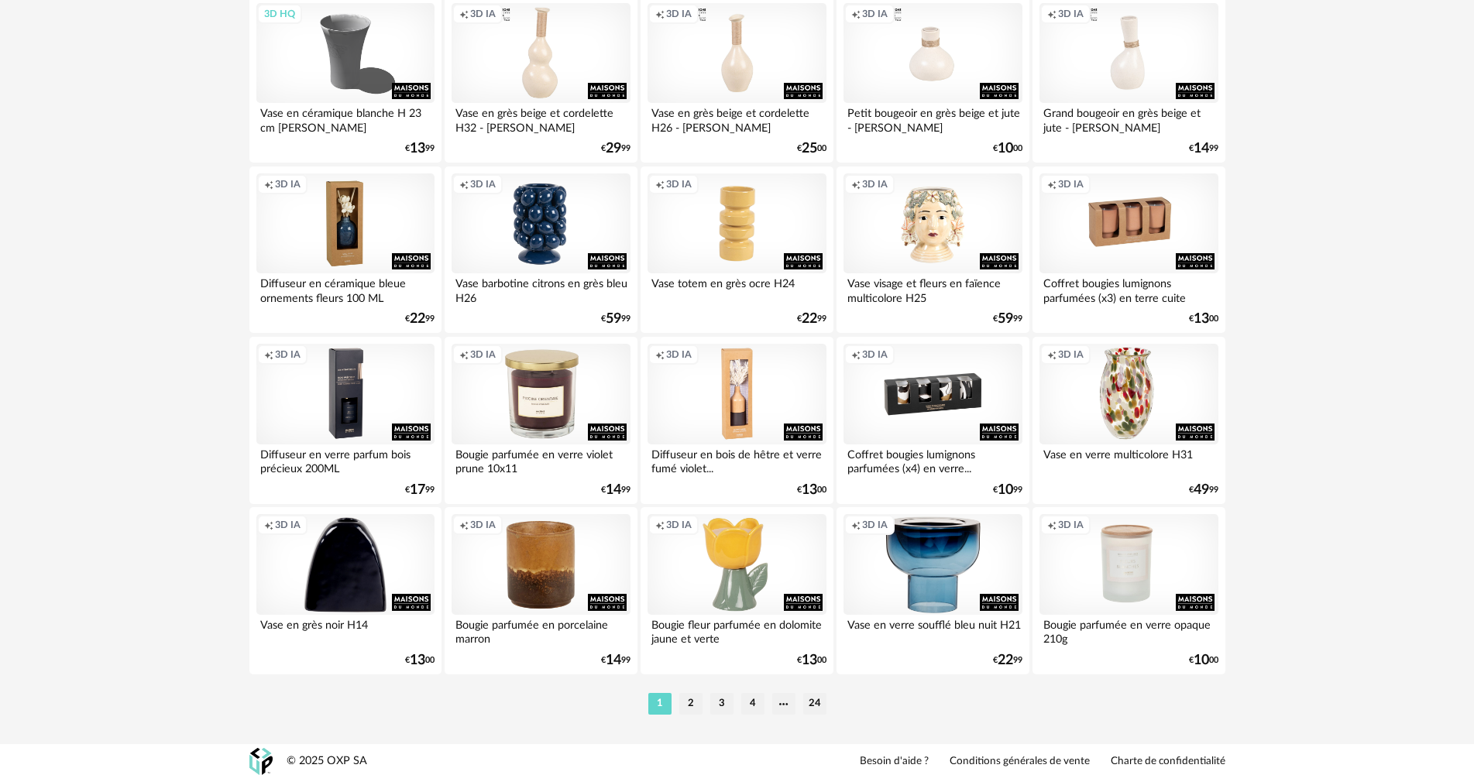
scroll to position [2959, 0]
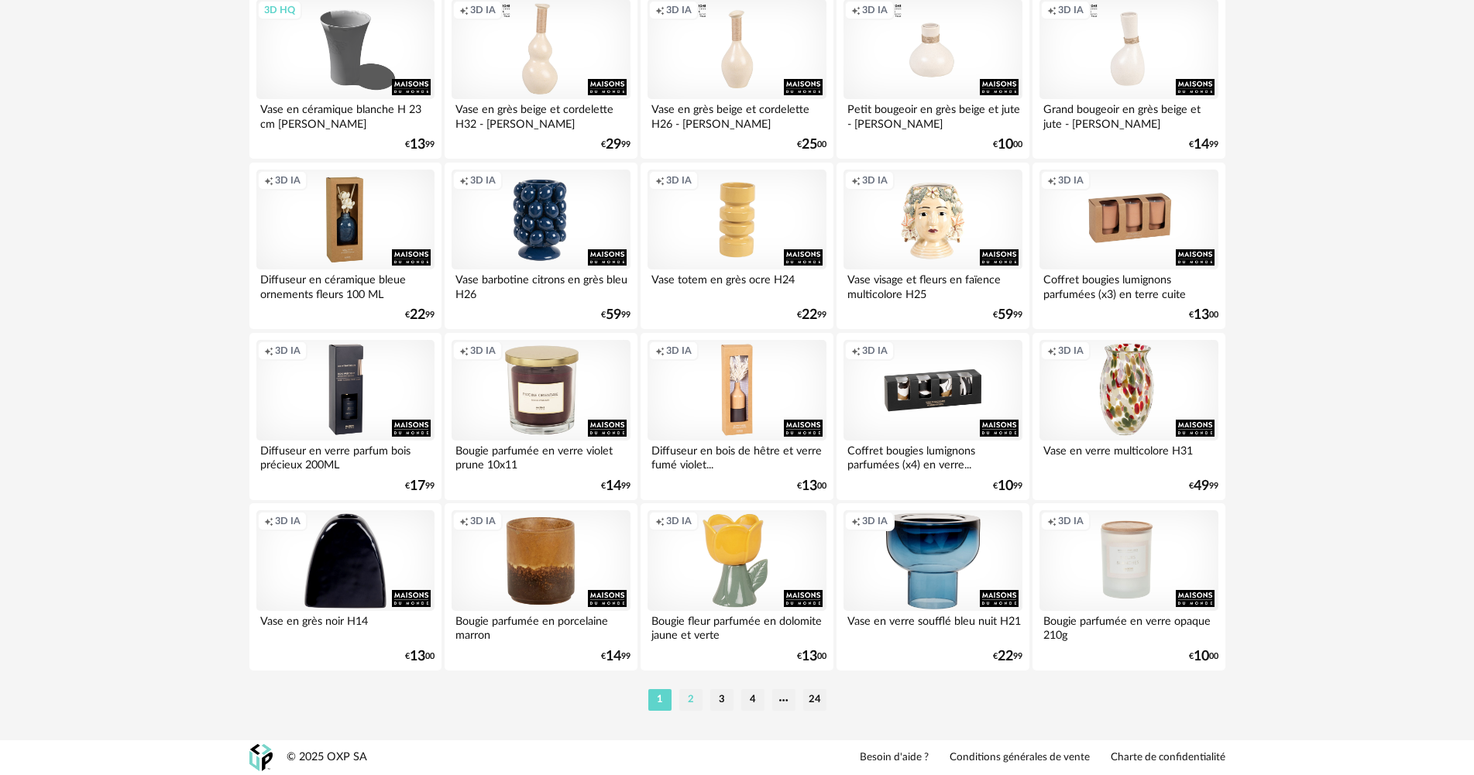
click at [694, 700] on li "2" at bounding box center [690, 700] width 23 height 22
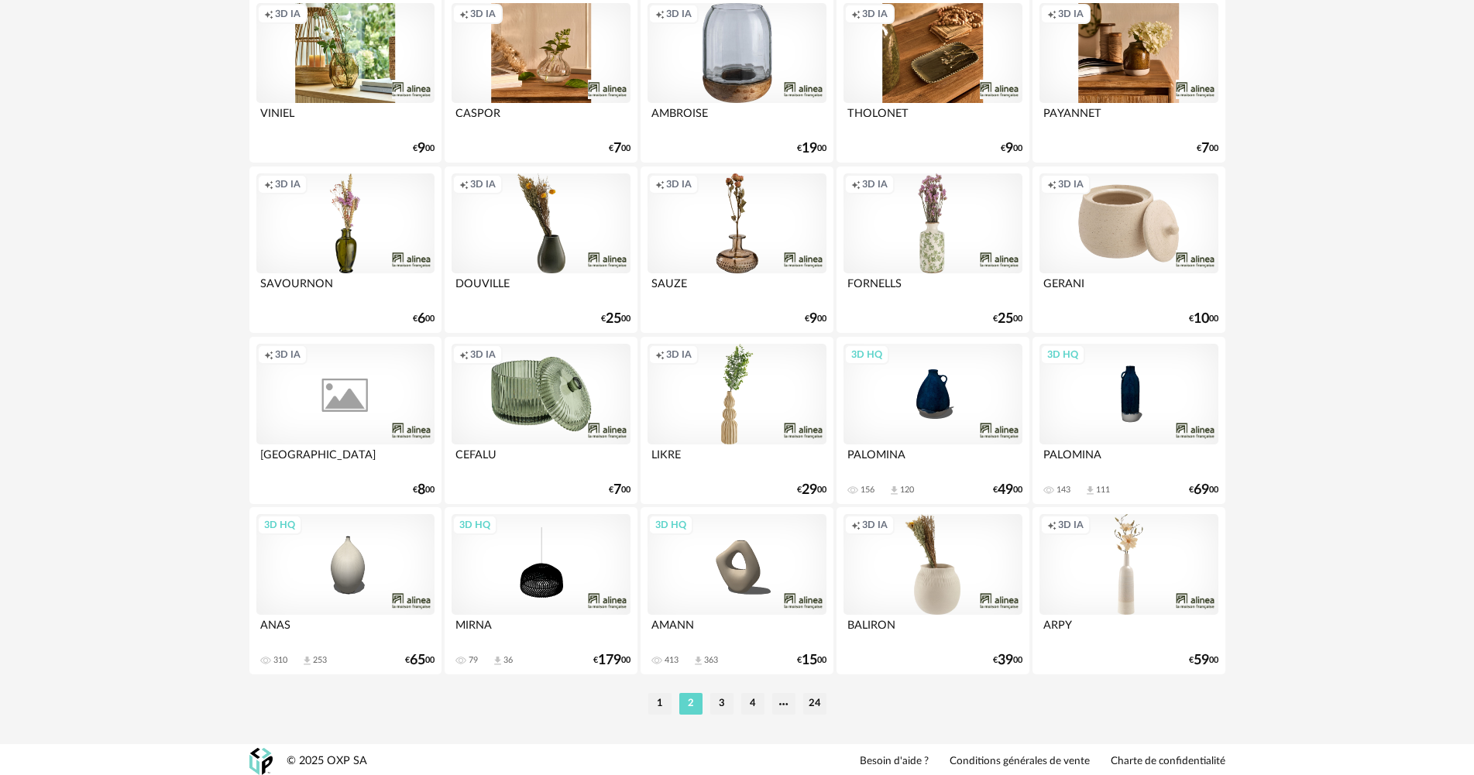
scroll to position [2959, 0]
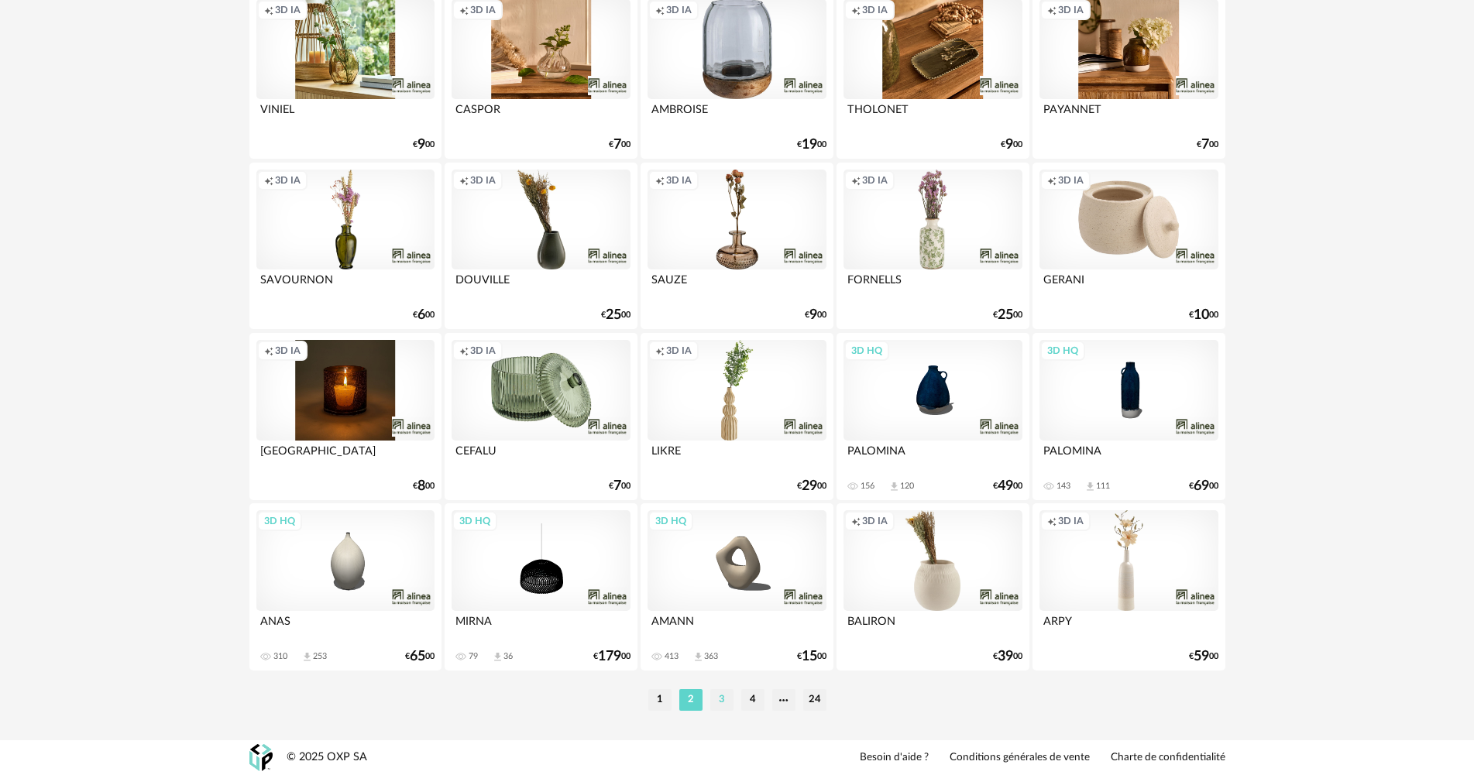
click at [726, 703] on li "3" at bounding box center [721, 700] width 23 height 22
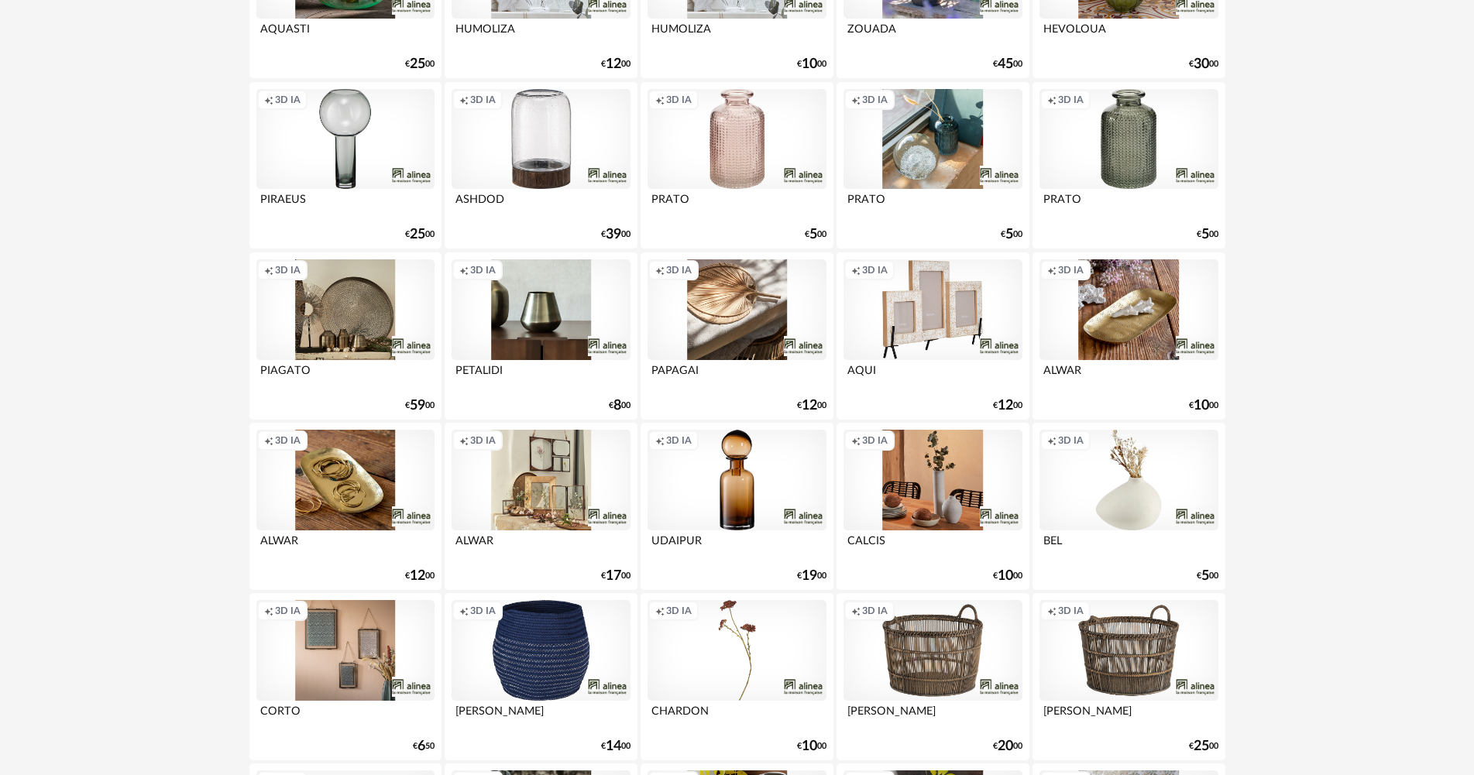
scroll to position [1162, 0]
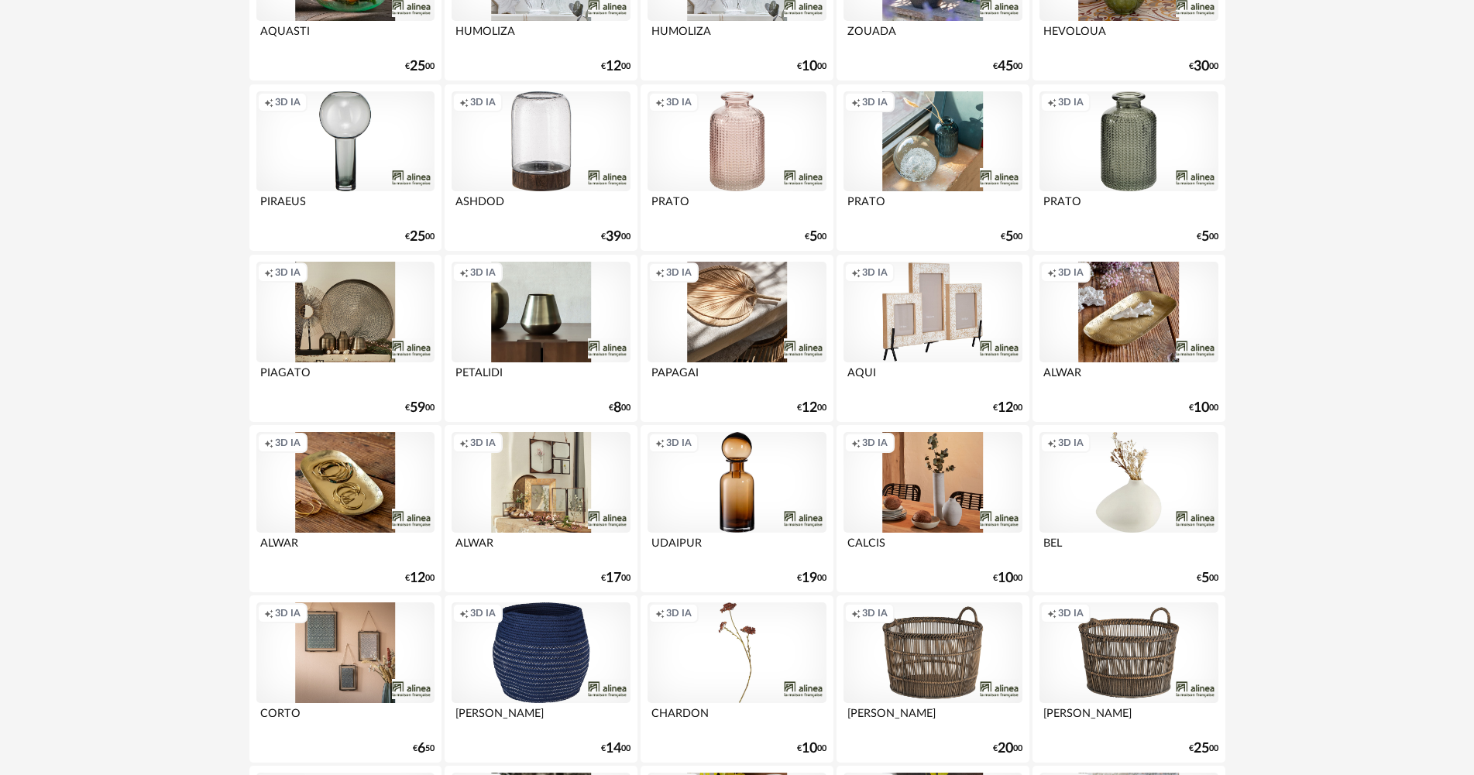
click at [751, 473] on div "Creation icon 3D IA" at bounding box center [737, 482] width 178 height 101
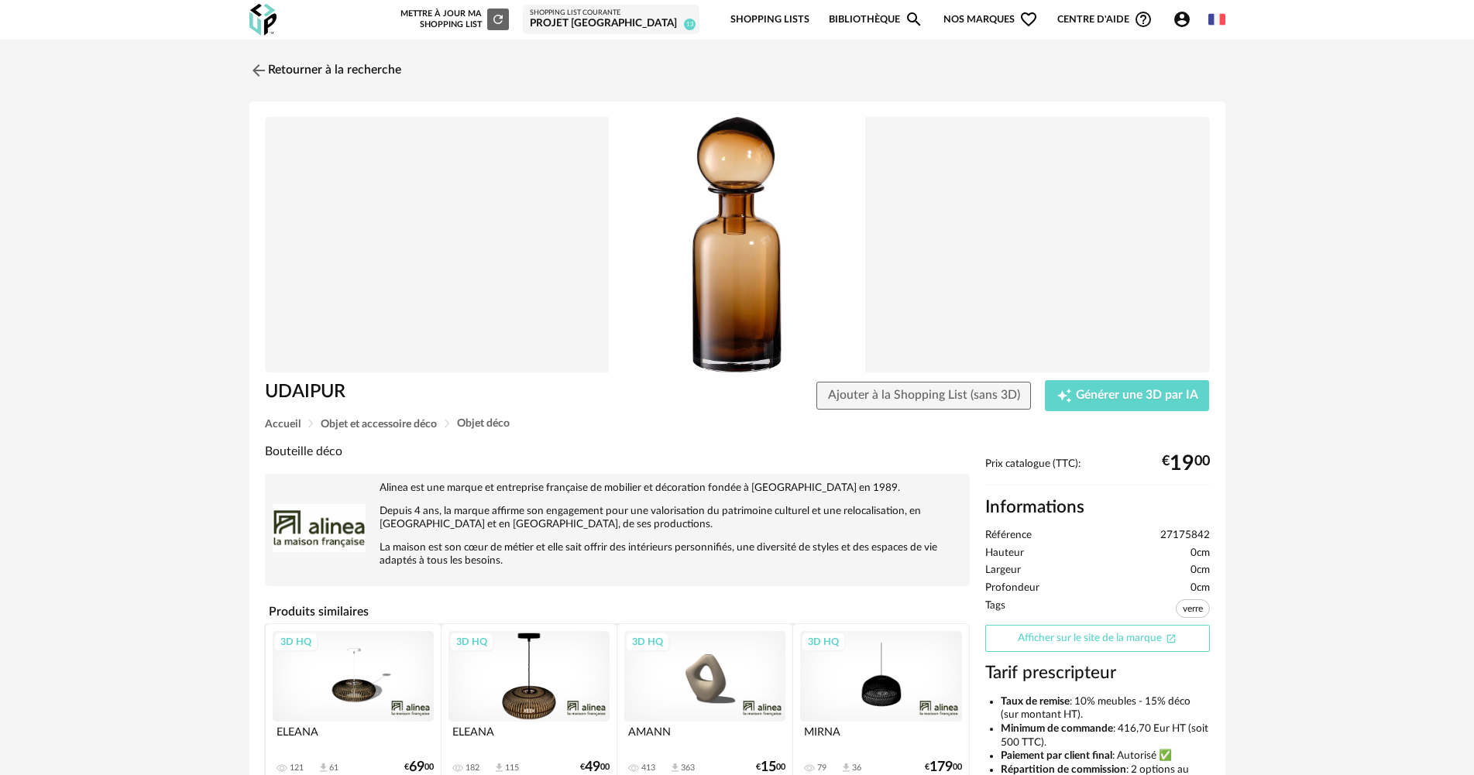
click at [1151, 645] on link "Afficher sur le site de la marque Open In New icon" at bounding box center [1097, 638] width 225 height 27
click at [344, 74] on link "Retourner à la recherche" at bounding box center [322, 70] width 152 height 34
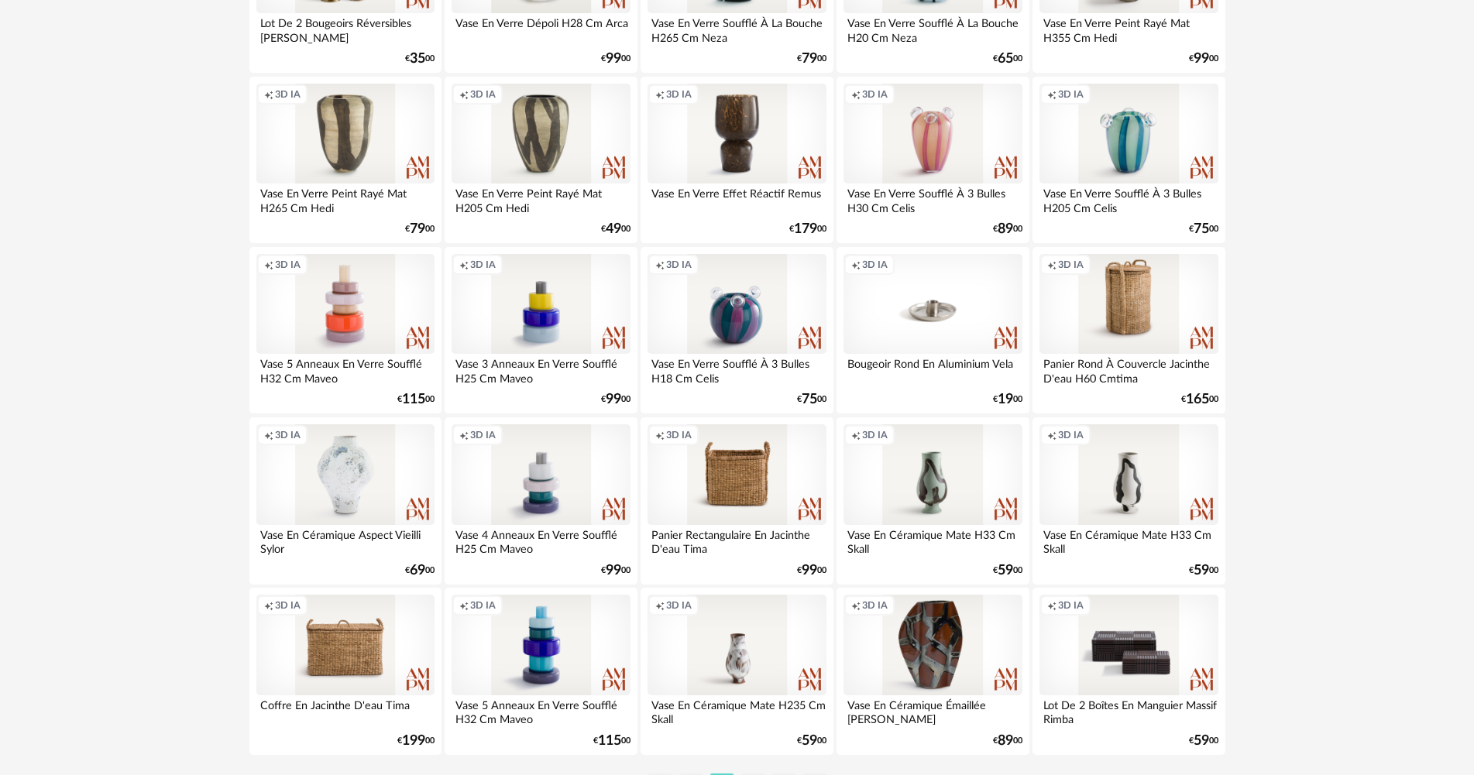
scroll to position [2959, 0]
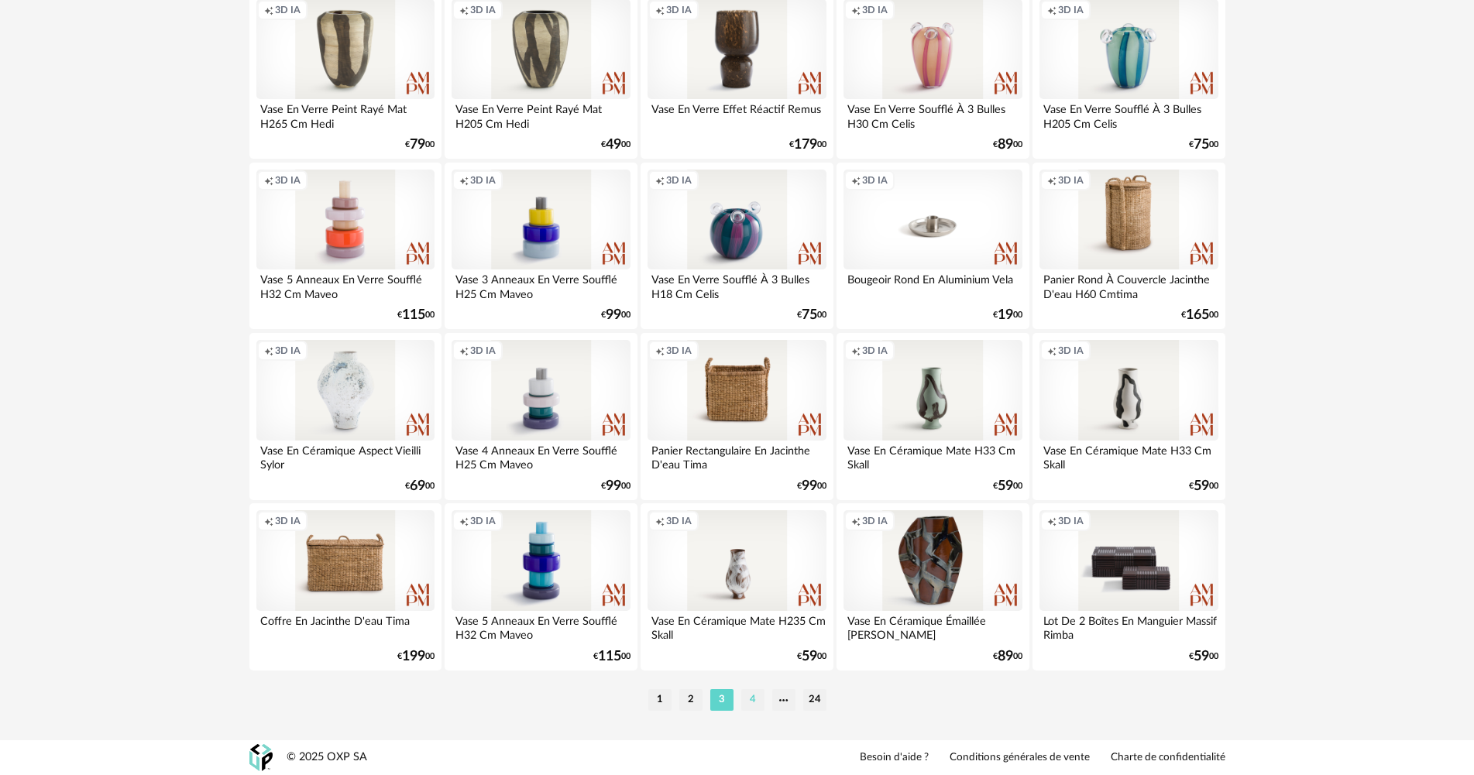
click at [752, 700] on li "4" at bounding box center [752, 700] width 23 height 22
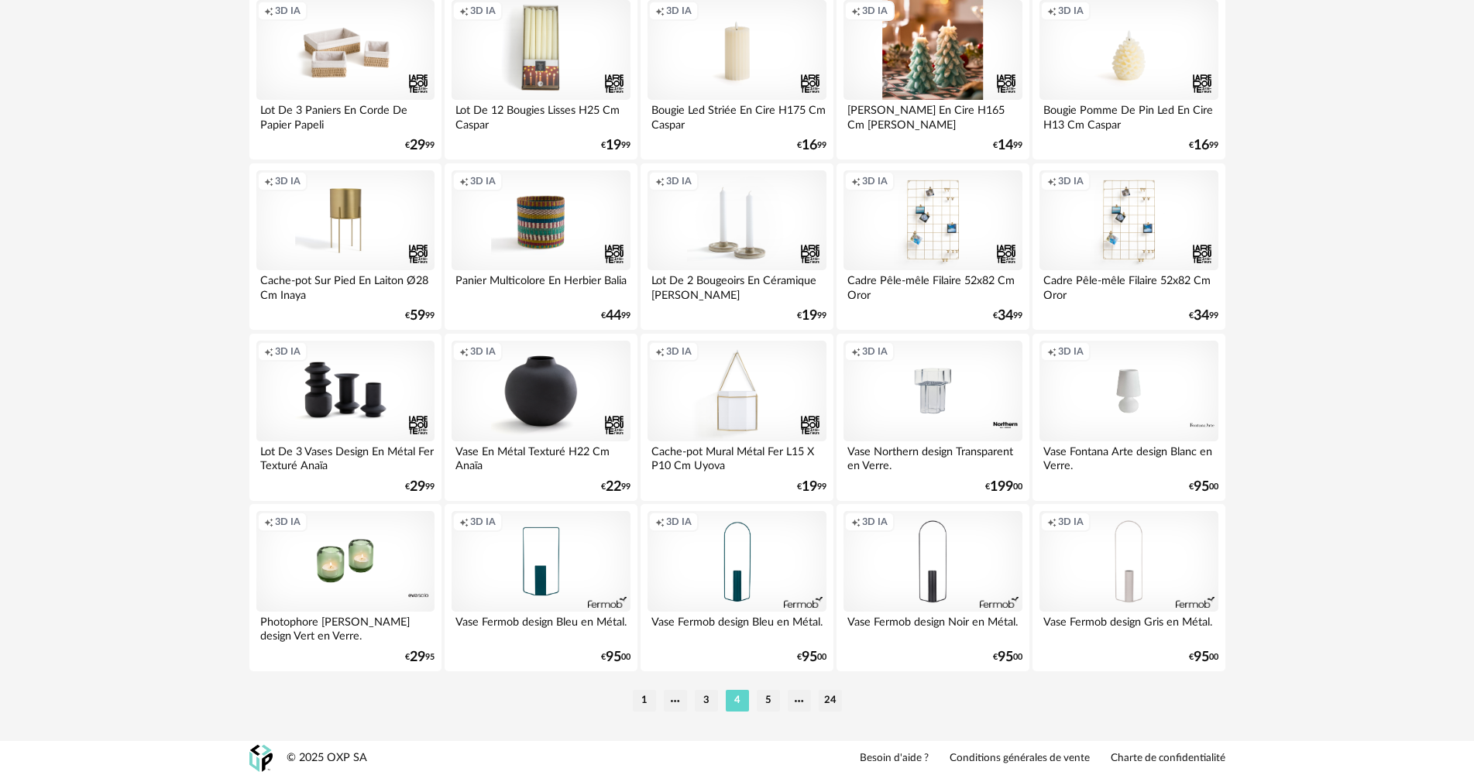
scroll to position [2959, 0]
click at [765, 697] on li "5" at bounding box center [768, 700] width 23 height 22
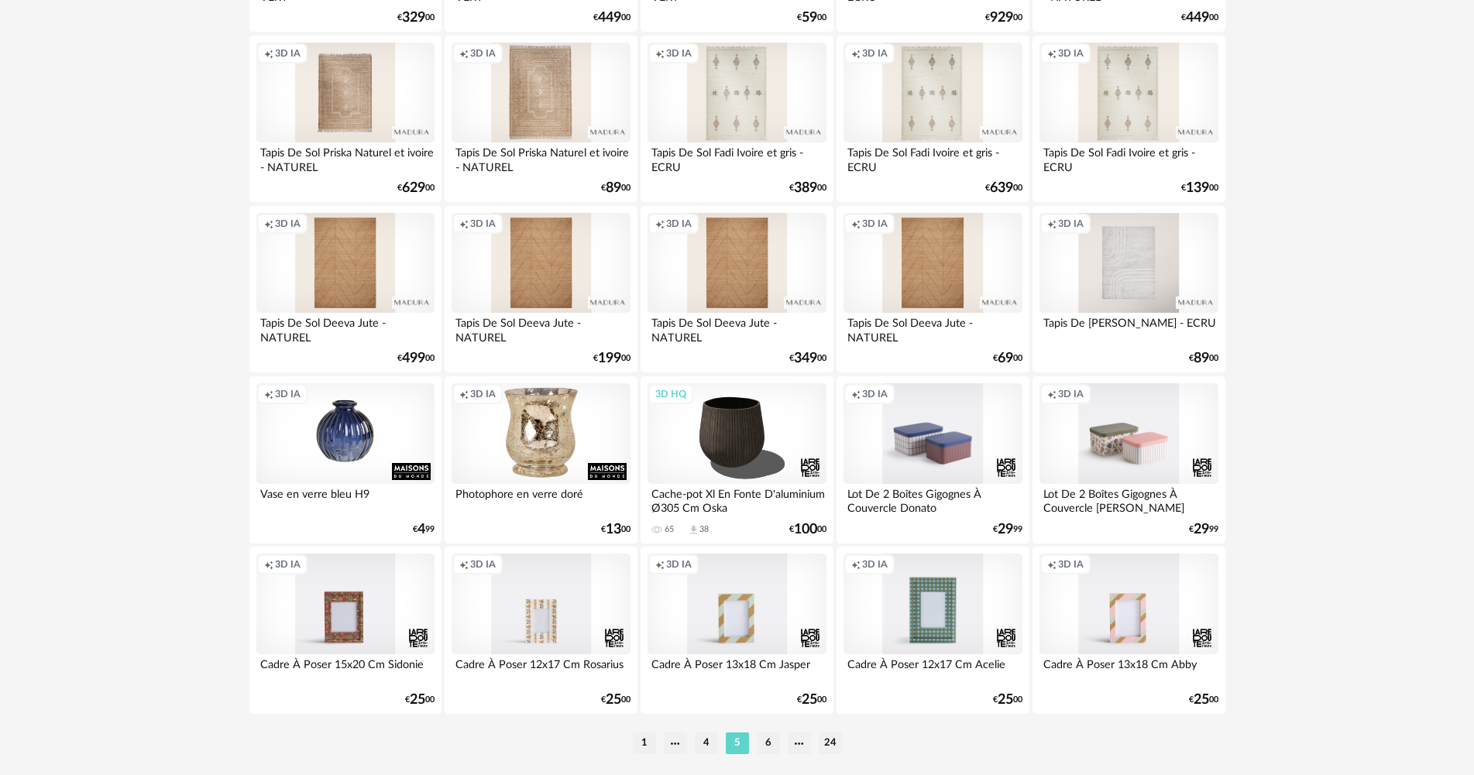
scroll to position [2959, 0]
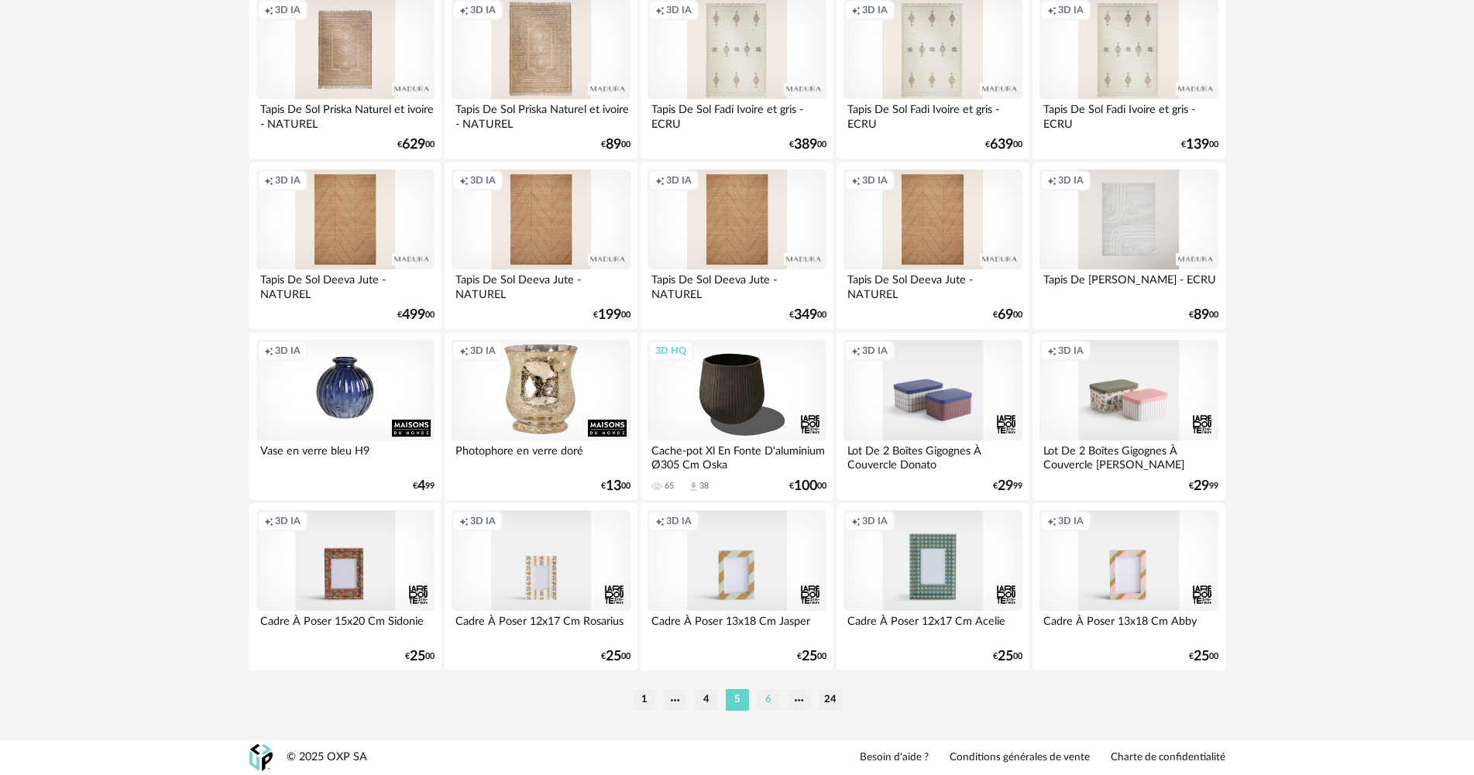
click at [764, 705] on li "6" at bounding box center [768, 700] width 23 height 22
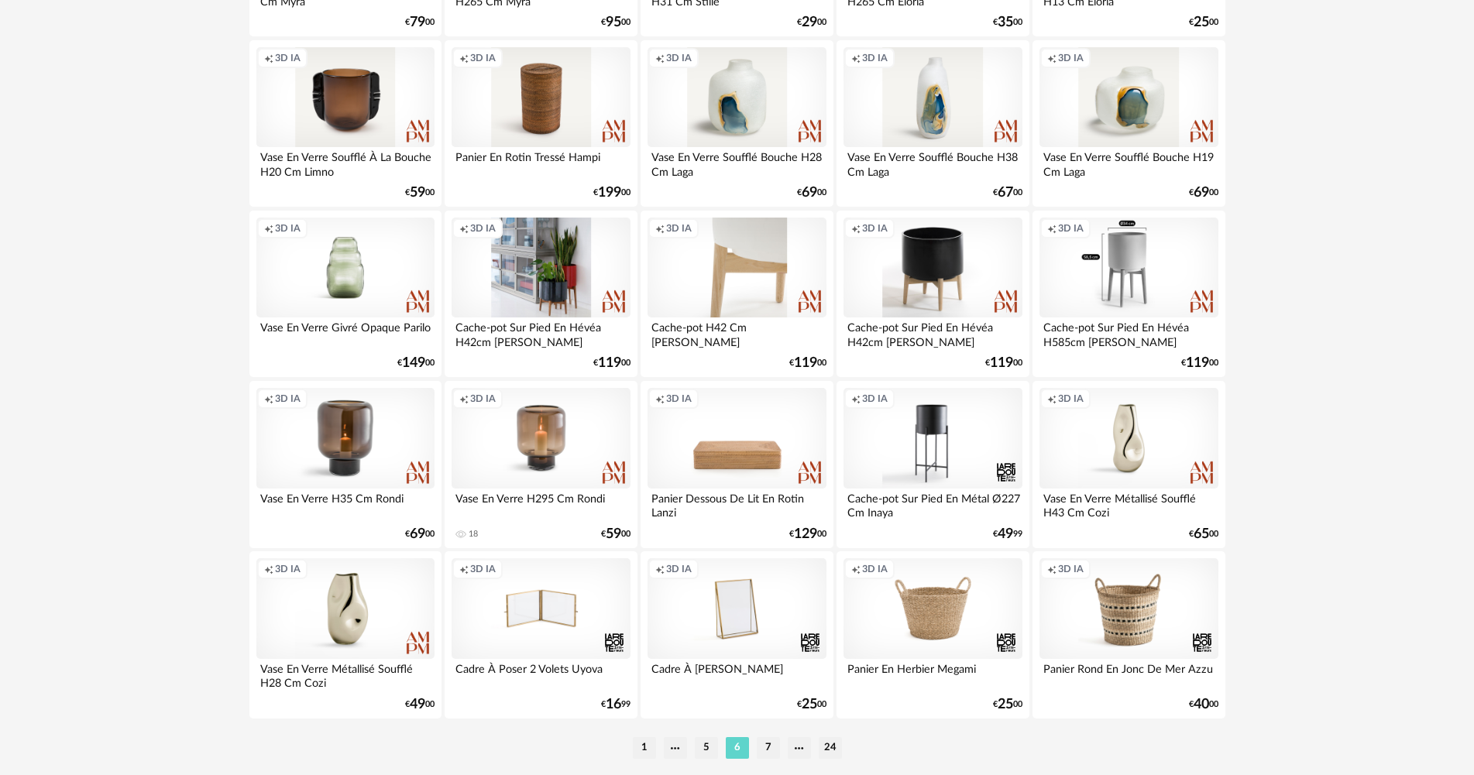
scroll to position [2959, 0]
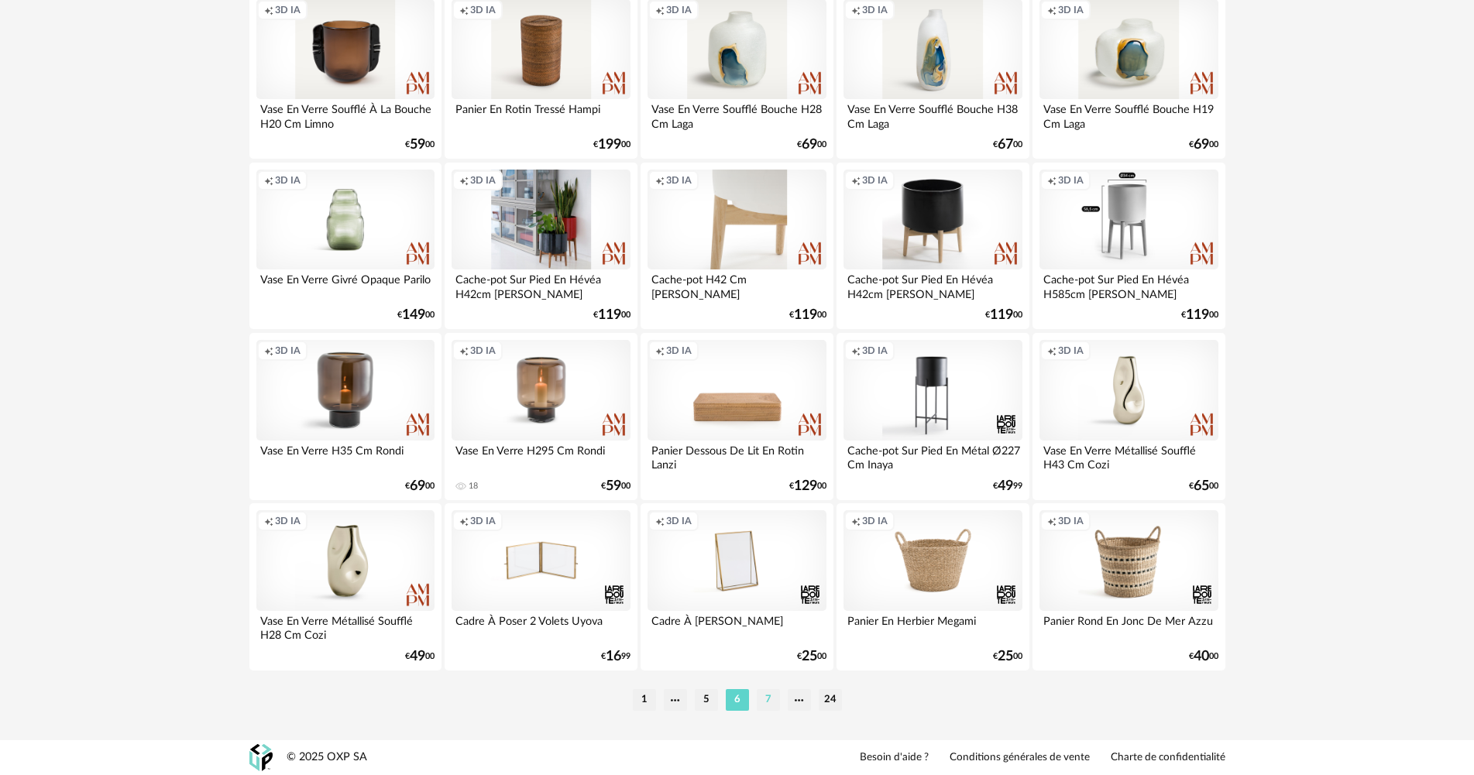
click at [766, 699] on li "7" at bounding box center [768, 700] width 23 height 22
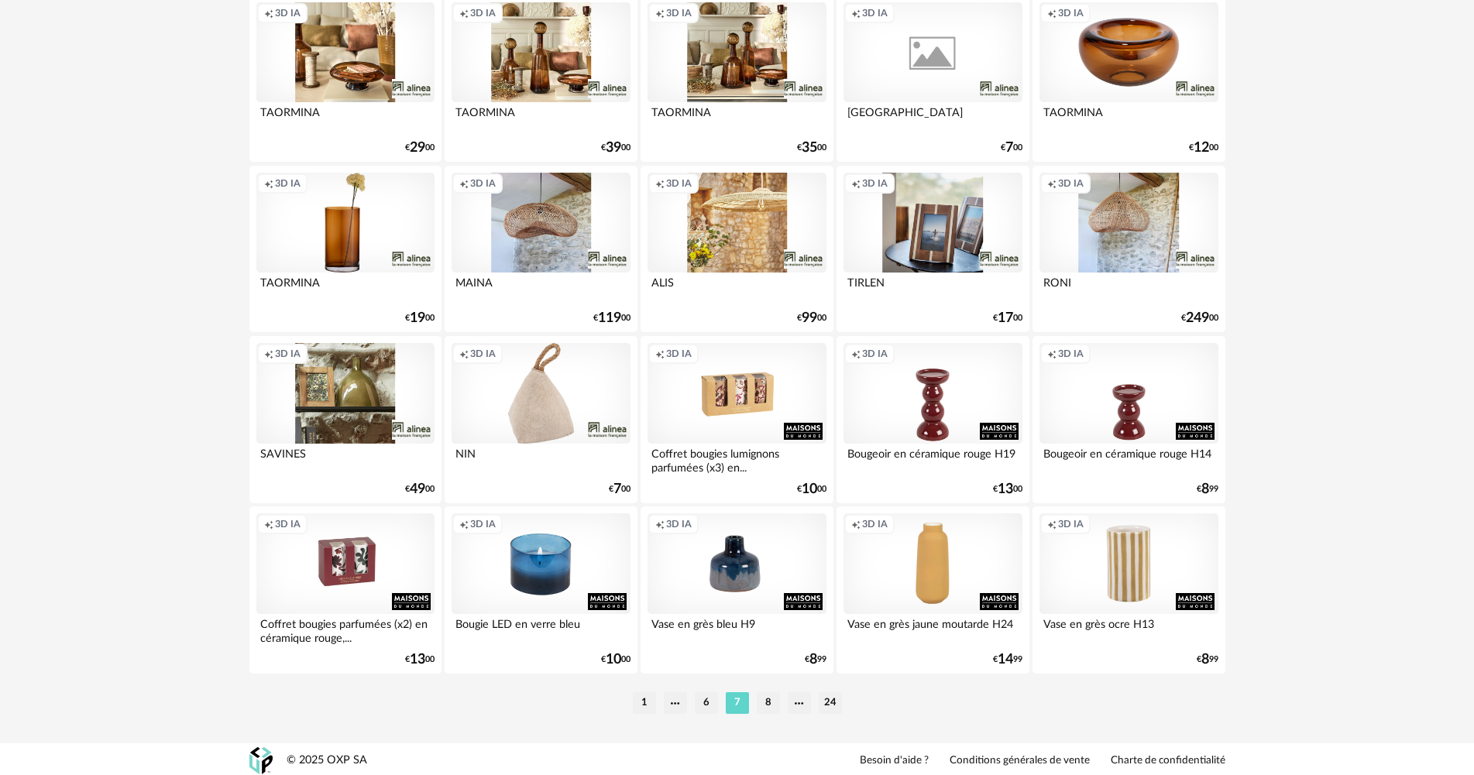
scroll to position [2959, 0]
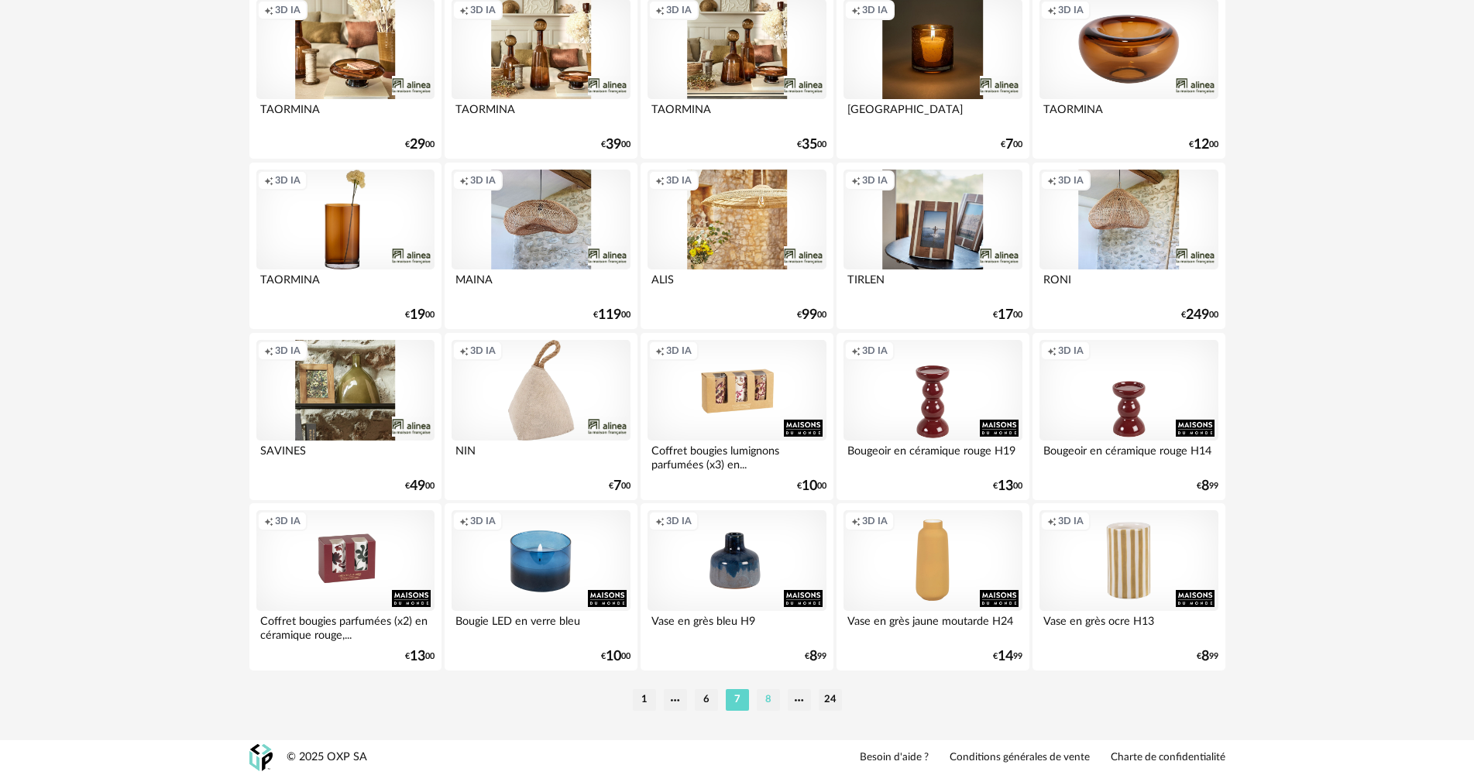
click at [765, 702] on li "8" at bounding box center [768, 700] width 23 height 22
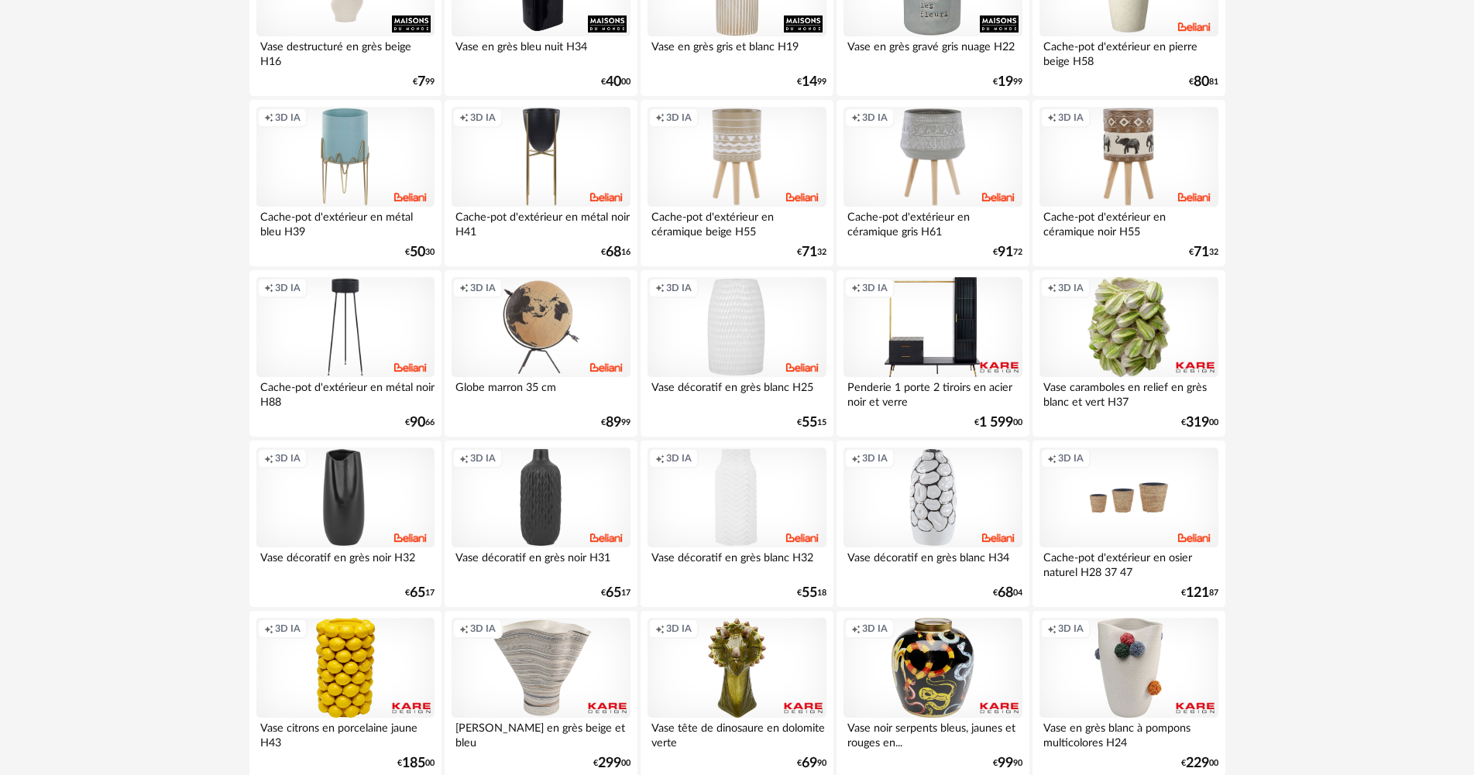
scroll to position [2944, 0]
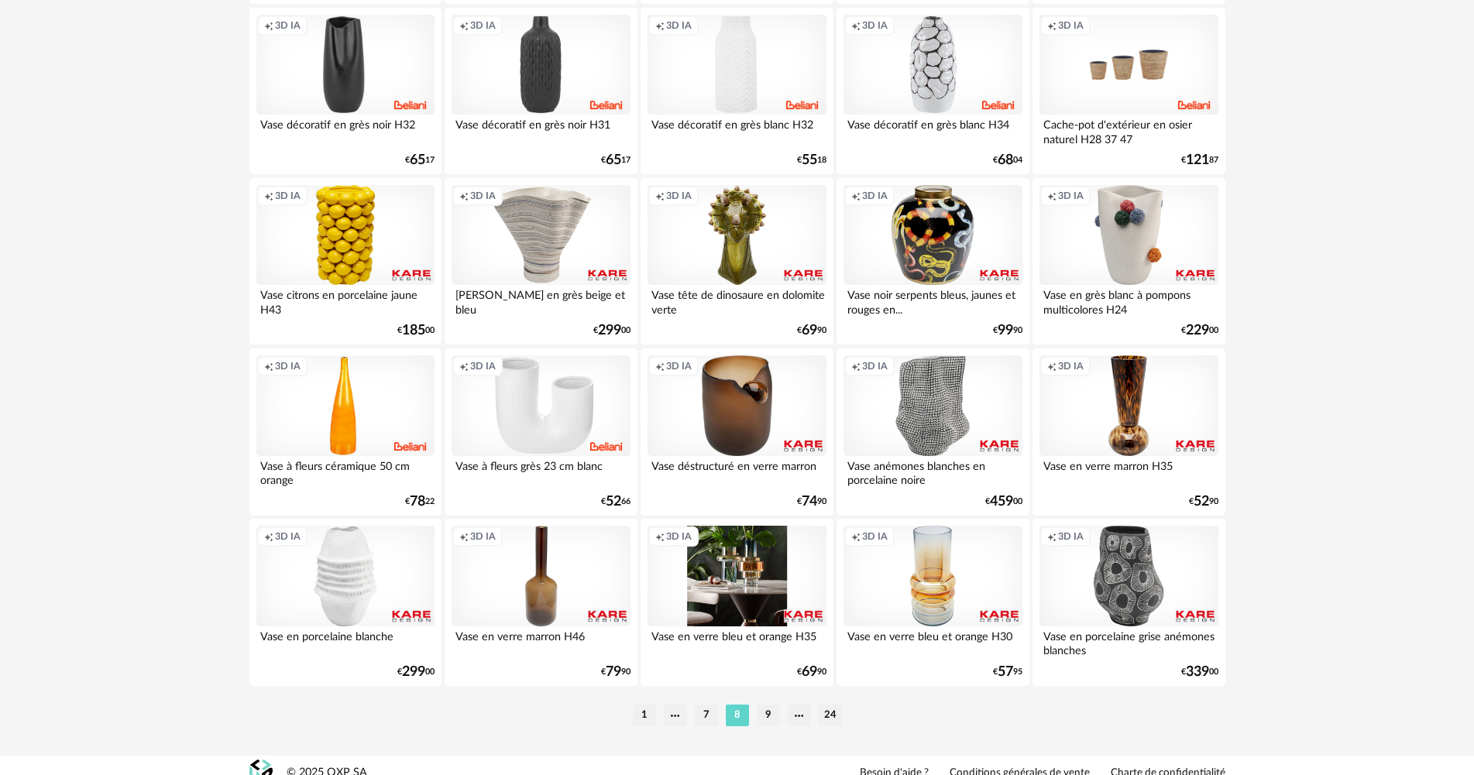
click at [718, 589] on div "Creation icon 3D IA" at bounding box center [737, 576] width 178 height 101
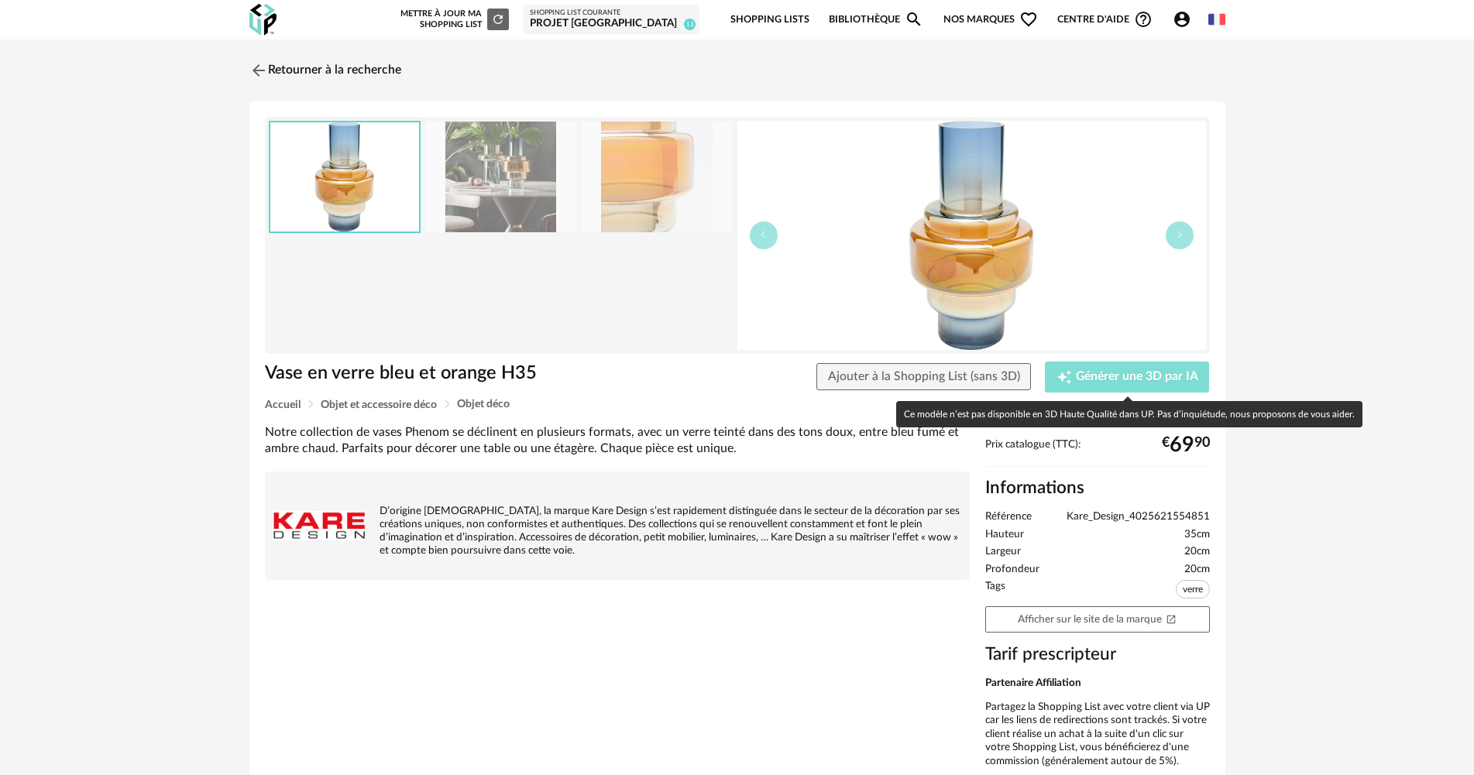
click at [1139, 383] on span "Générer une 3D par IA" at bounding box center [1137, 377] width 122 height 12
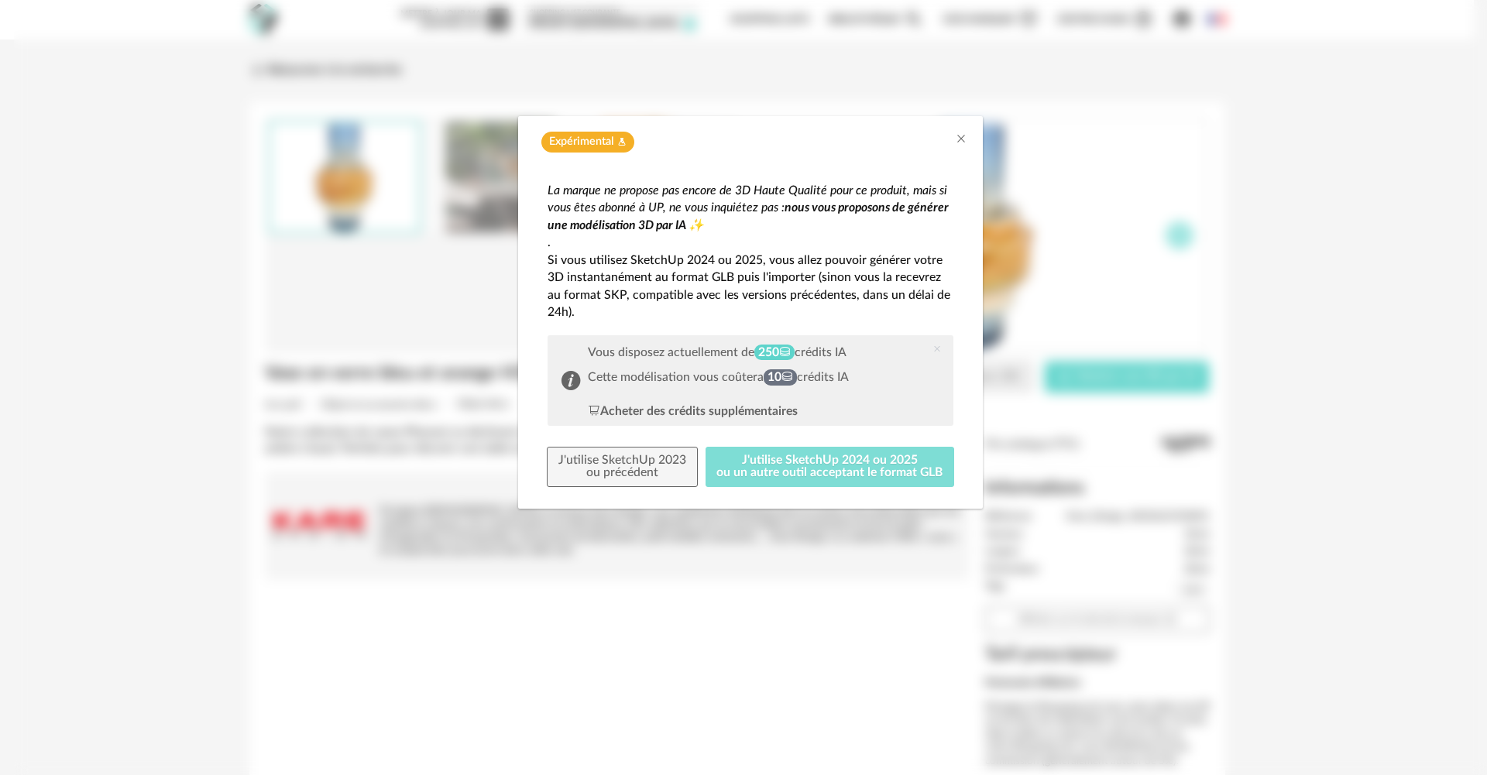
click at [837, 455] on button "J'utilise SketchUp 2024 ou 2025 ou un autre outil acceptant le format GLB" at bounding box center [830, 467] width 249 height 40
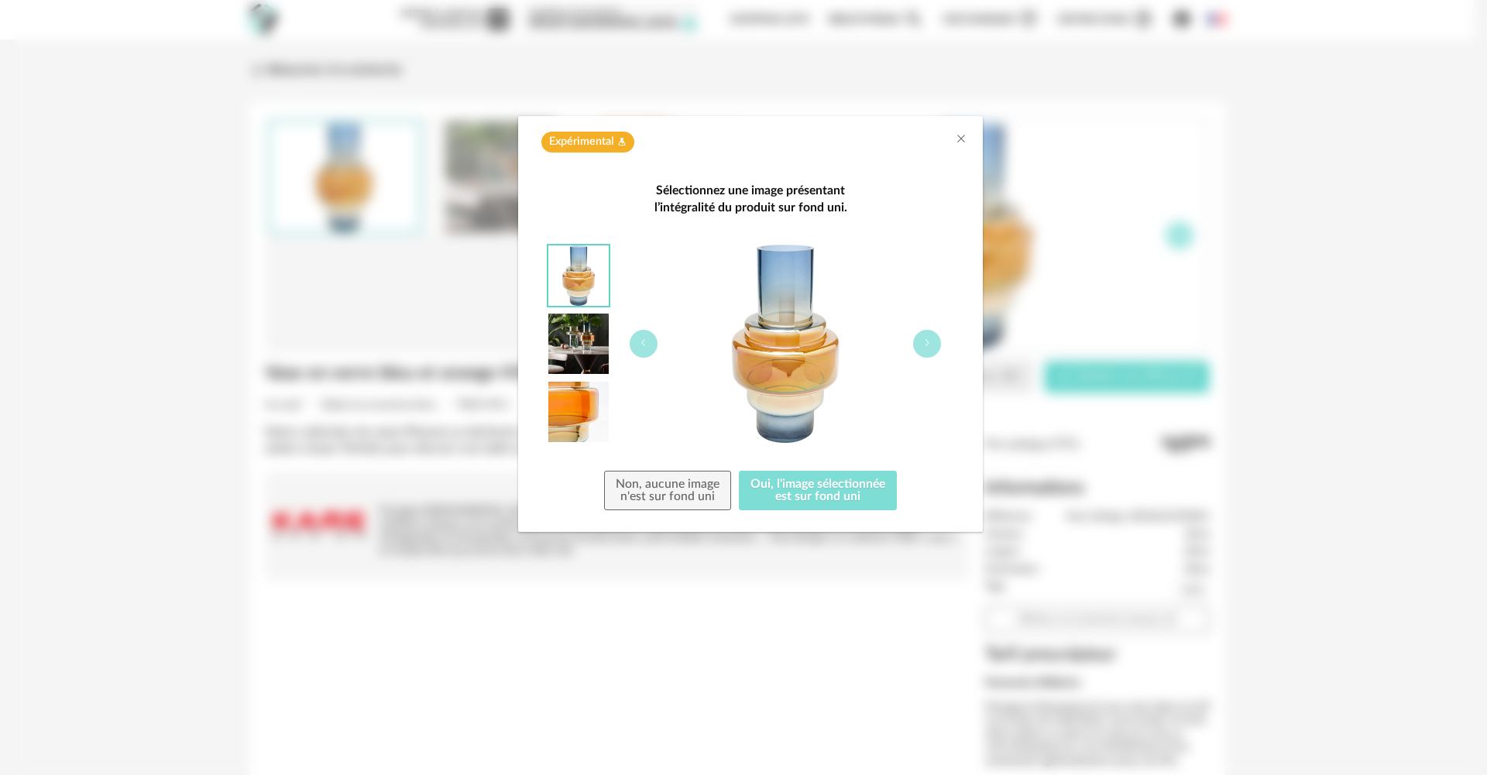
click at [821, 485] on button "Oui, l'image sélectionnée est sur fond uni" at bounding box center [818, 491] width 158 height 40
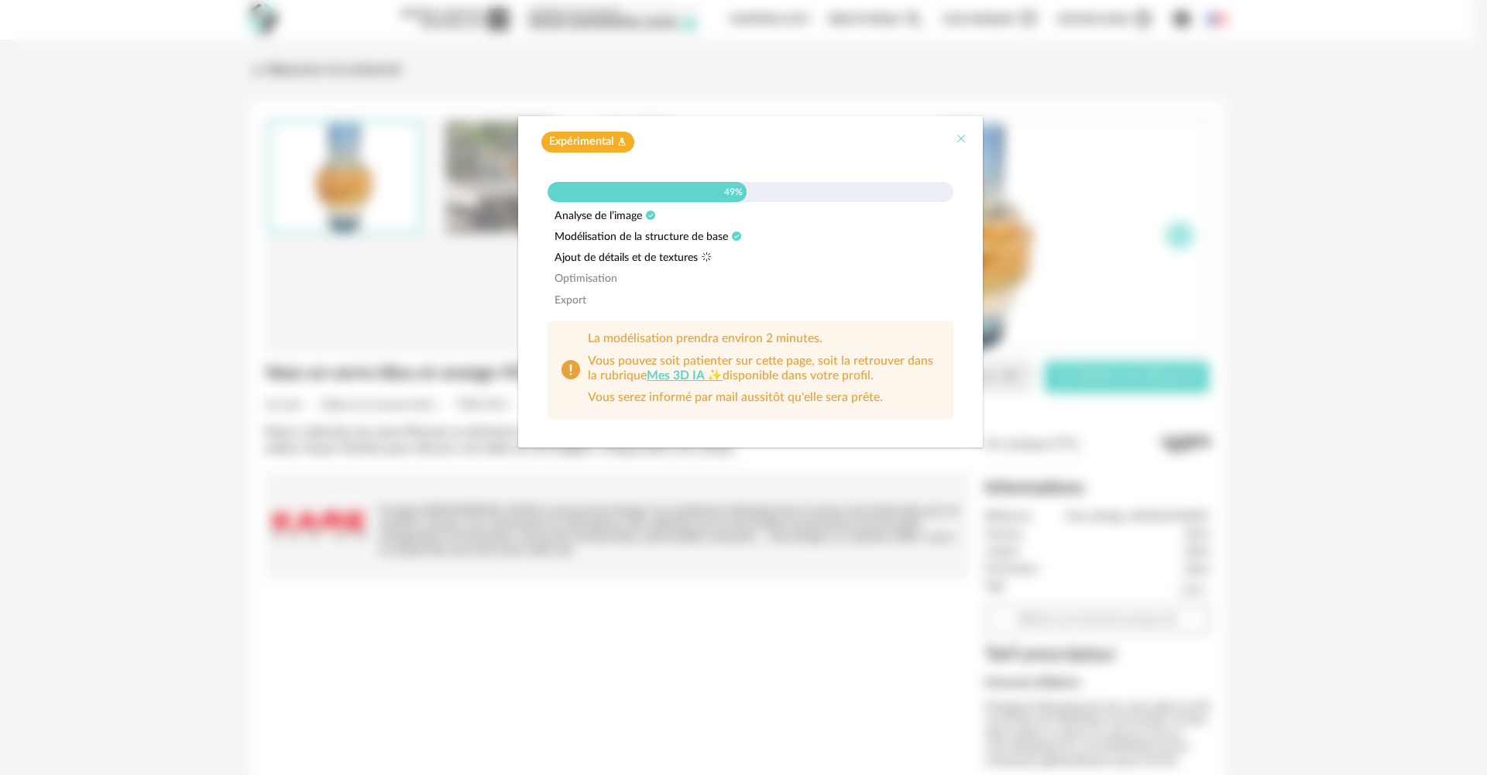
click at [960, 139] on icon "Close" at bounding box center [961, 138] width 12 height 12
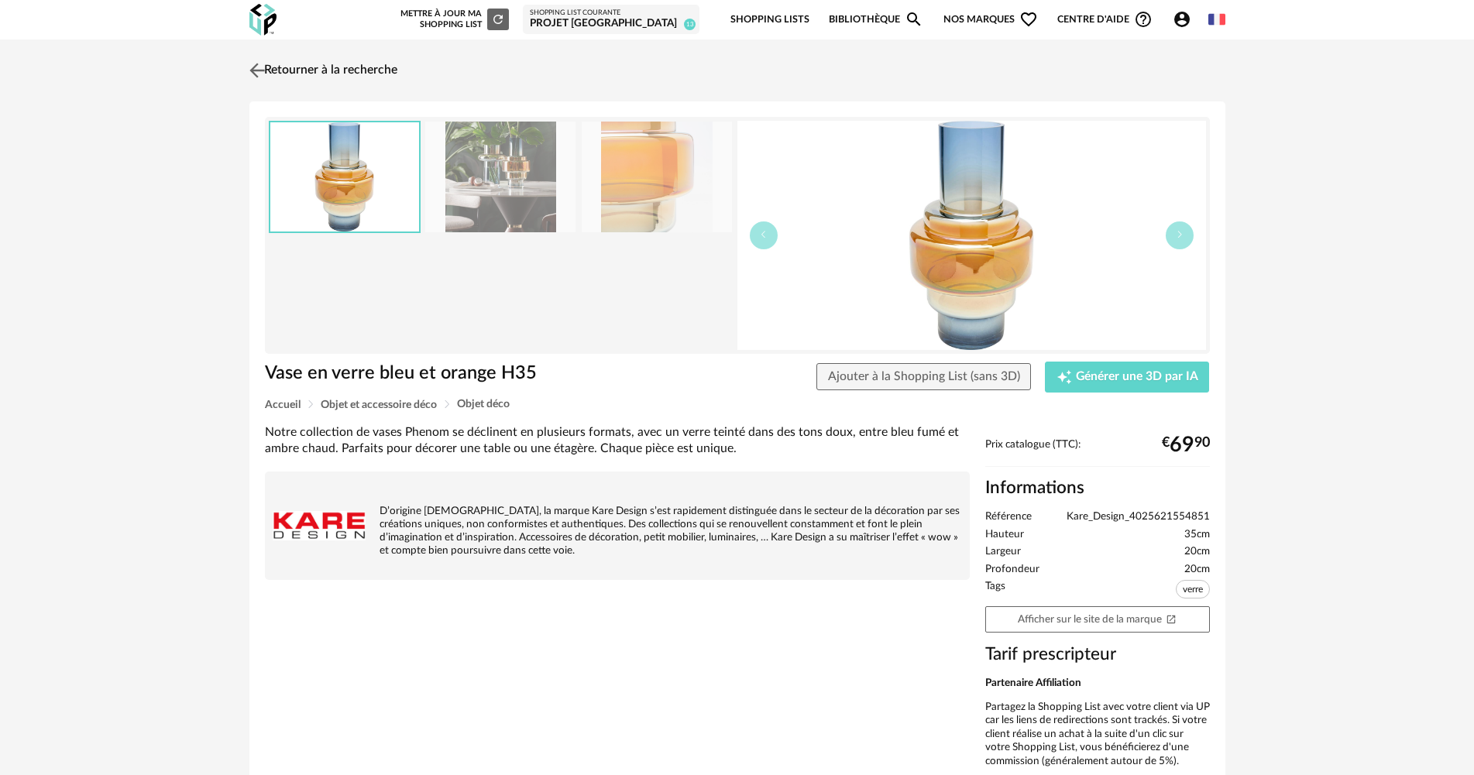
click at [267, 66] on img at bounding box center [257, 70] width 22 height 22
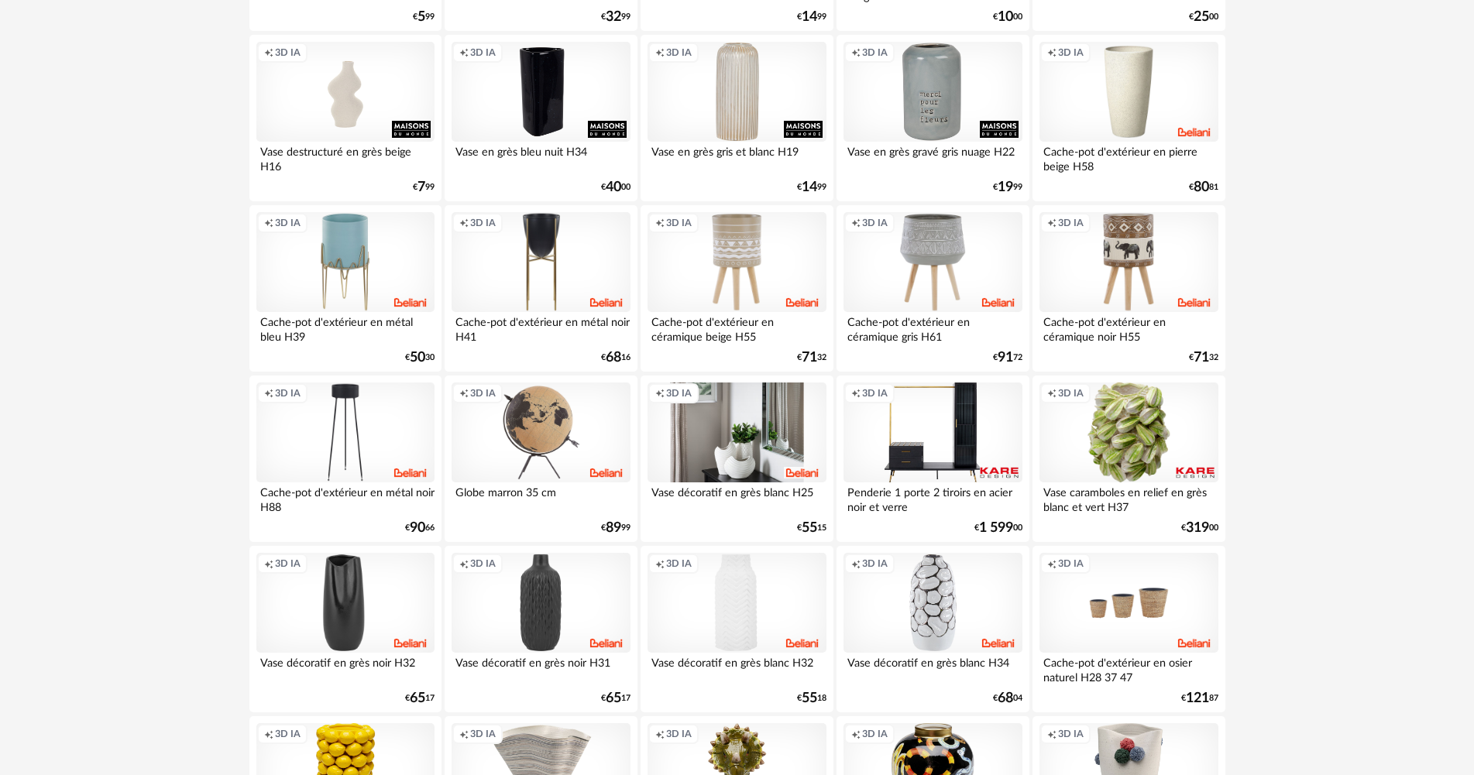
scroll to position [1831, 0]
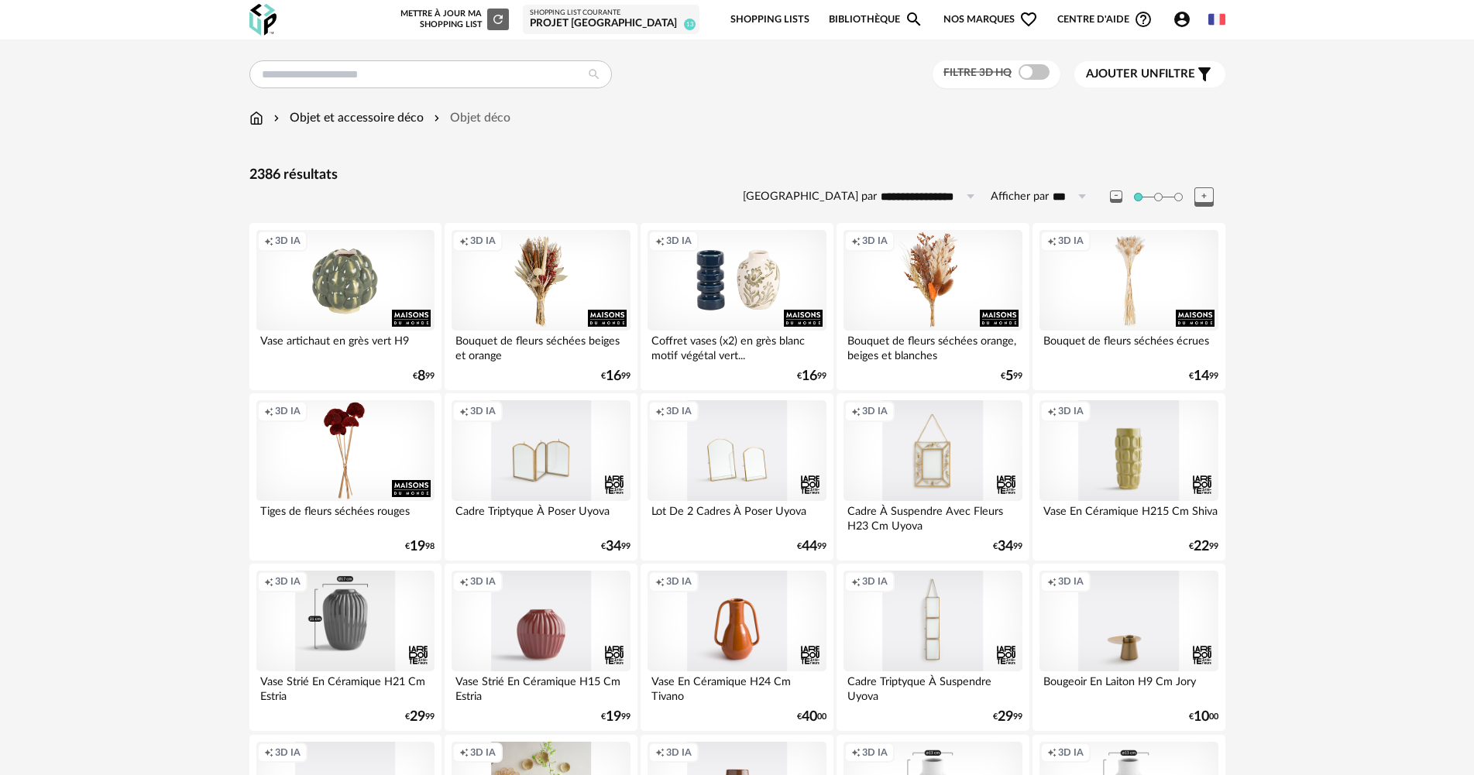
click at [251, 120] on img at bounding box center [256, 118] width 14 height 18
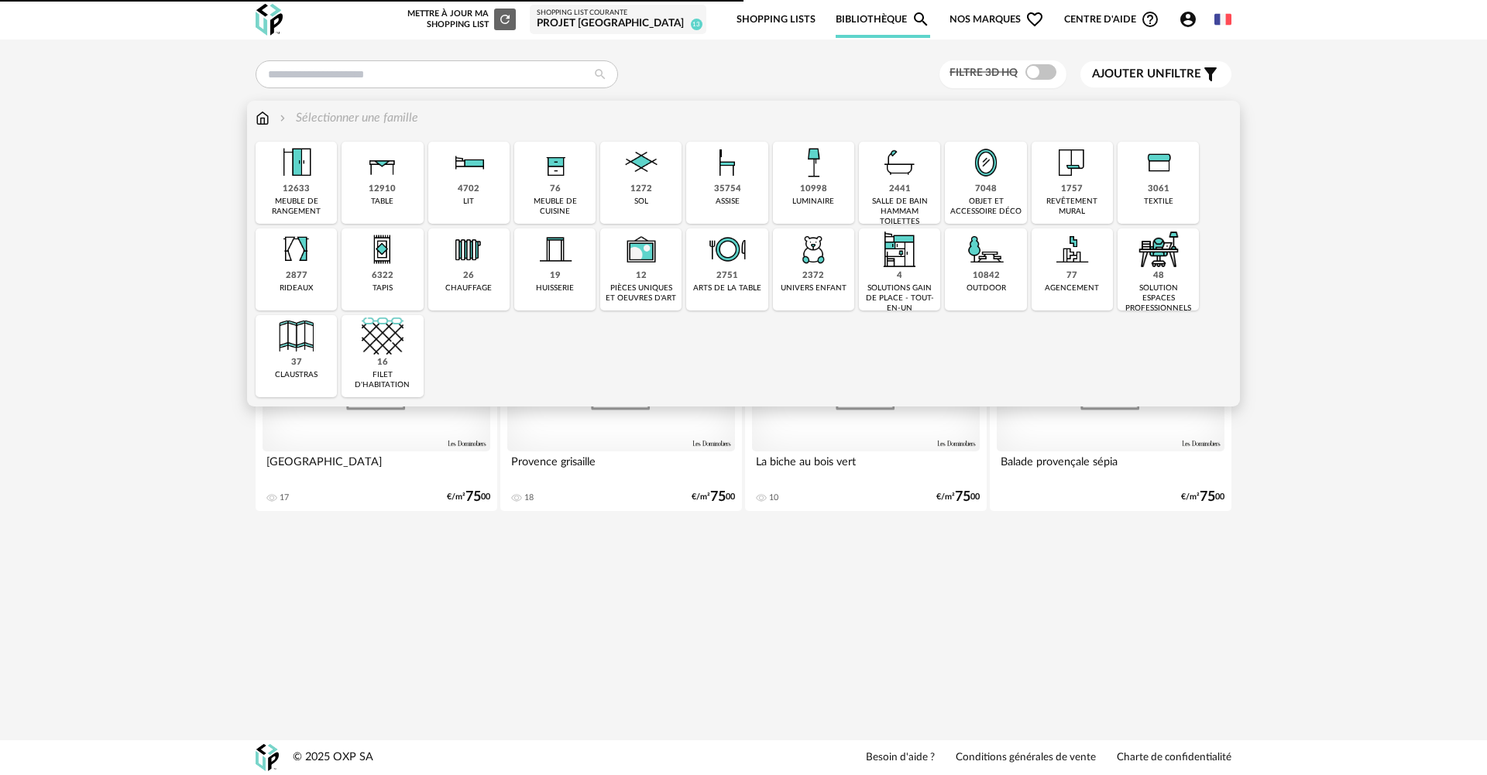
click at [400, 174] on img at bounding box center [383, 163] width 42 height 42
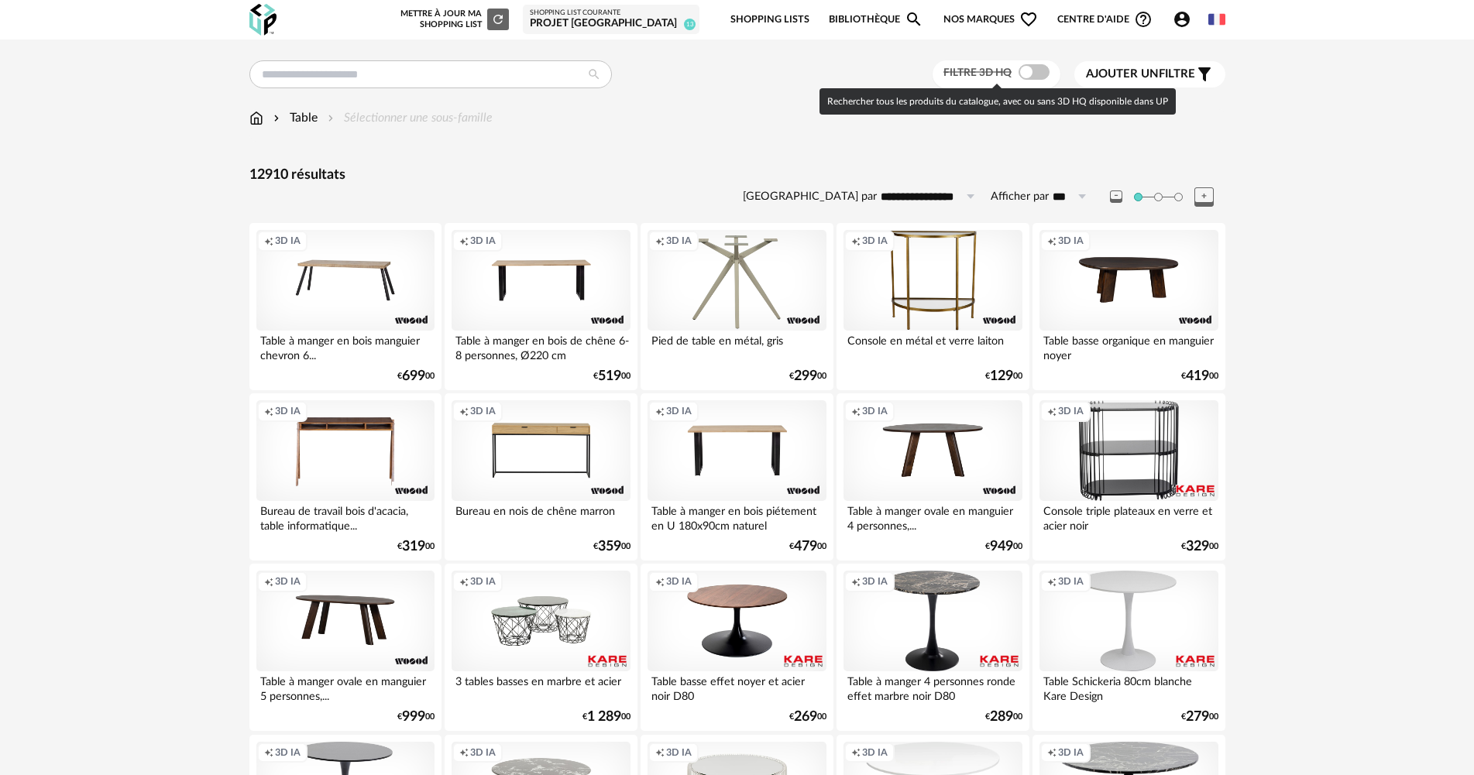
drag, startPoint x: 1036, startPoint y: 73, endPoint x: 1045, endPoint y: 73, distance: 8.5
click at [1036, 73] on span at bounding box center [1034, 71] width 31 height 15
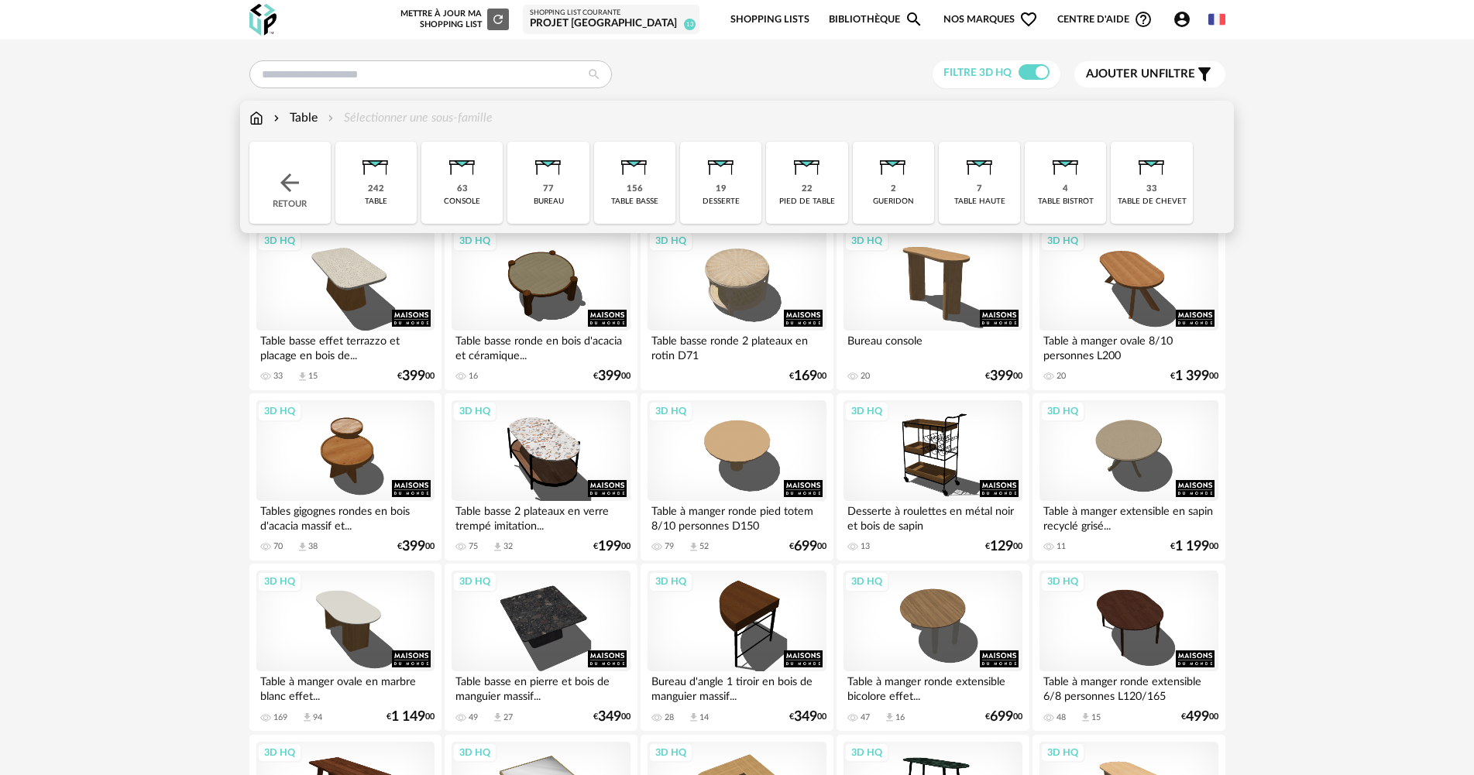
click at [404, 196] on div "242 table" at bounding box center [375, 183] width 81 height 82
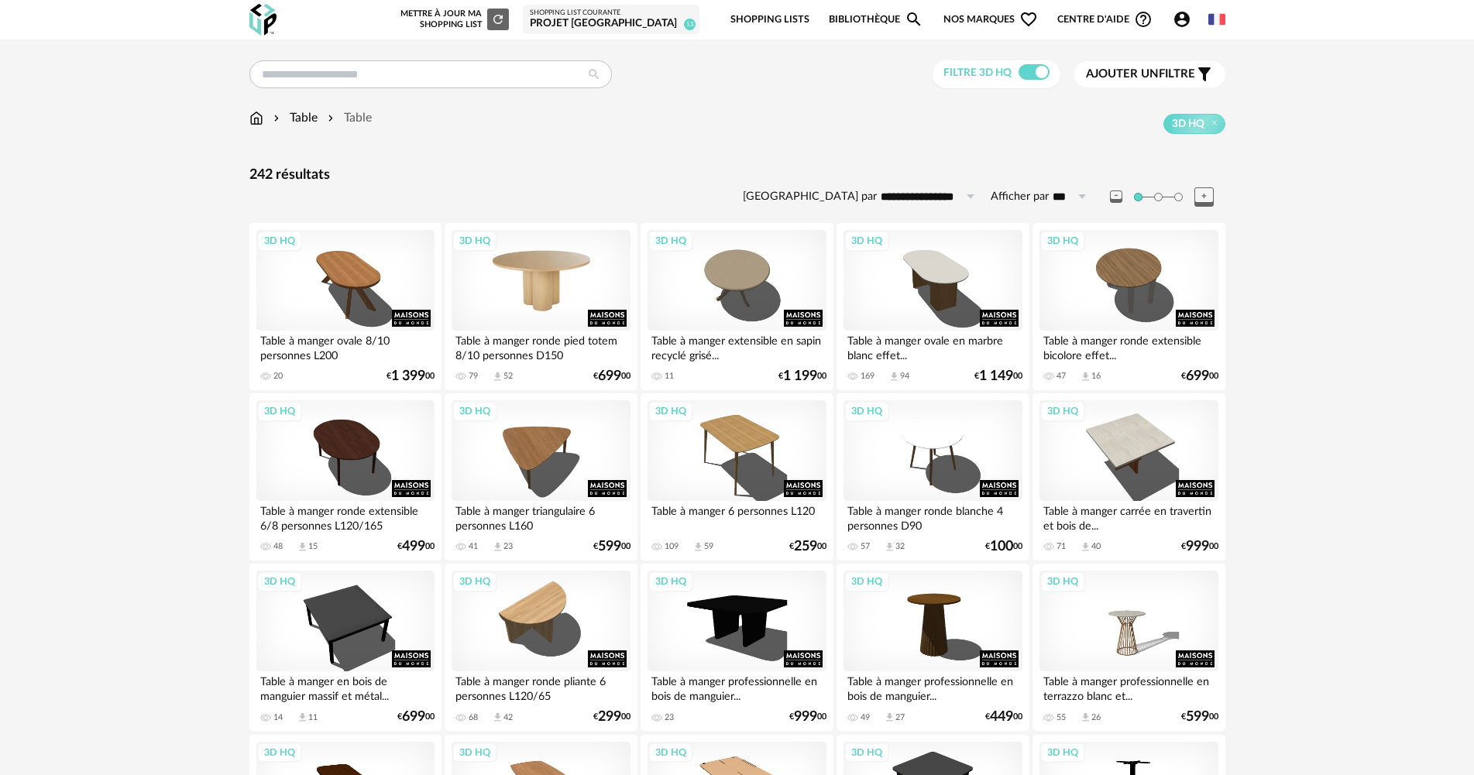
click at [561, 291] on div "3D HQ" at bounding box center [541, 280] width 178 height 101
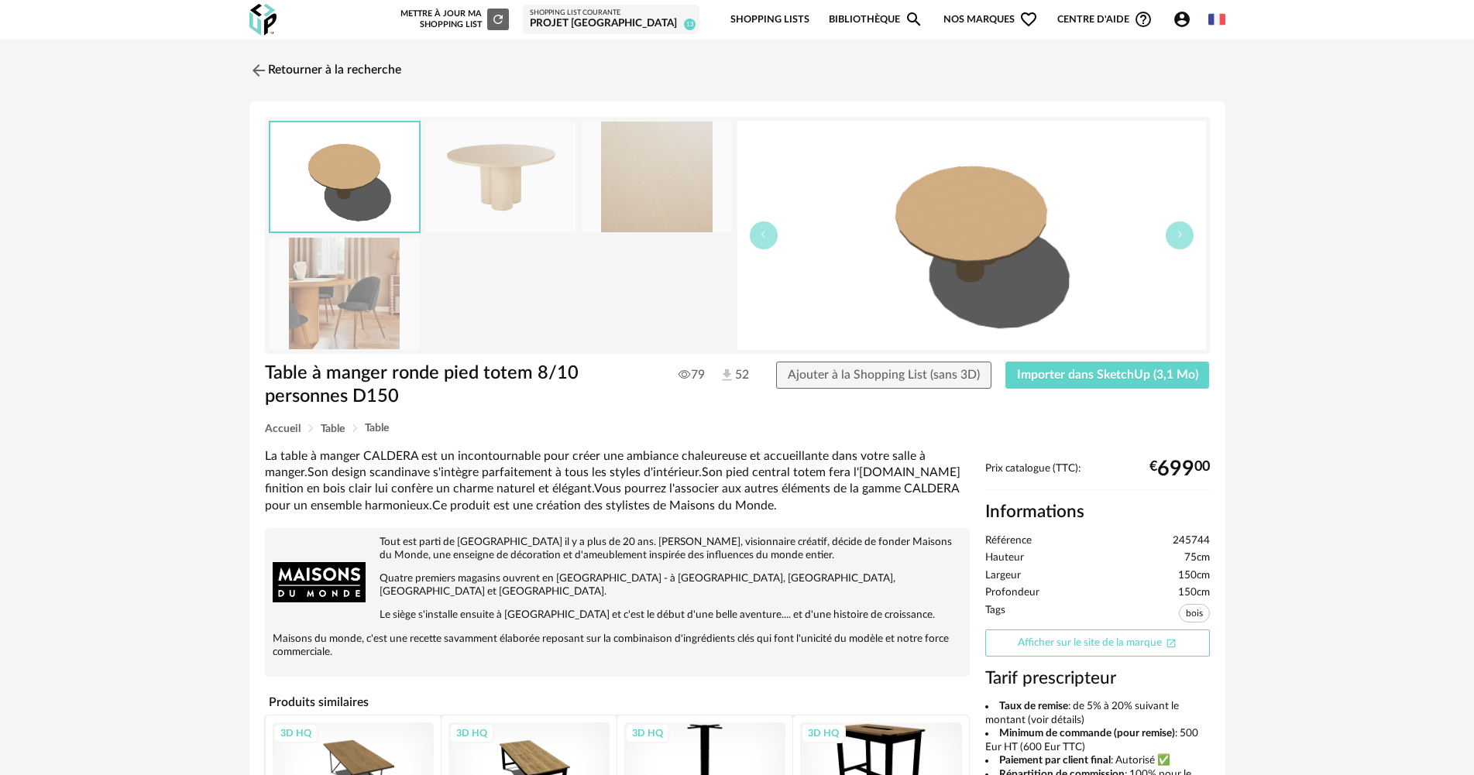
click at [1146, 651] on link "Afficher sur le site de la marque Open In New icon" at bounding box center [1097, 643] width 225 height 27
click at [356, 70] on link "Retourner à la recherche" at bounding box center [322, 70] width 152 height 34
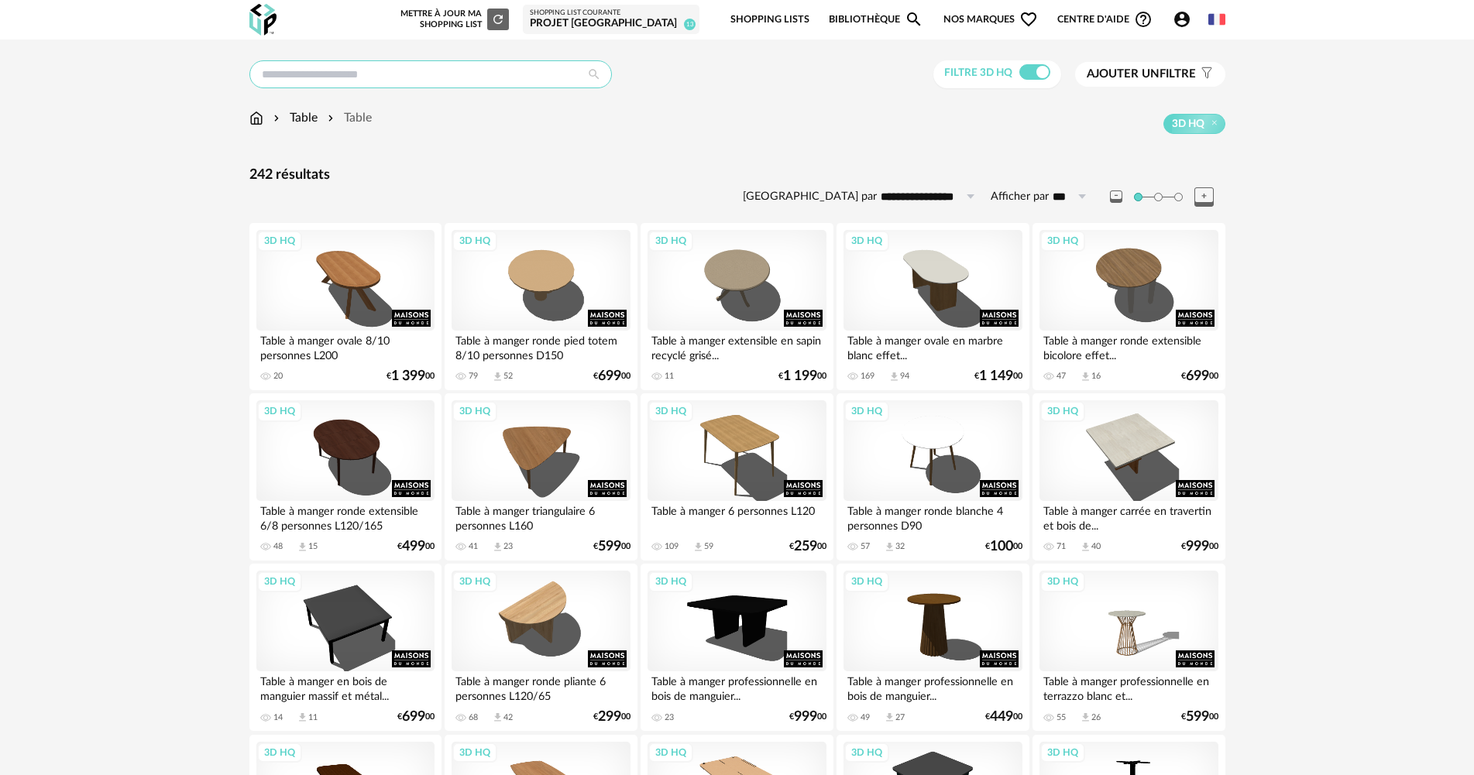
click at [504, 72] on input "text" at bounding box center [430, 74] width 363 height 28
type input "**********"
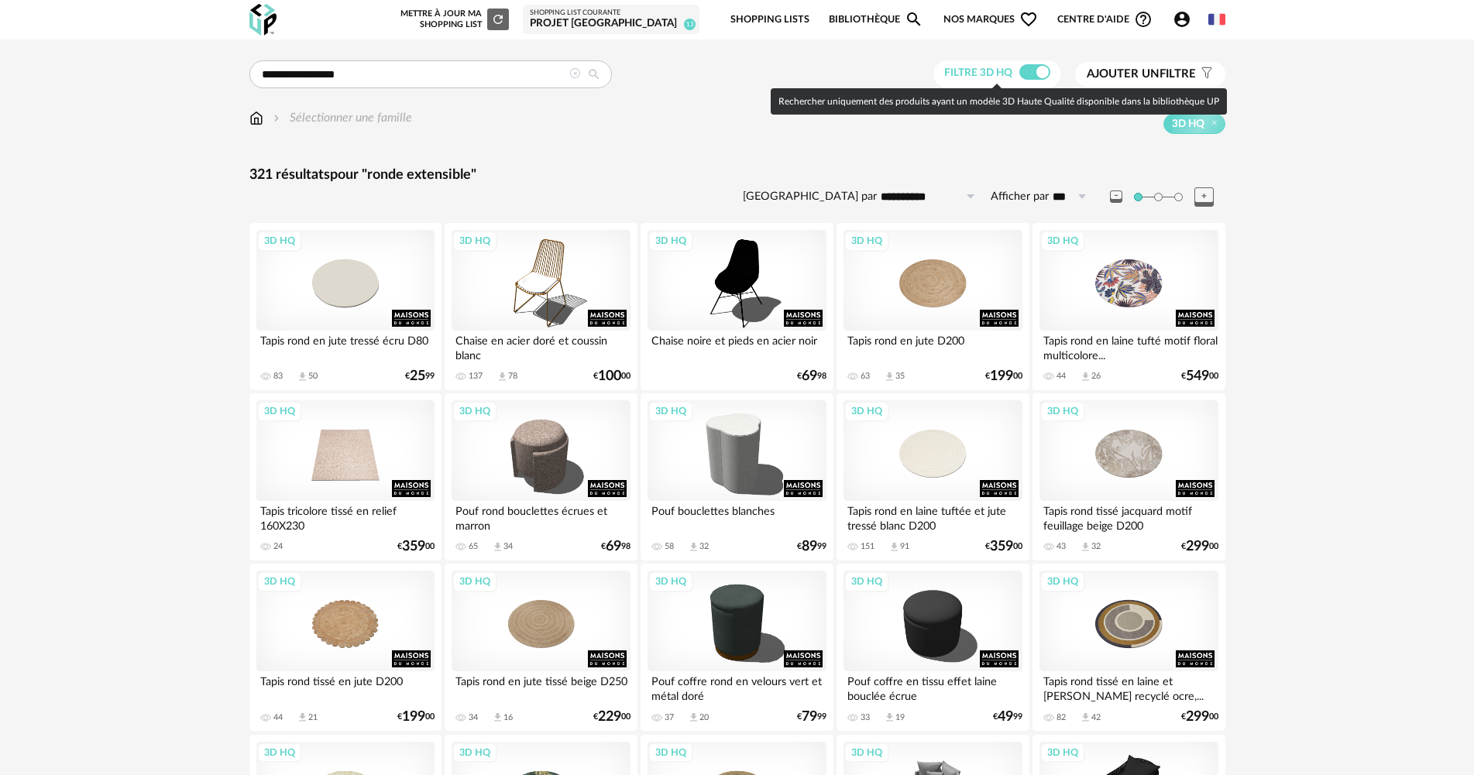
click at [1030, 71] on span at bounding box center [1034, 71] width 31 height 15
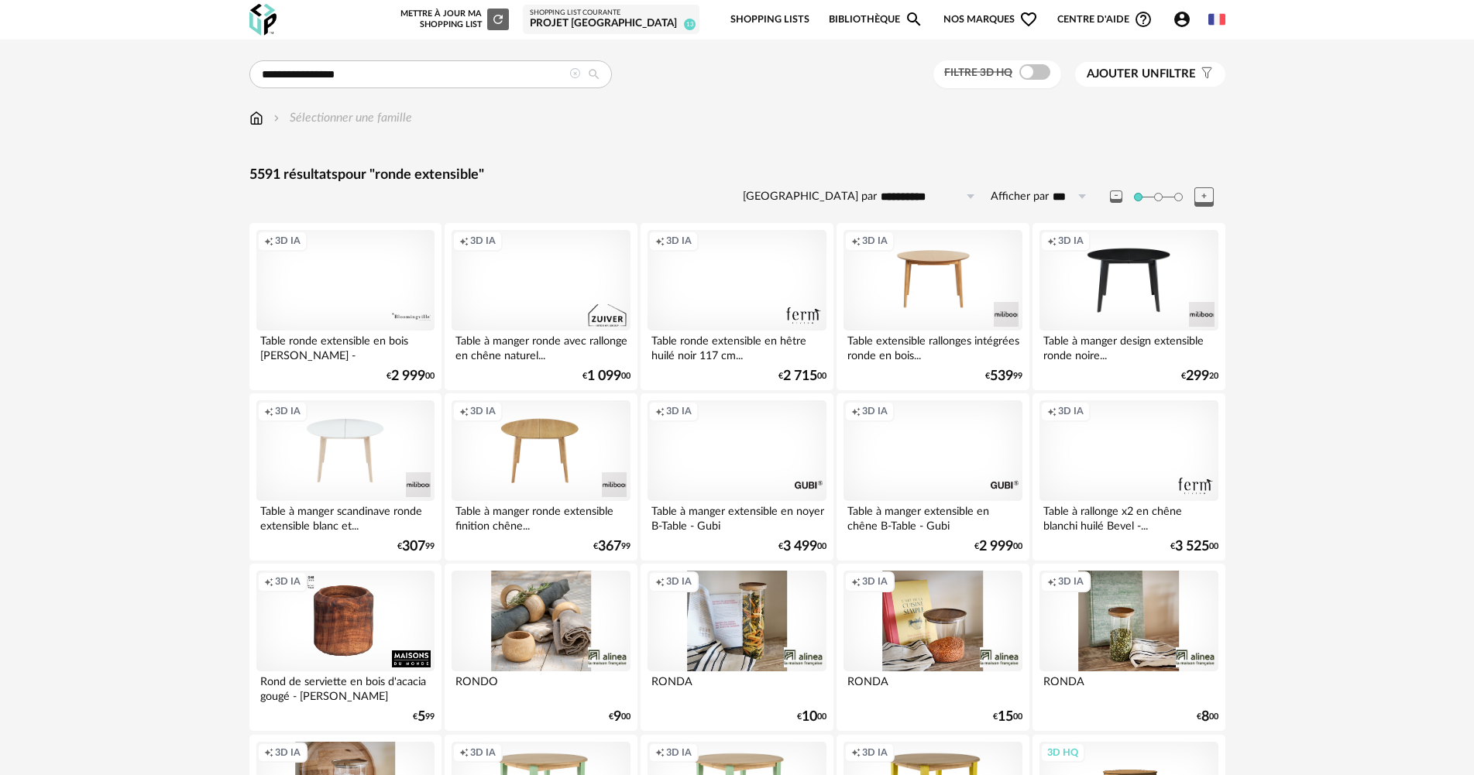
click at [741, 271] on div "Creation icon 3D IA" at bounding box center [737, 280] width 178 height 101
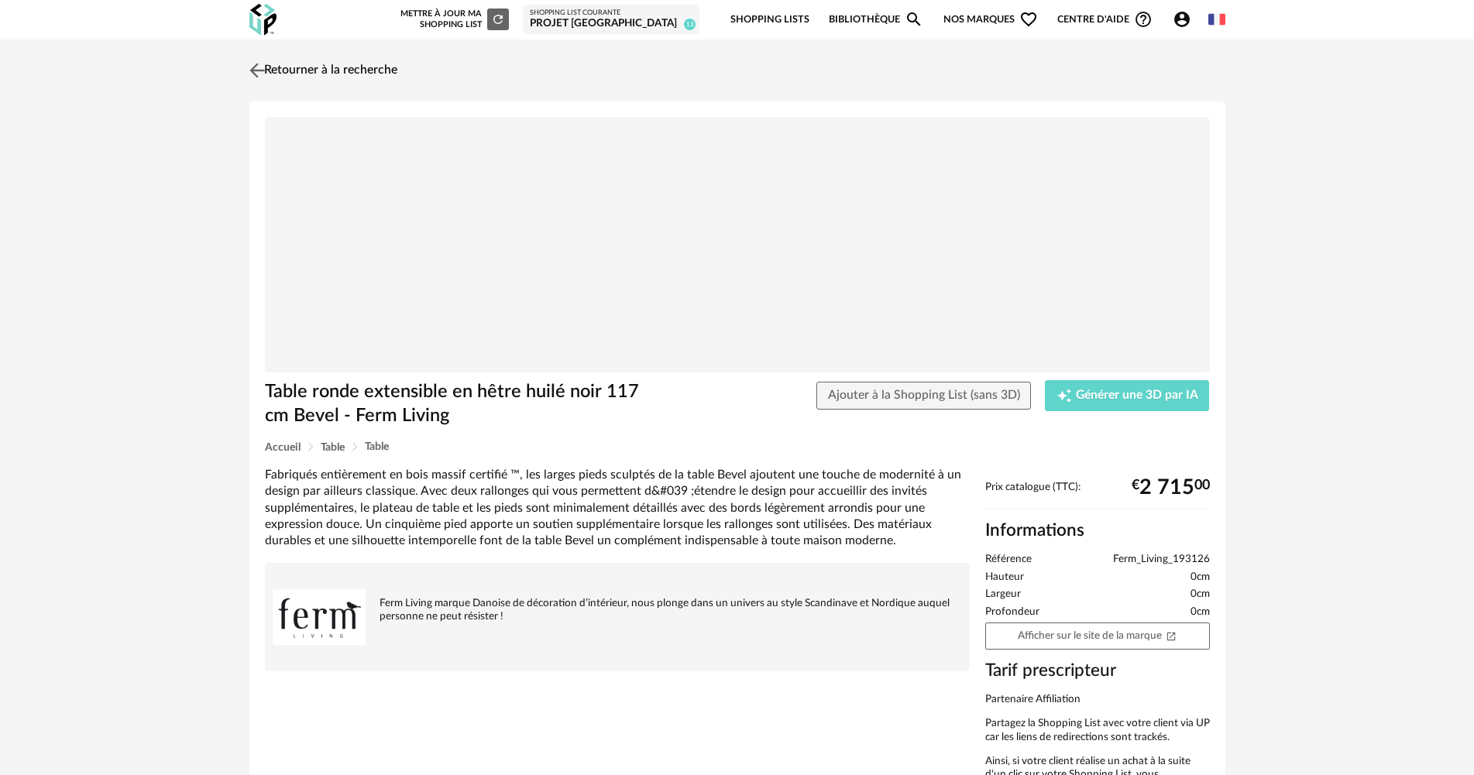
click at [321, 67] on link "Retourner à la recherche" at bounding box center [322, 70] width 152 height 34
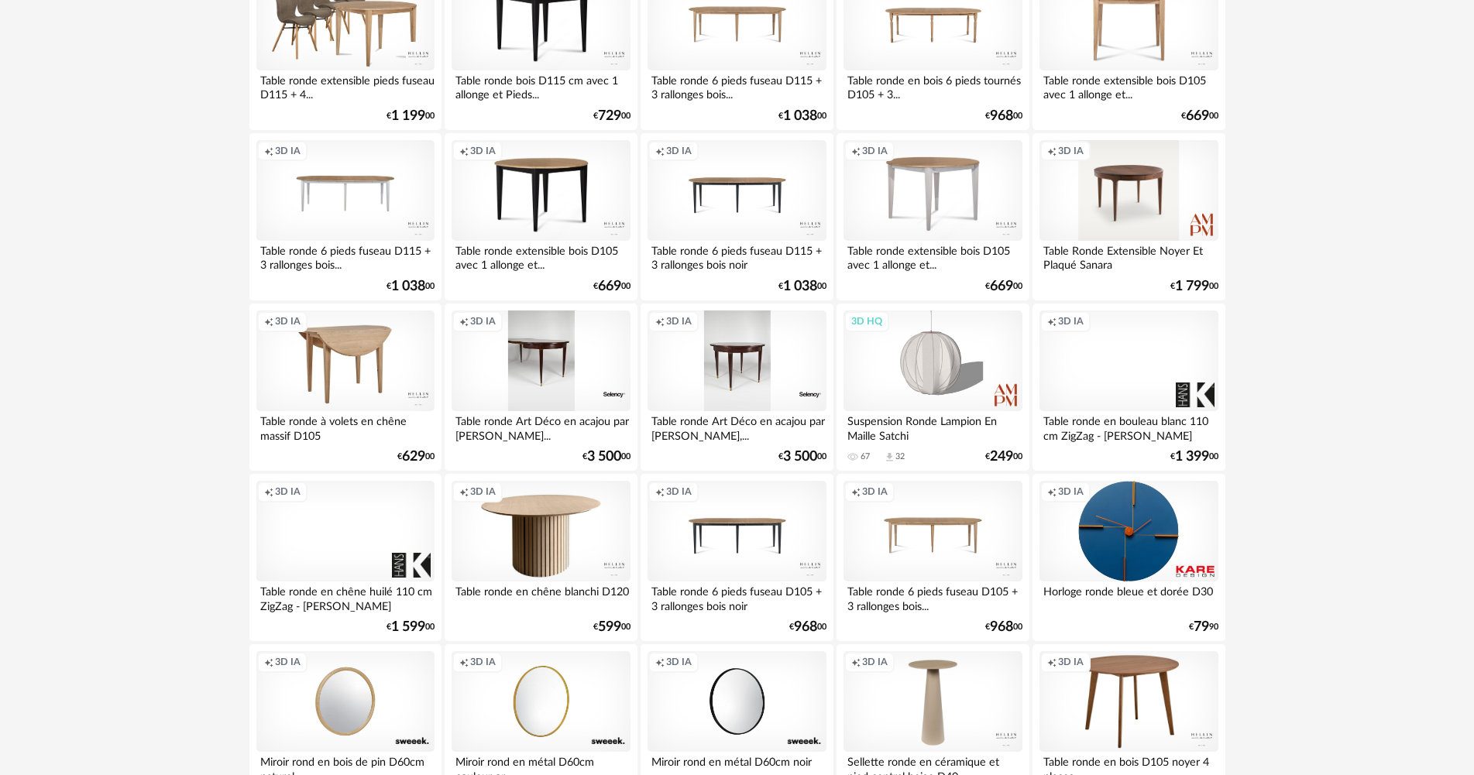
scroll to position [1627, 0]
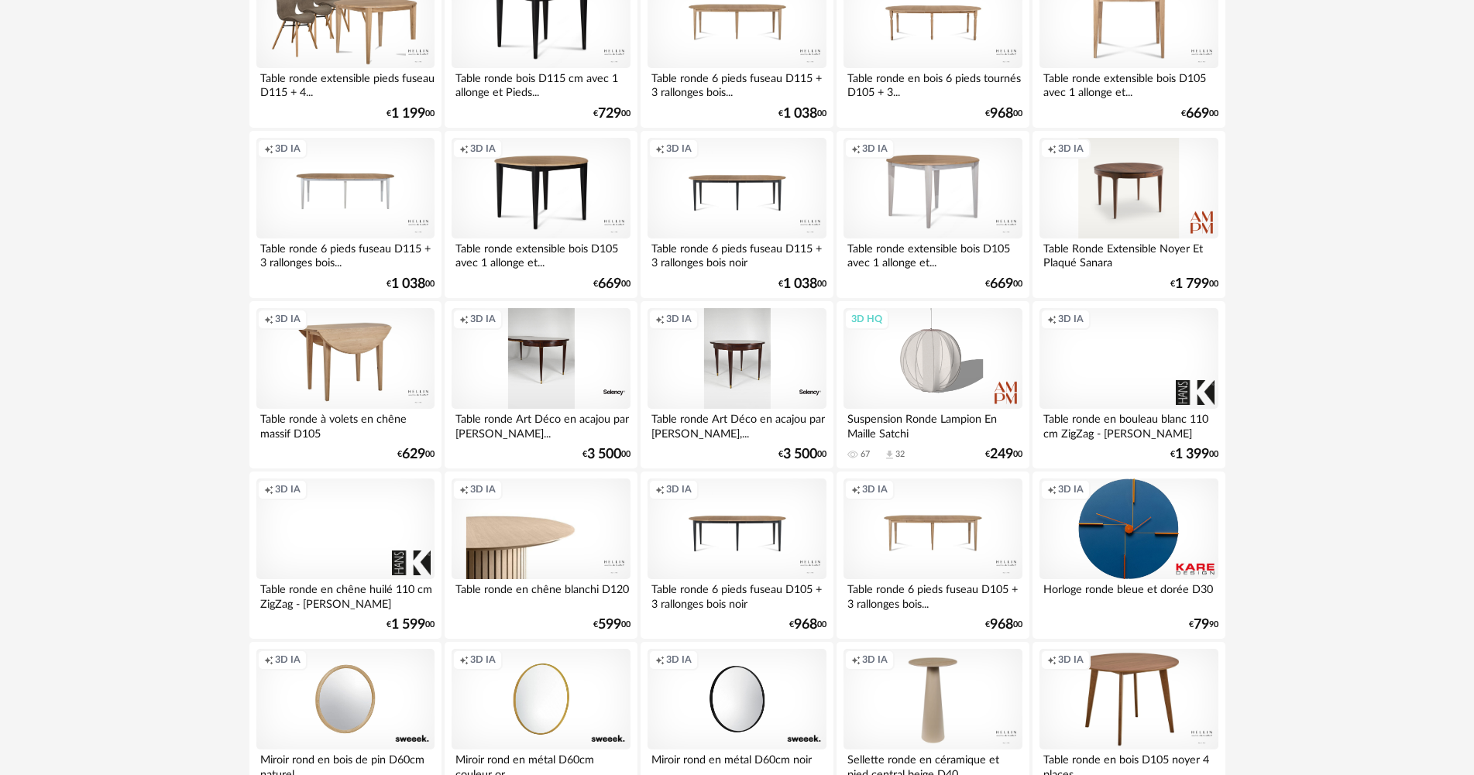
click at [535, 538] on div "Creation icon 3D IA" at bounding box center [541, 529] width 178 height 101
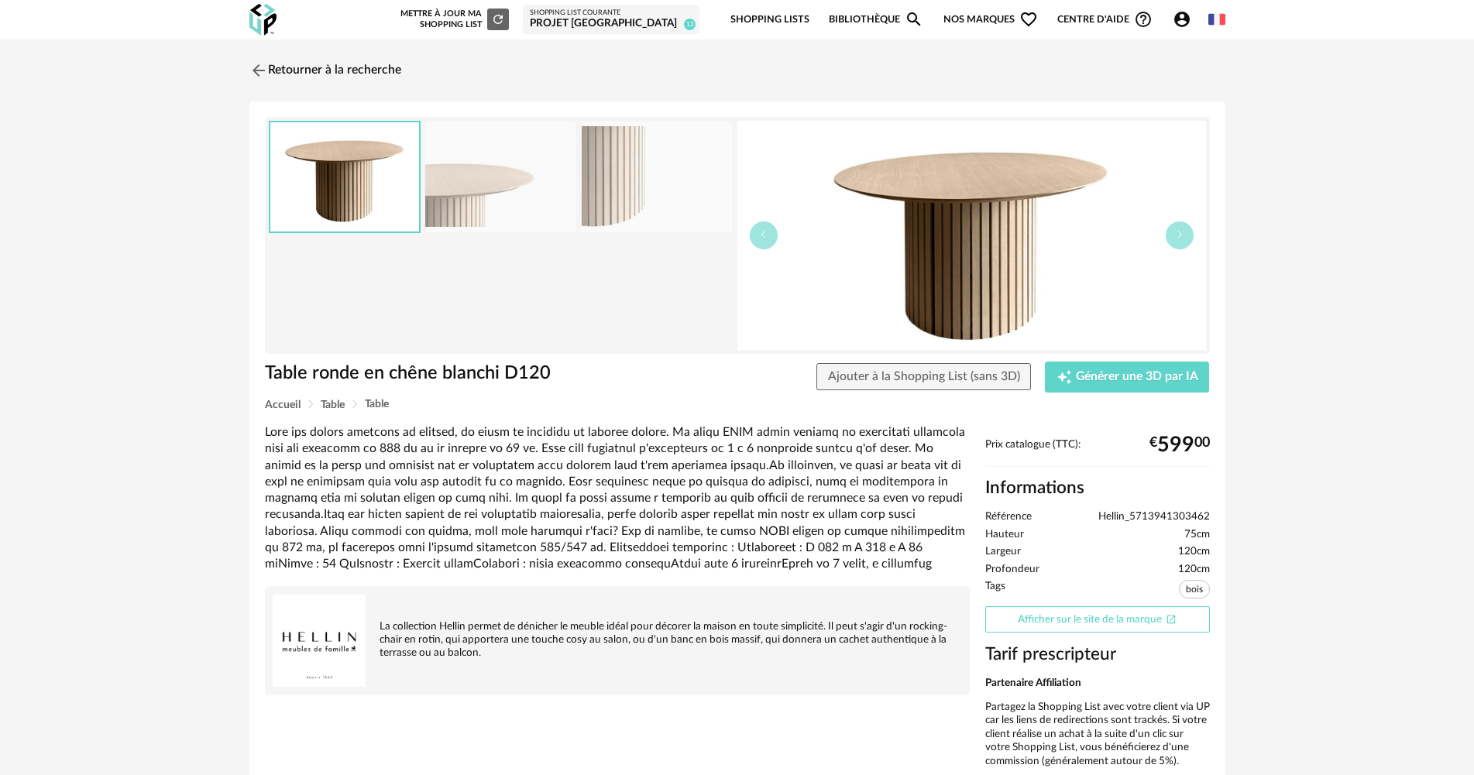
click at [1042, 612] on link "Afficher sur le site de la marque Open In New icon" at bounding box center [1097, 620] width 225 height 27
click at [340, 68] on link "Retourner à la recherche" at bounding box center [322, 70] width 152 height 34
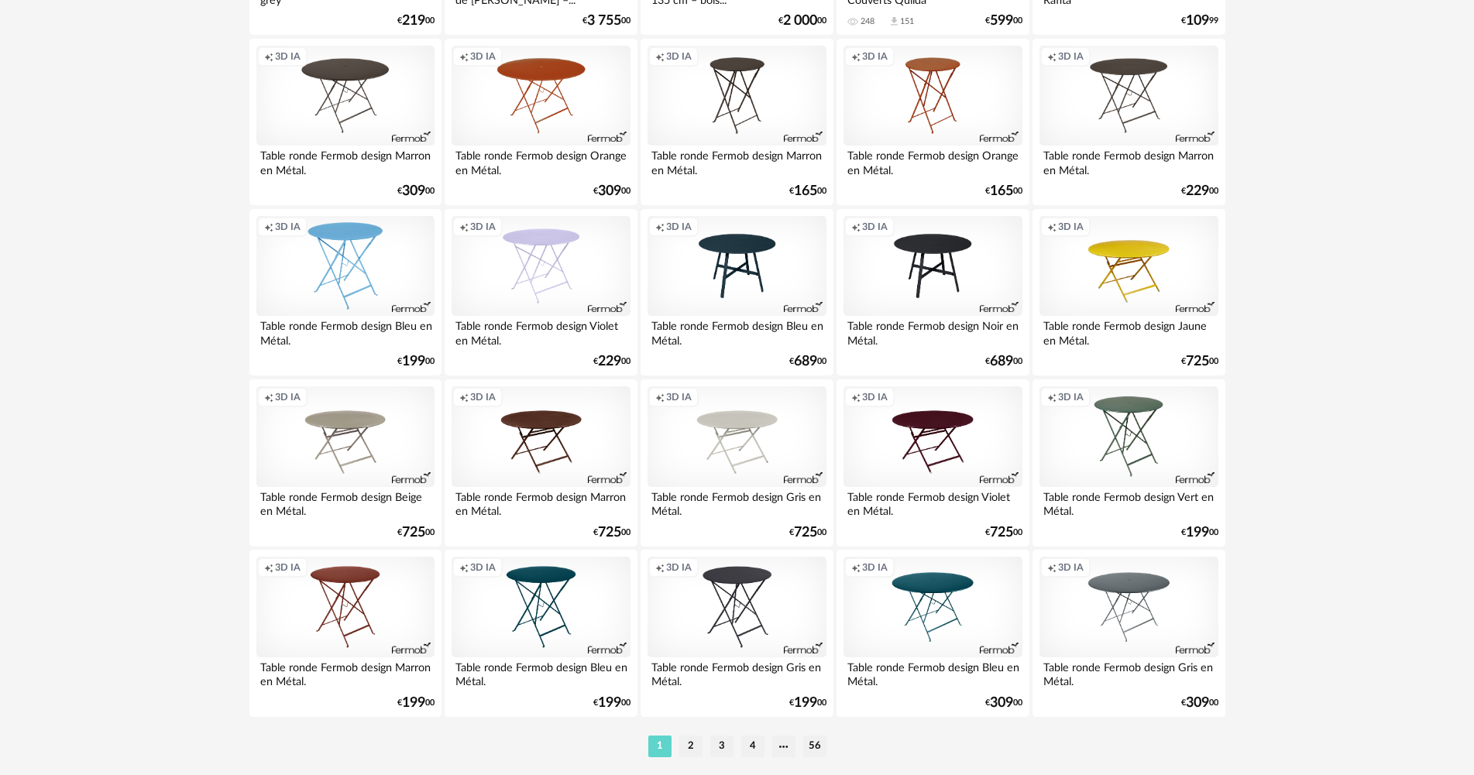
scroll to position [2959, 0]
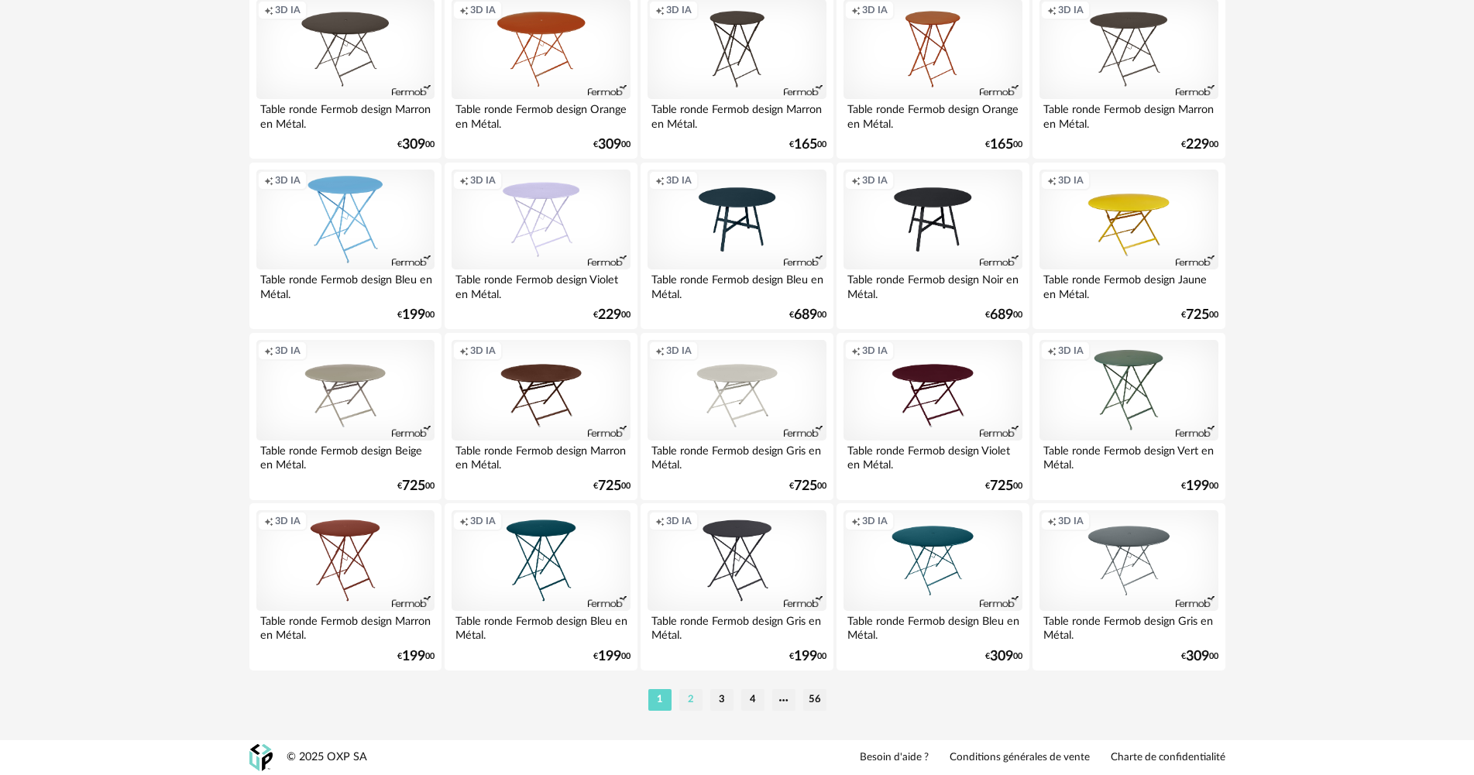
click at [693, 696] on li "2" at bounding box center [690, 700] width 23 height 22
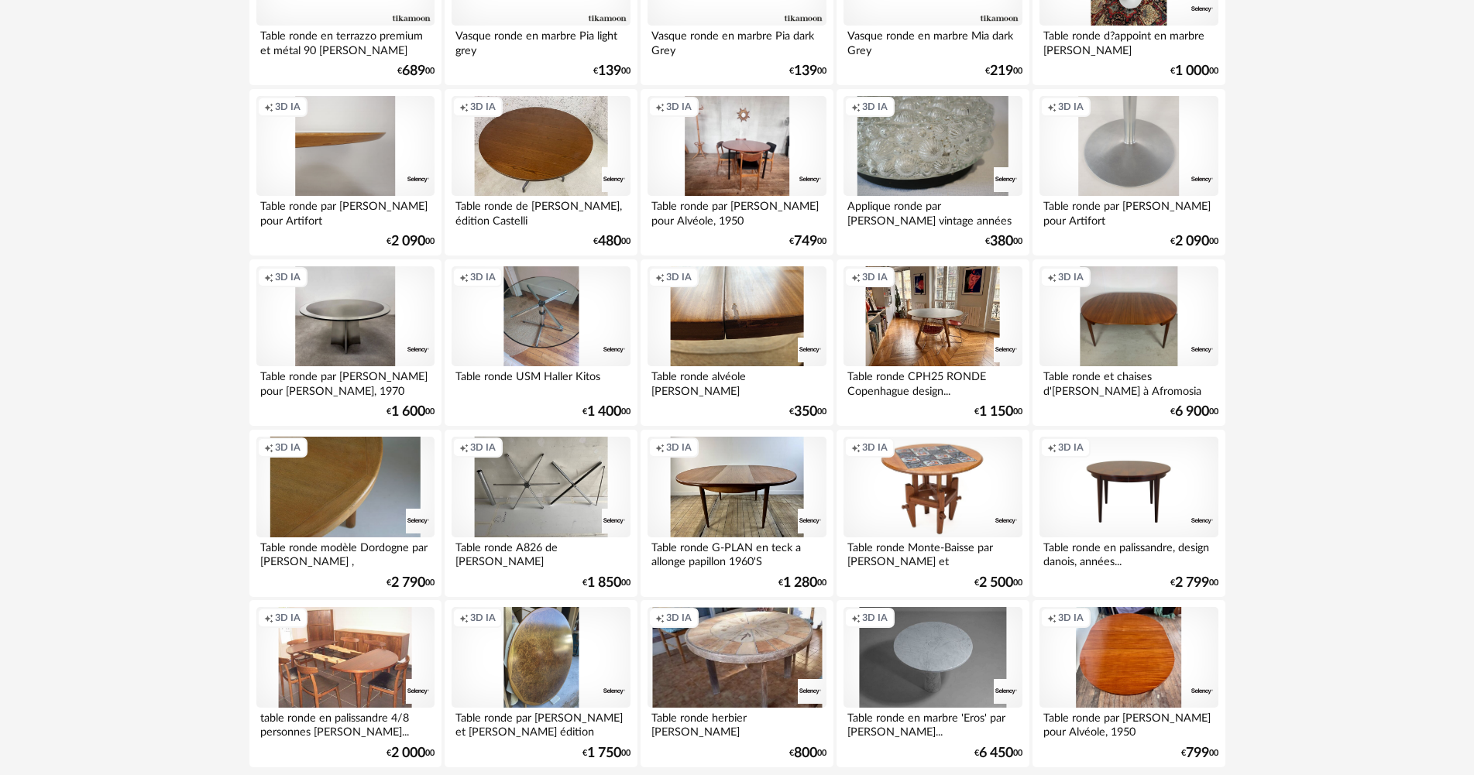
scroll to position [2959, 0]
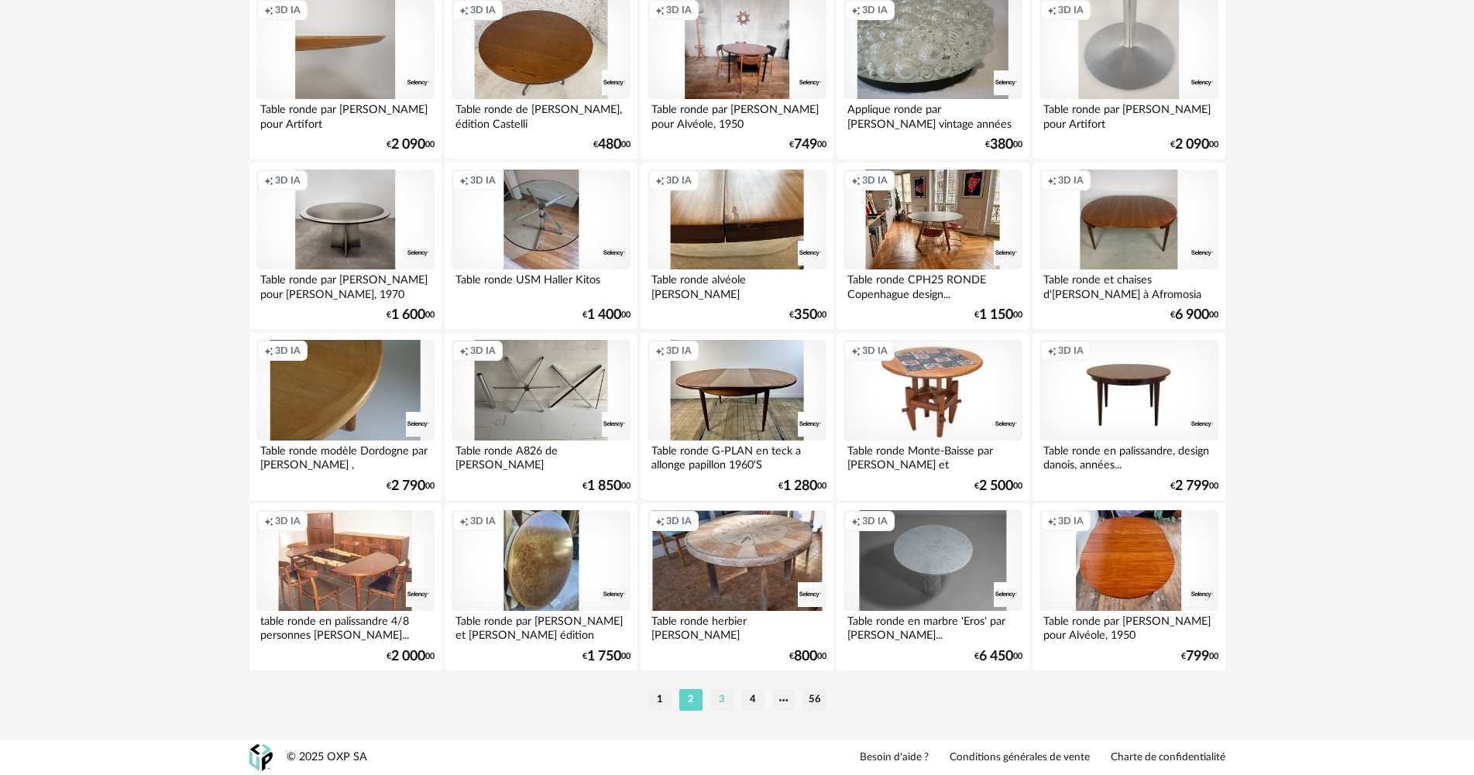
click at [717, 703] on li "3" at bounding box center [721, 700] width 23 height 22
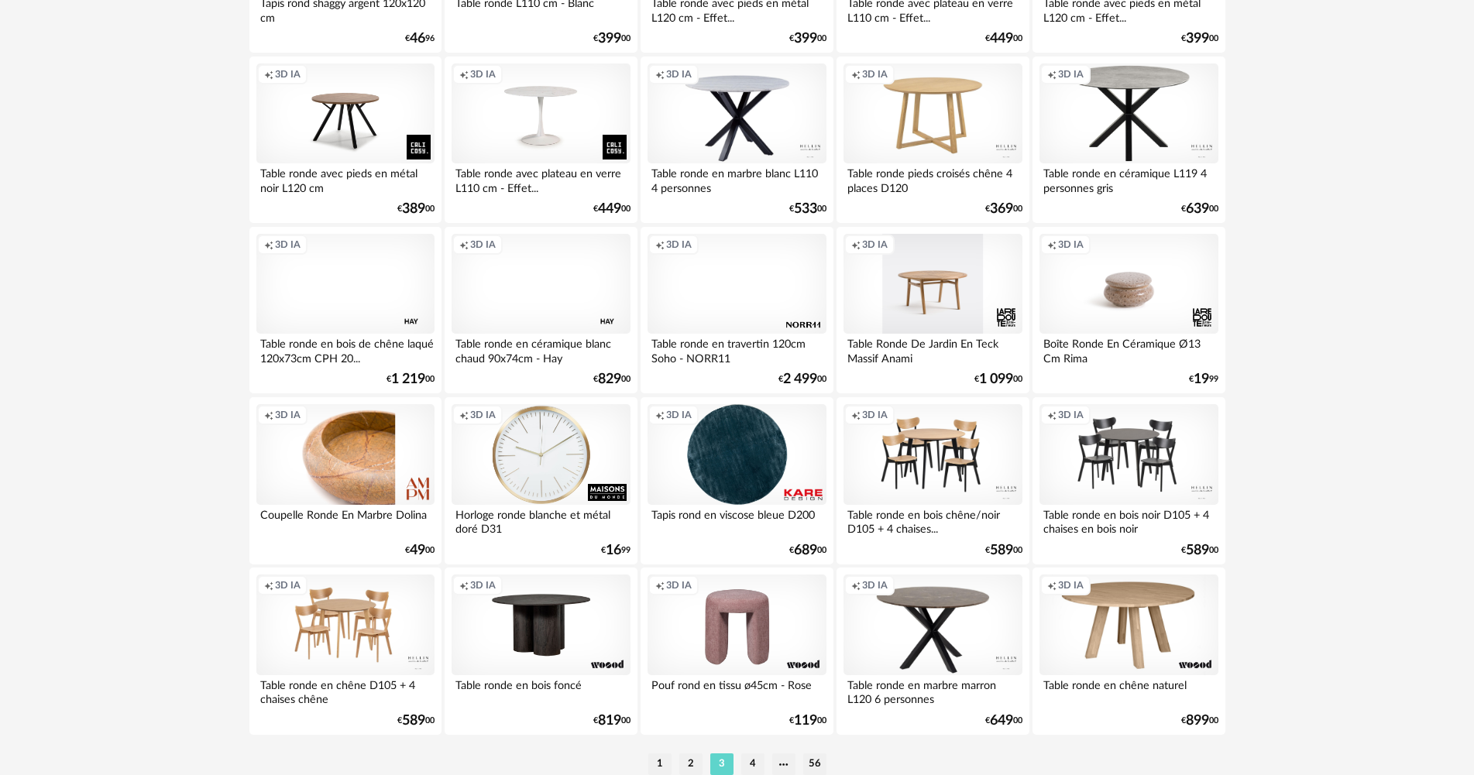
scroll to position [2959, 0]
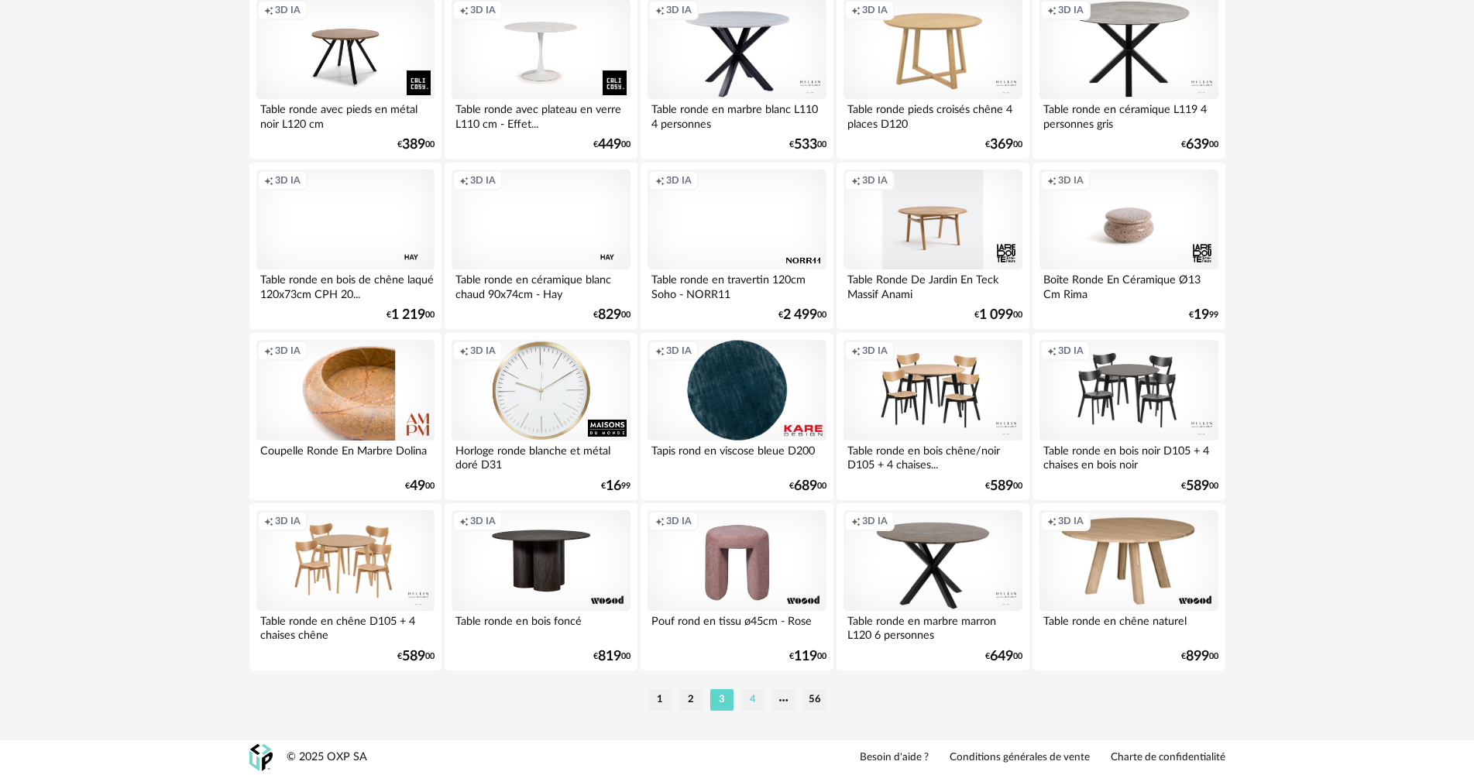
click at [762, 699] on li "4" at bounding box center [752, 700] width 23 height 22
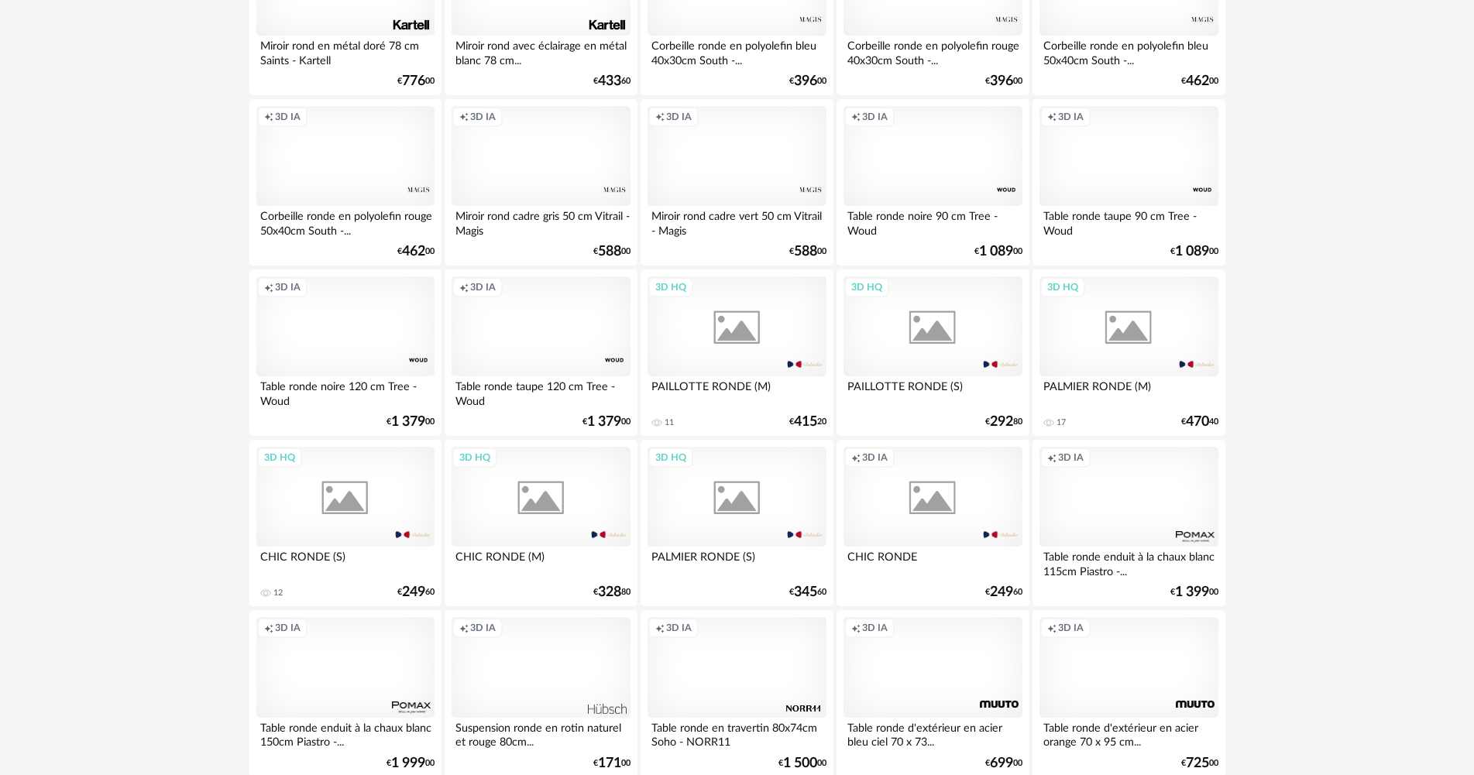
scroll to position [2959, 0]
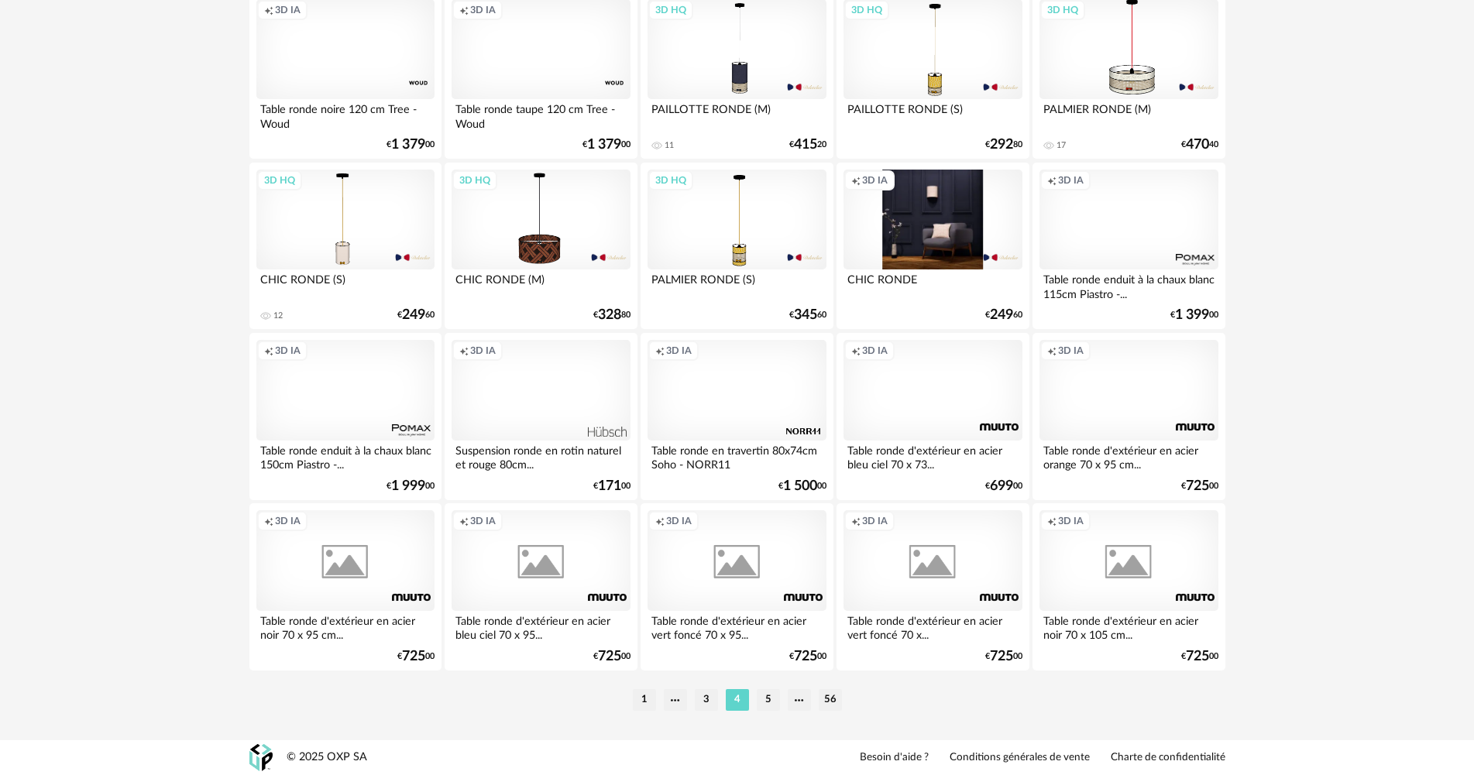
click at [634, 693] on li "1" at bounding box center [644, 700] width 23 height 22
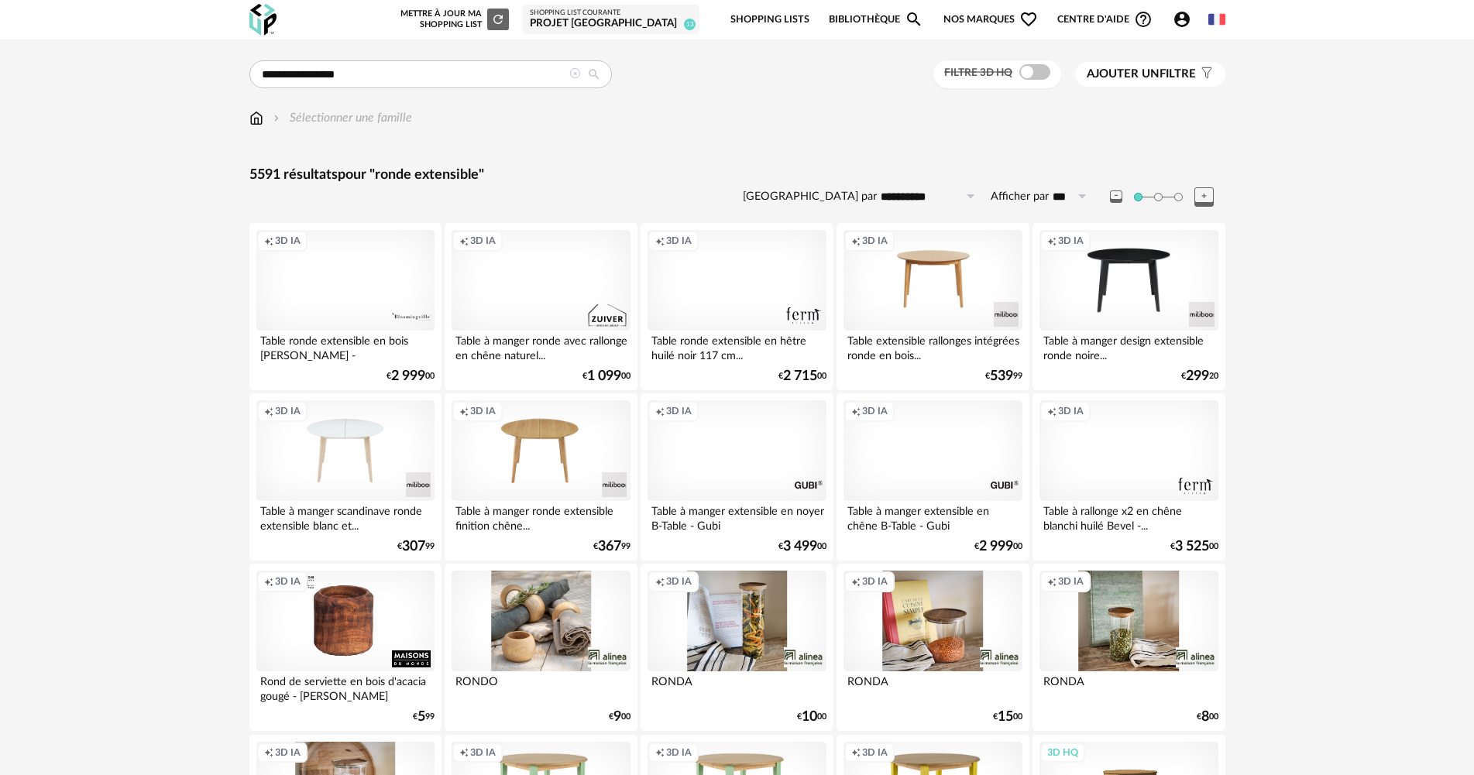
click at [736, 287] on div "Creation icon 3D IA" at bounding box center [737, 280] width 178 height 101
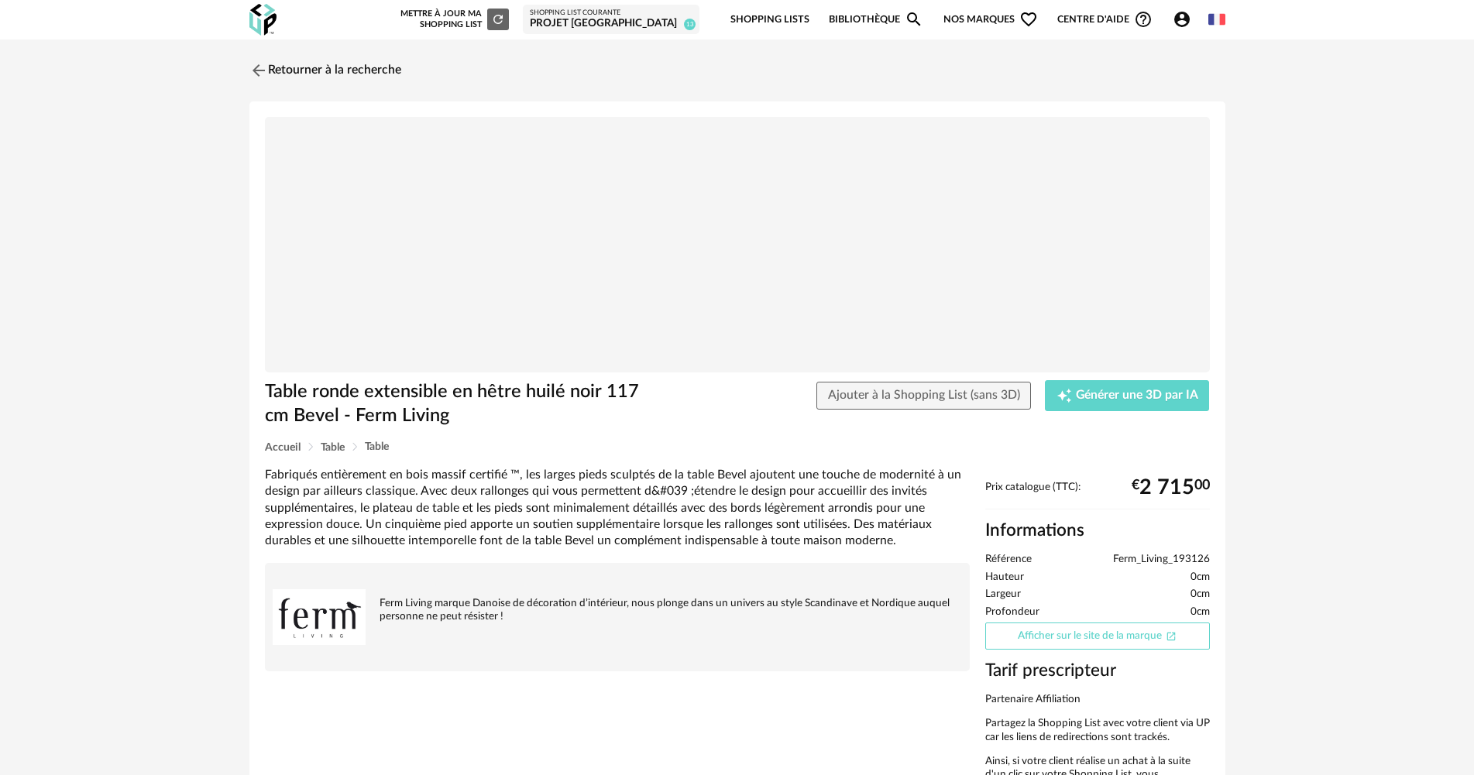
click at [1134, 638] on link "Afficher sur le site de la marque Open In New icon" at bounding box center [1097, 636] width 225 height 27
click at [332, 64] on link "Retourner à la recherche" at bounding box center [322, 70] width 152 height 34
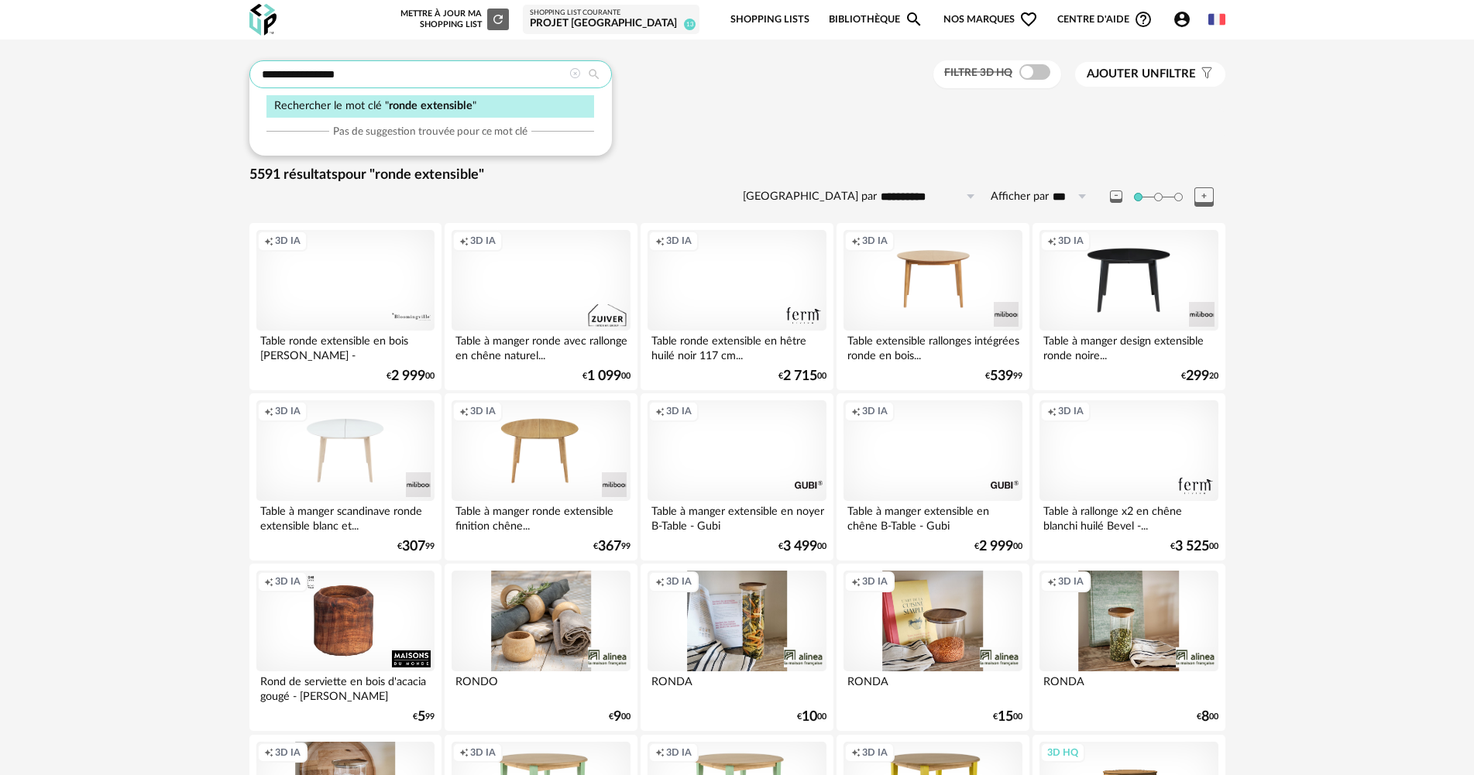
click at [474, 83] on input "**********" at bounding box center [430, 74] width 363 height 28
click at [1121, 451] on div "Creation icon 3D IA" at bounding box center [1129, 450] width 178 height 101
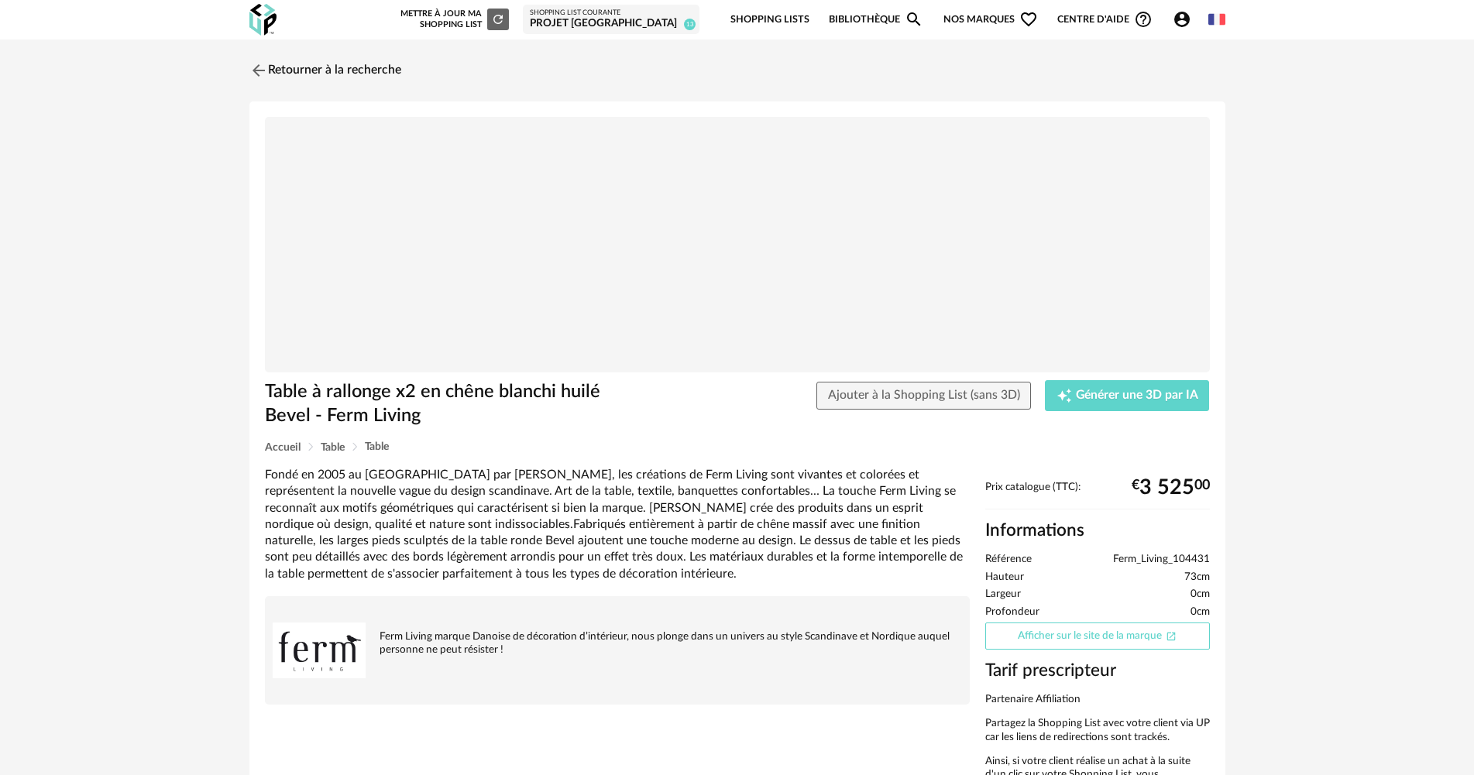
click at [1089, 638] on link "Afficher sur le site de la marque Open In New icon" at bounding box center [1097, 636] width 225 height 27
